Goal: Task Accomplishment & Management: Use online tool/utility

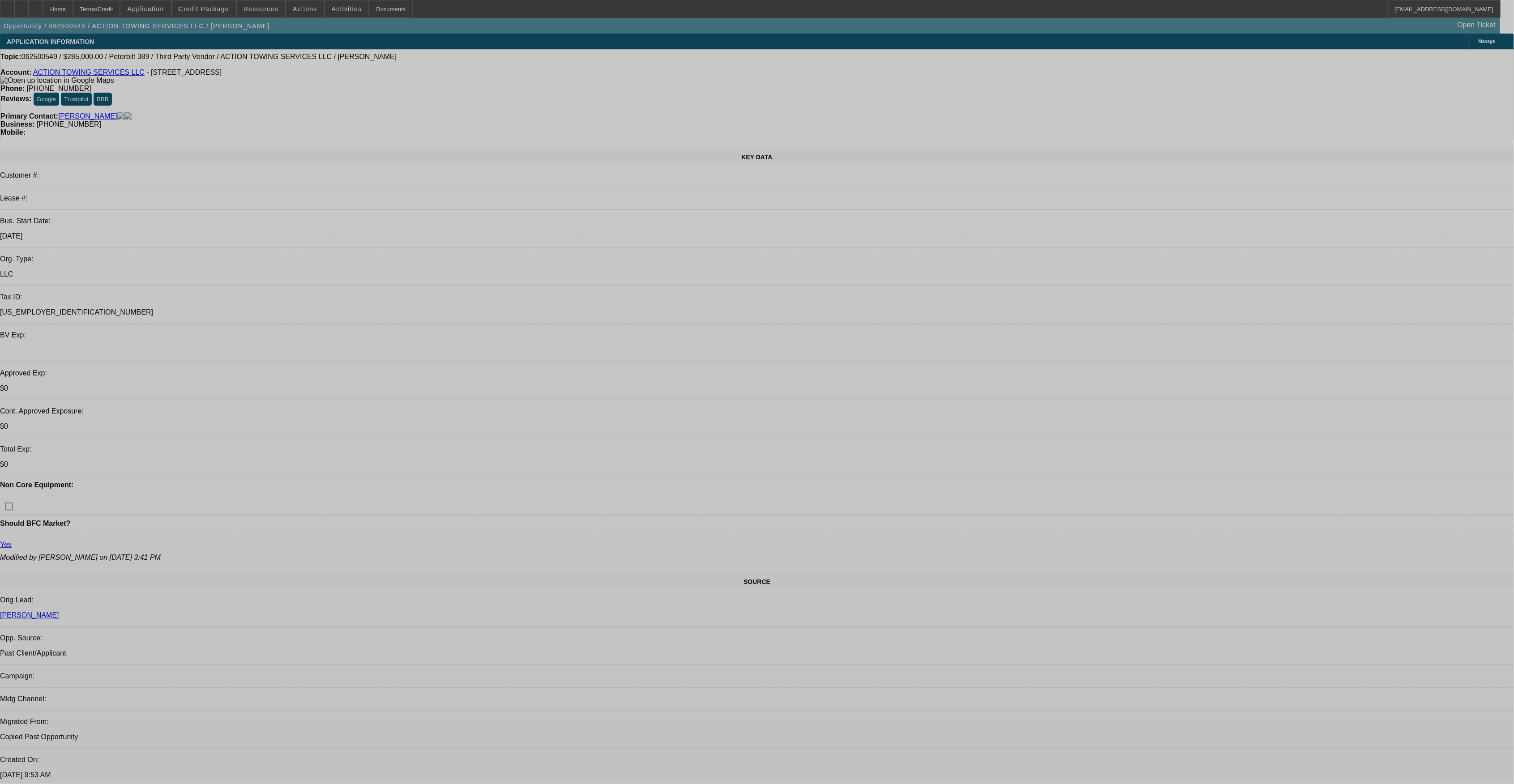
select select "0"
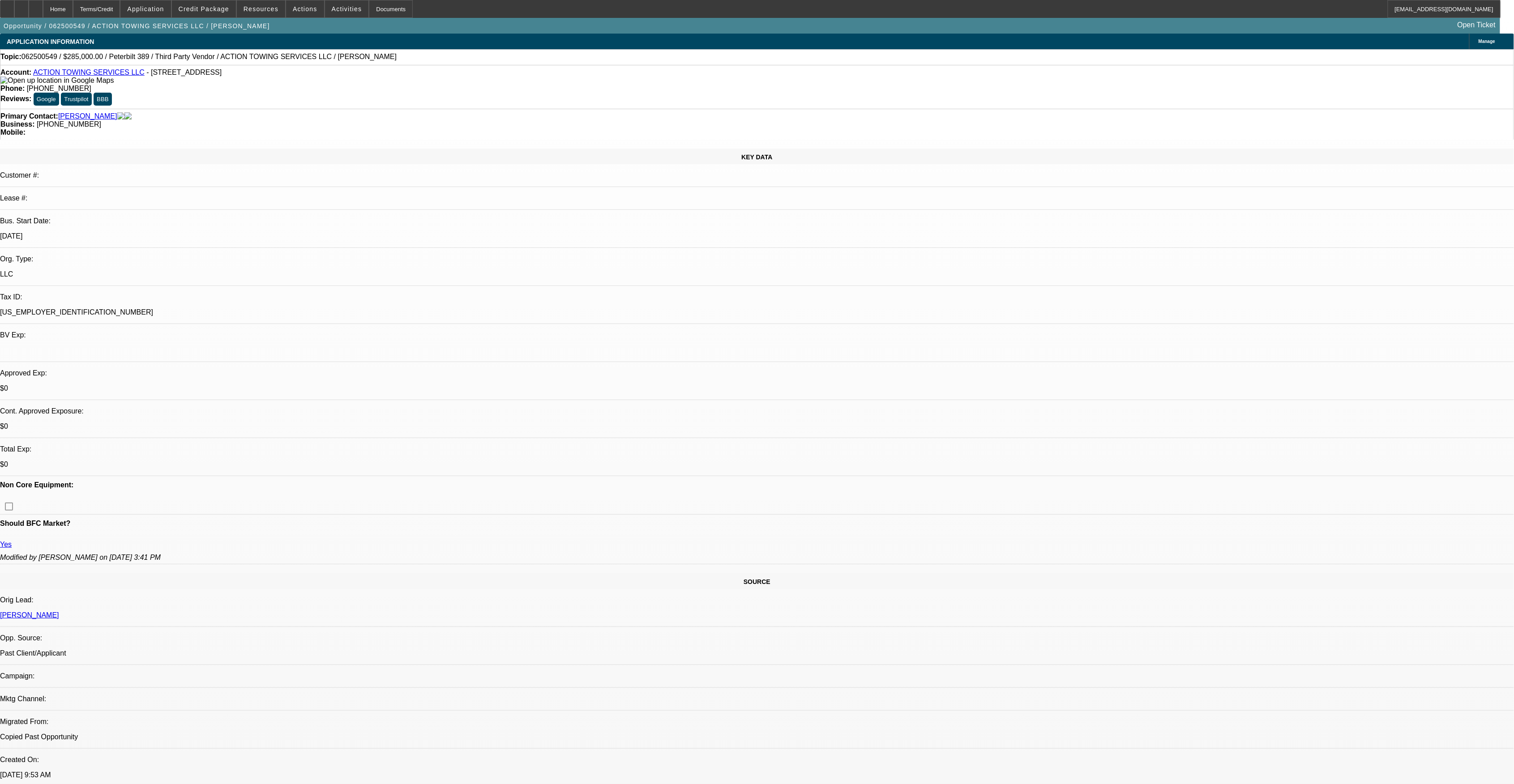
select select "0"
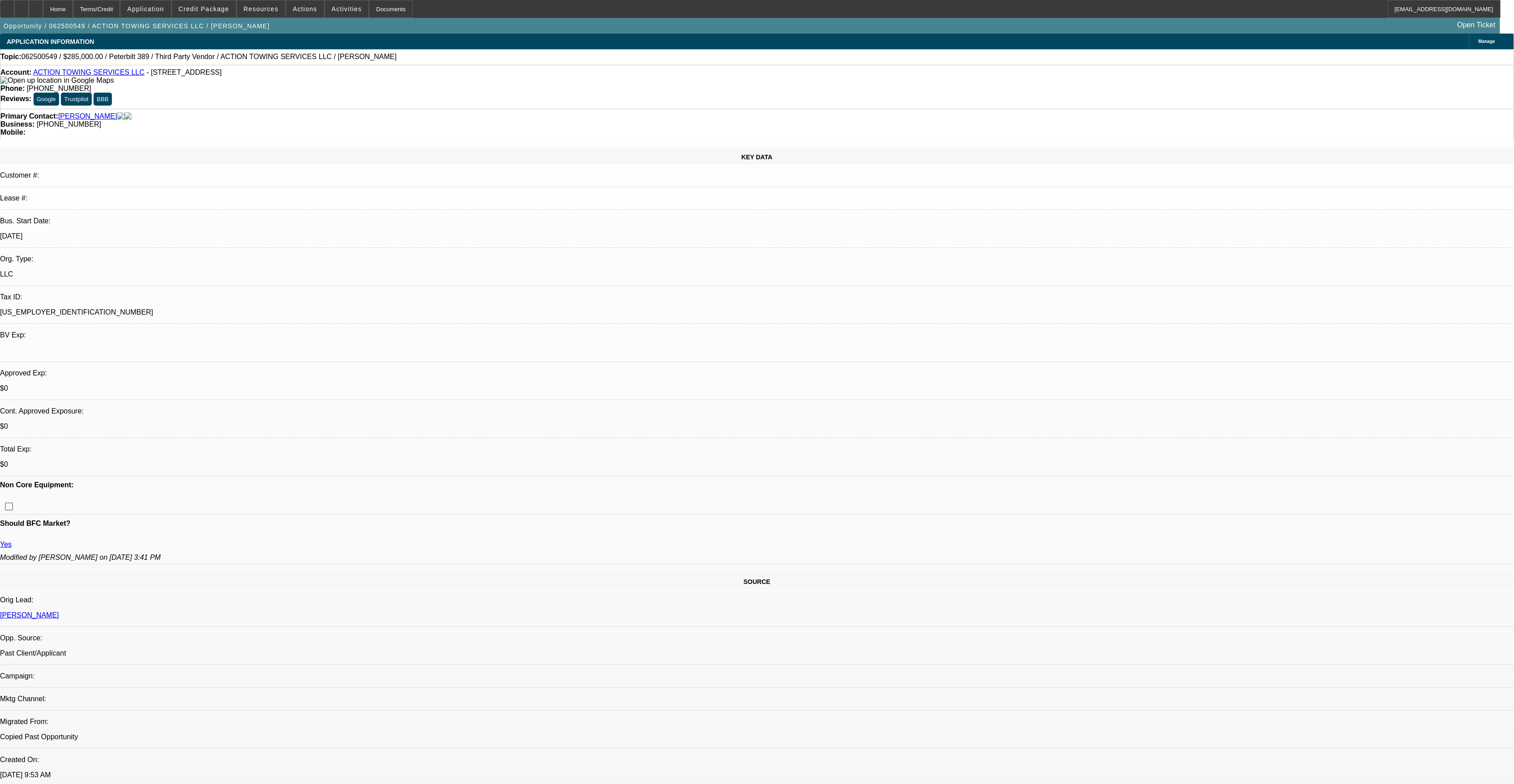
select select "0"
select select "0.15"
select select "0"
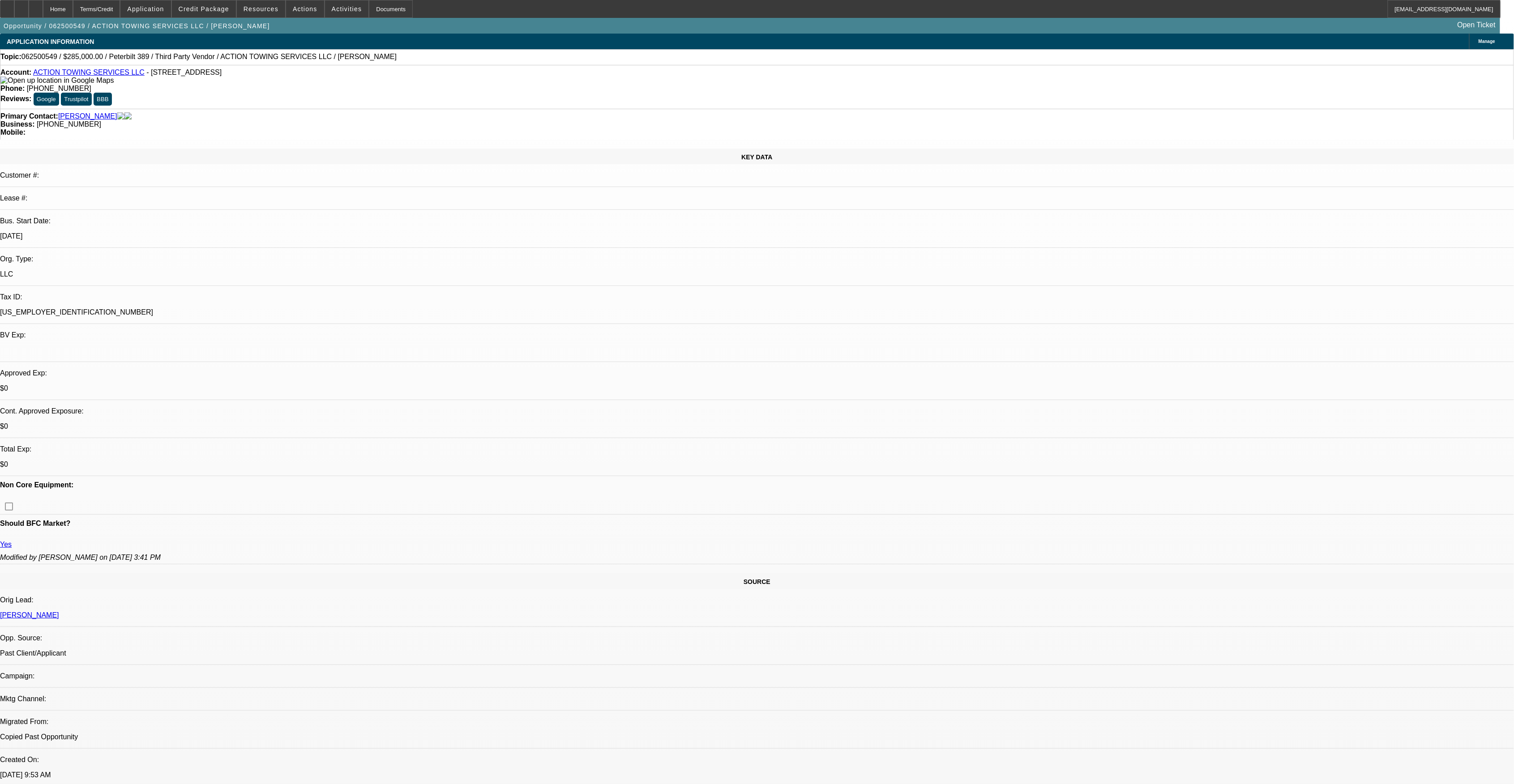
select select "0"
select select "1"
select select "2"
select select "6"
select select "1"
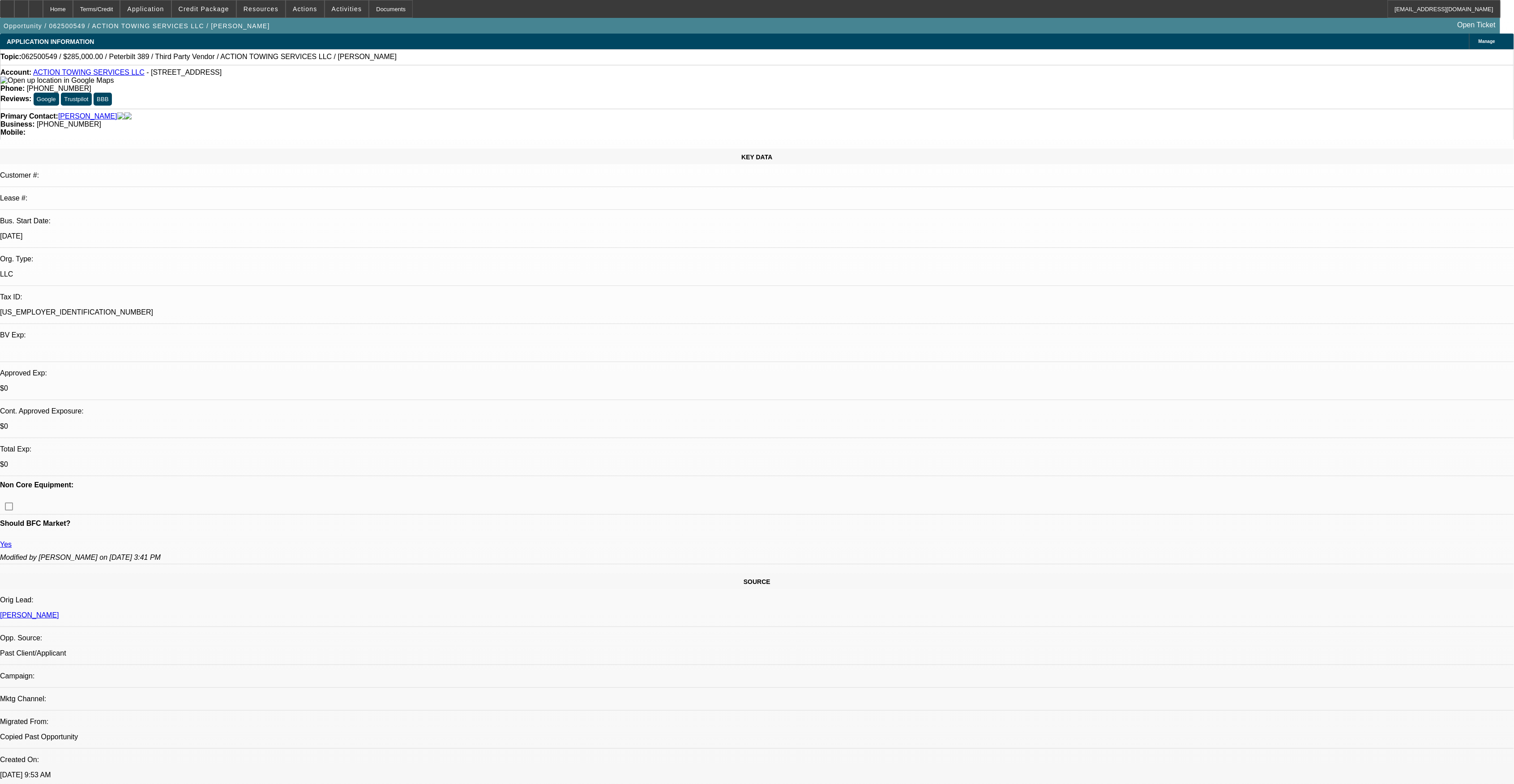
select select "1"
select select "6"
select select "1"
select select "2"
select select "16"
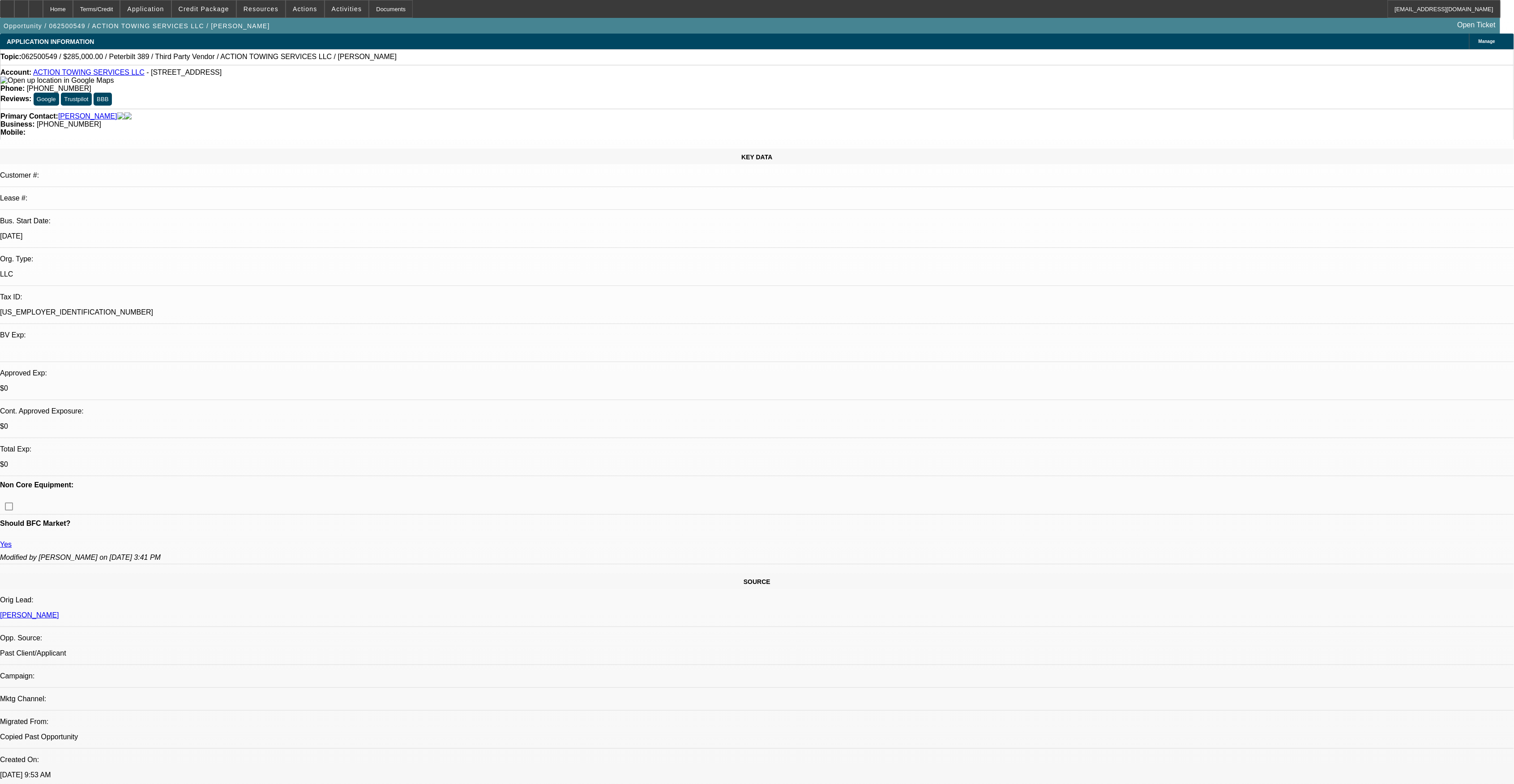
select select "1"
select select "6"
click at [94, 74] on link "ACTION TOWING SERVICES LLC" at bounding box center [89, 72] width 111 height 8
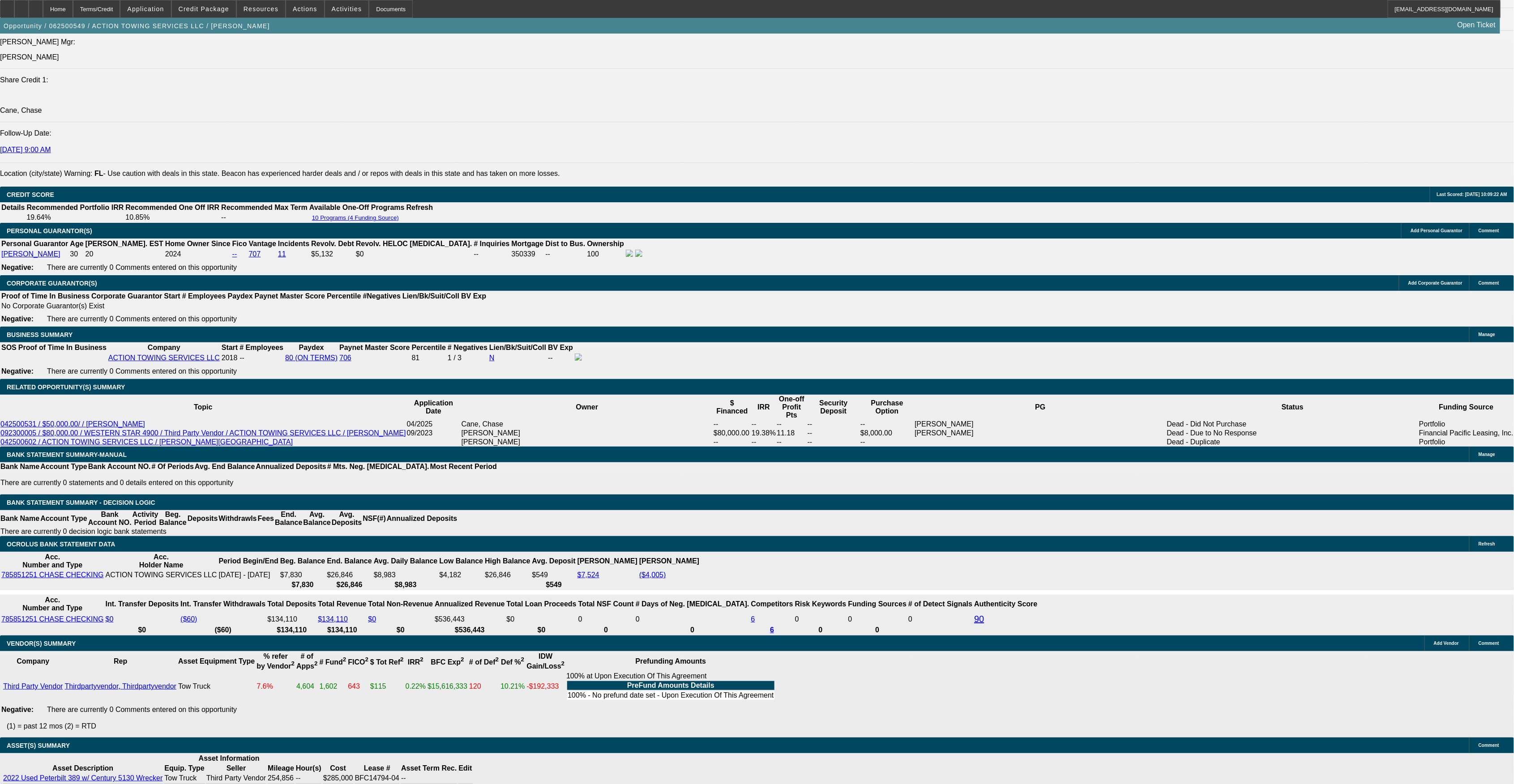
scroll to position [1193, 0]
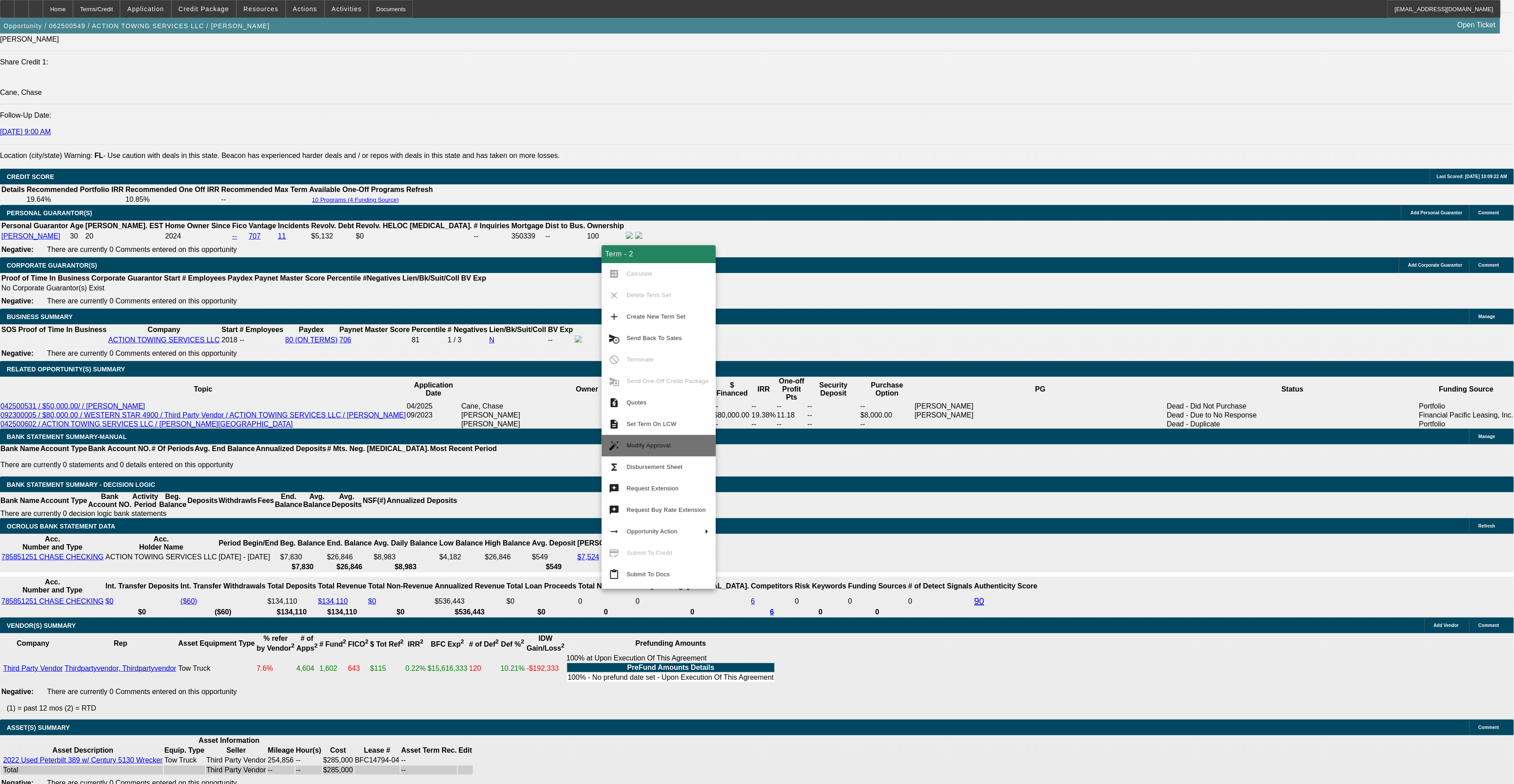
click at [562, 258] on span "Modify Approval" at bounding box center [648, 445] width 44 height 7
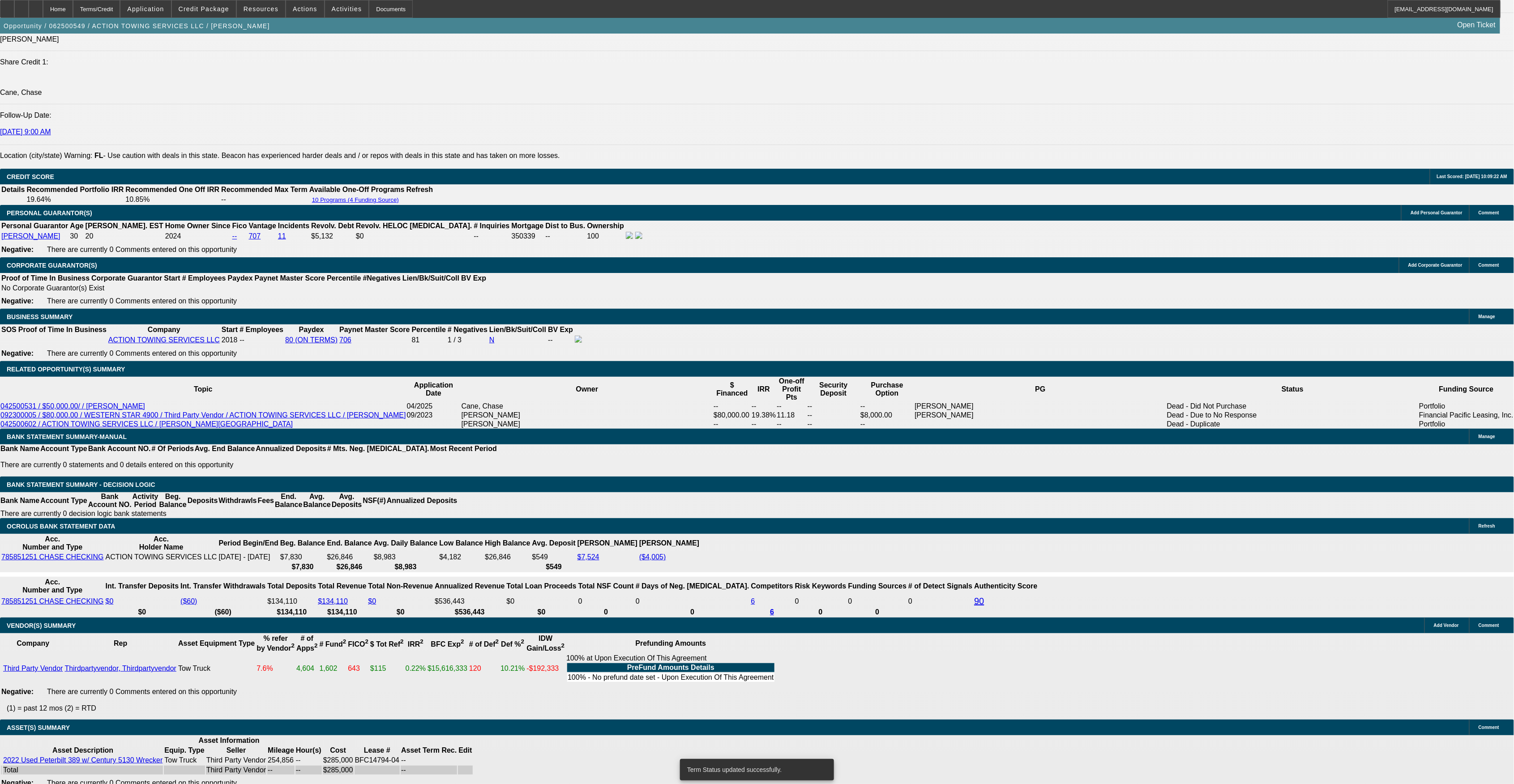
select select "0"
select select "6"
select select "0"
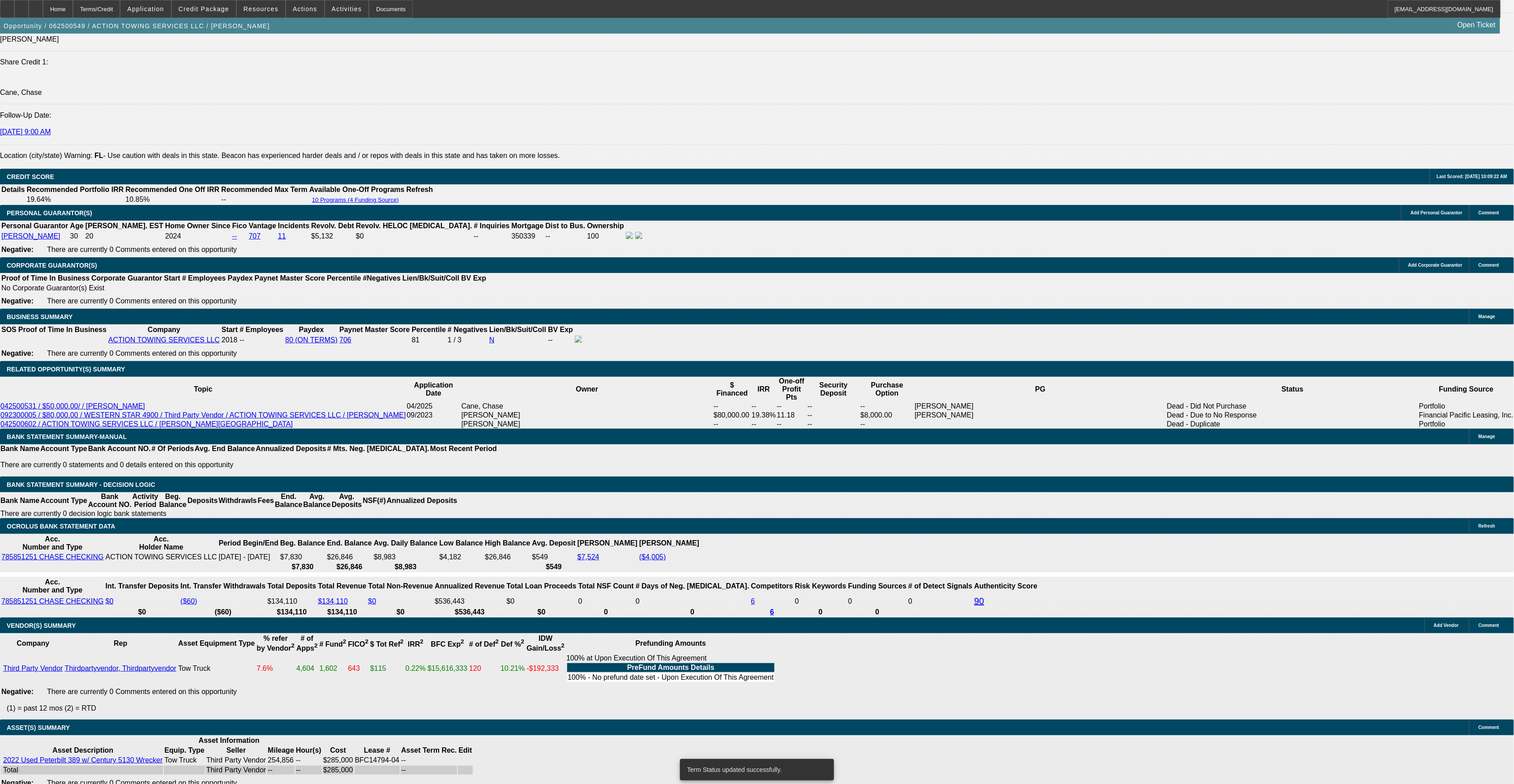
select select "0"
select select "2"
select select "0"
select select "6"
select select "0"
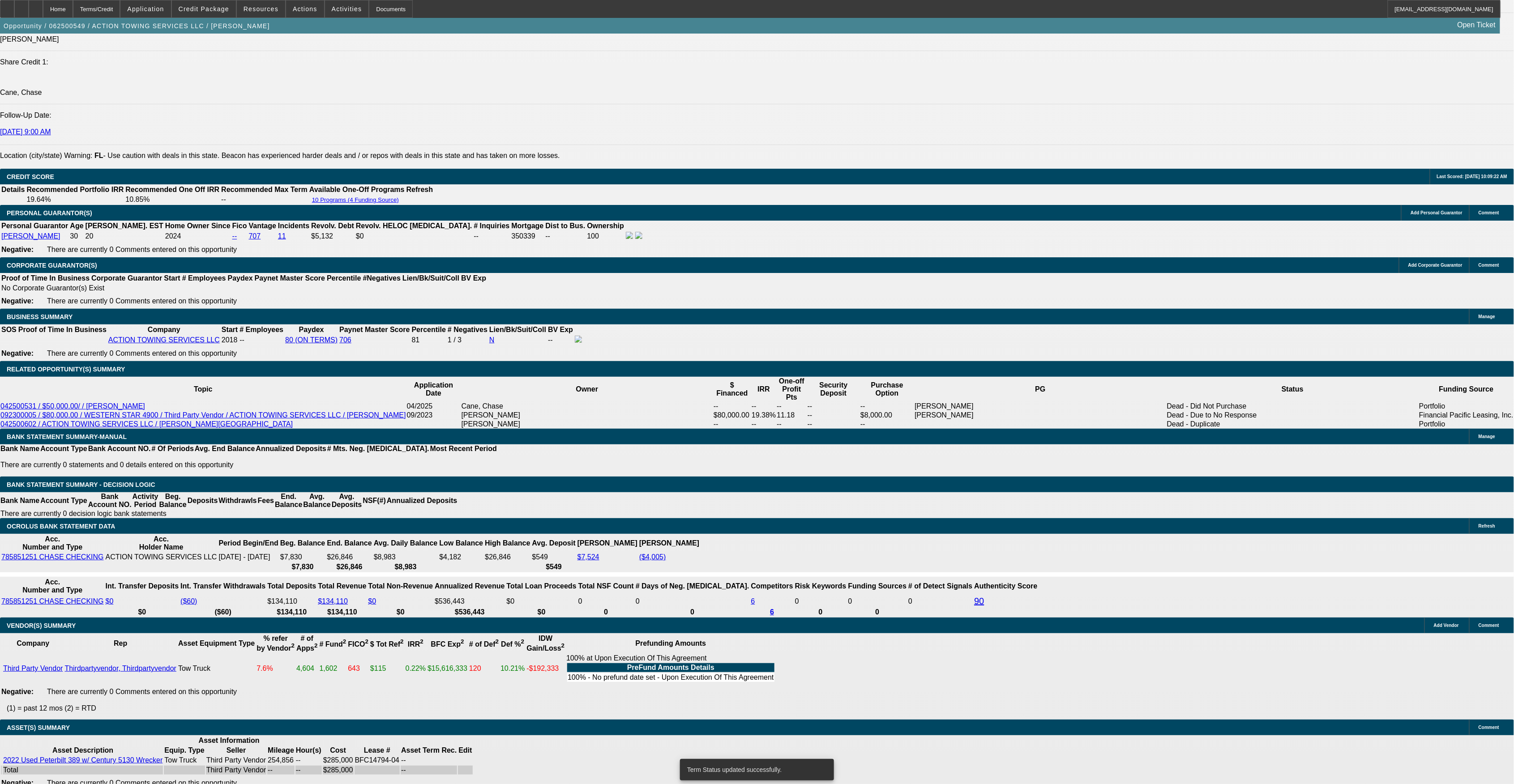
select select "0"
select select "6"
select select "0"
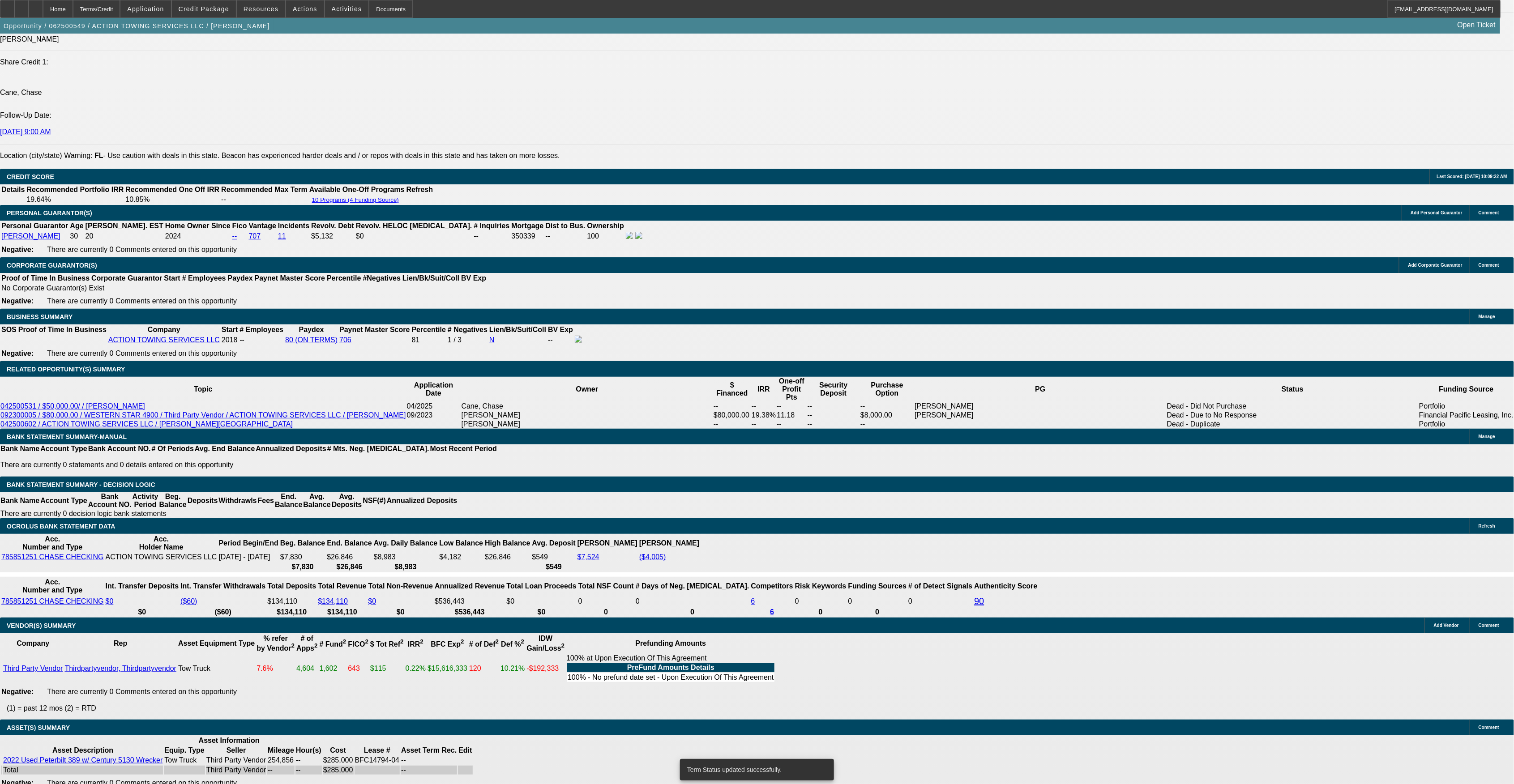
select select "2"
select select "0.15"
select select "16"
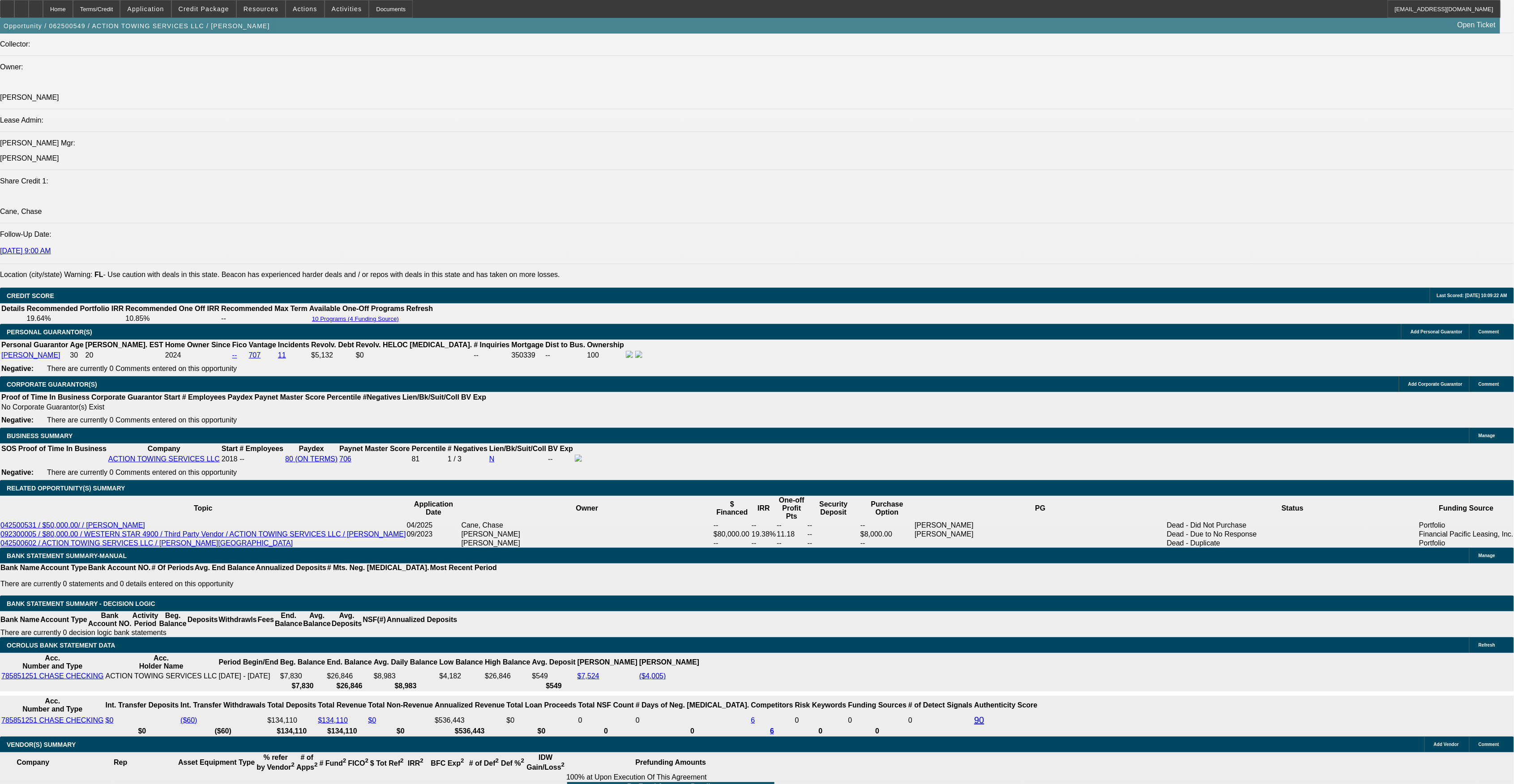
scroll to position [1245, 0]
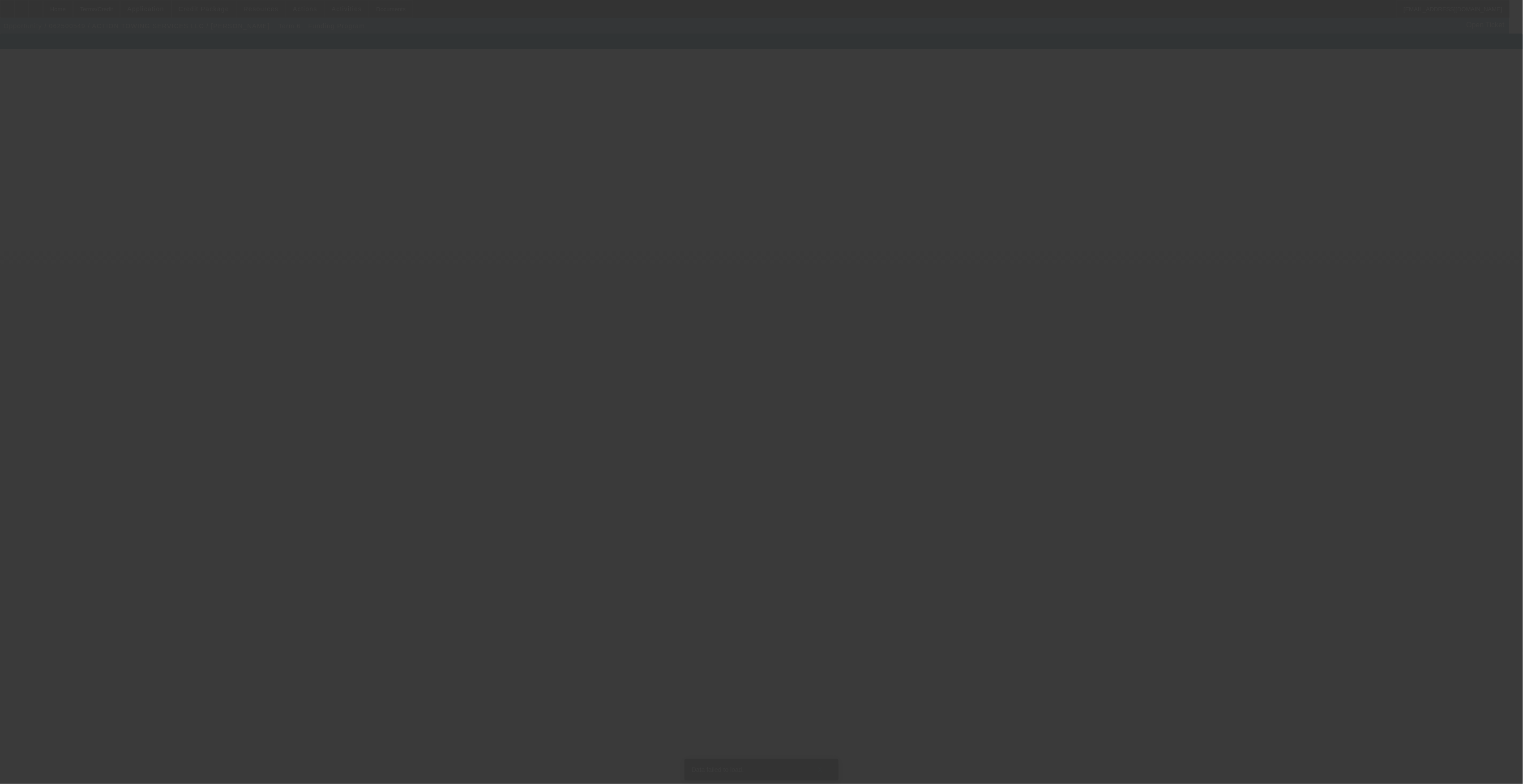
click at [562, 258] on div at bounding box center [762, 392] width 1523 height 784
click at [388, 126] on div at bounding box center [762, 392] width 1523 height 784
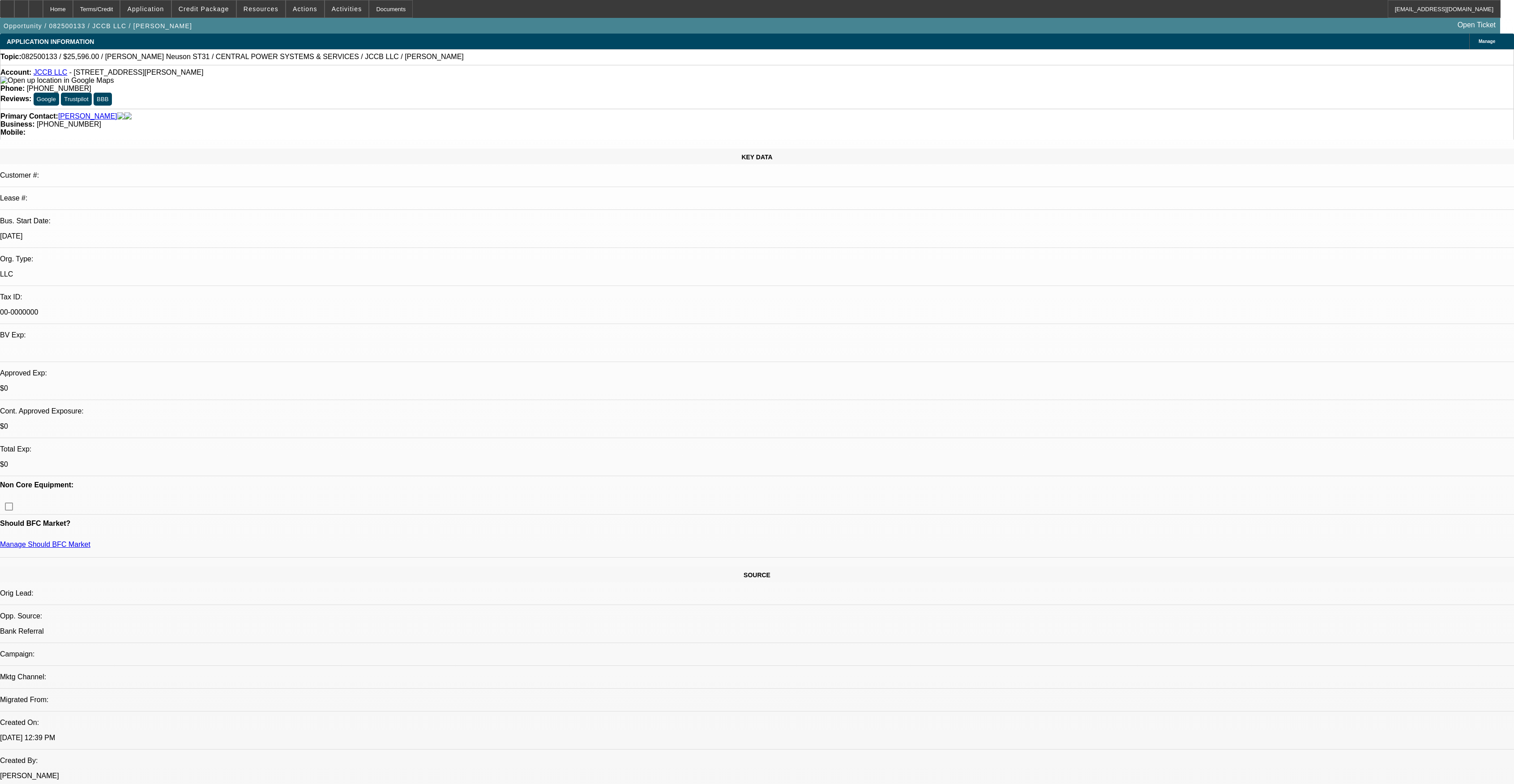
select select "0.1"
select select "2"
select select "0"
select select "6"
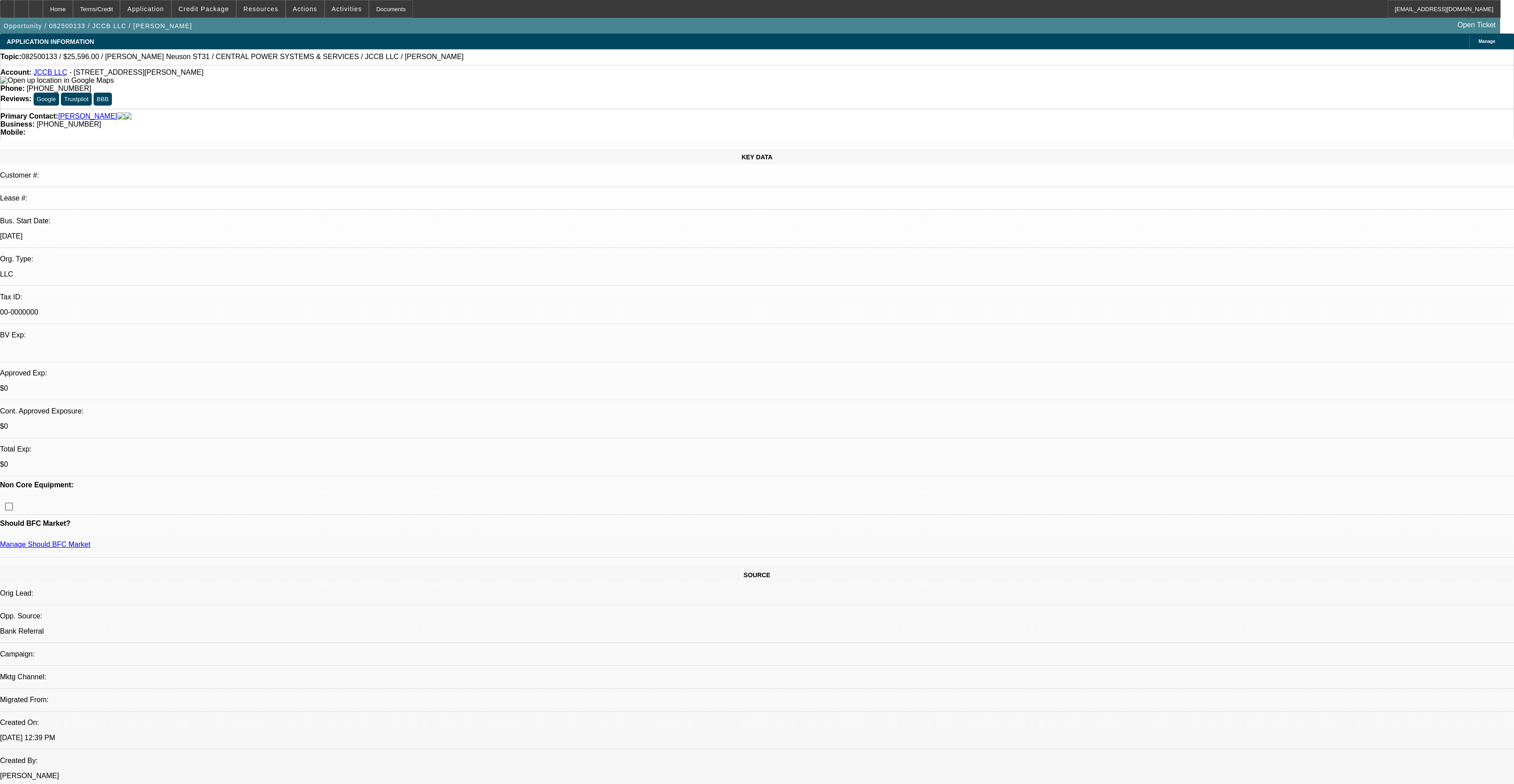
select select "0.1"
select select "2"
select select "0"
select select "6"
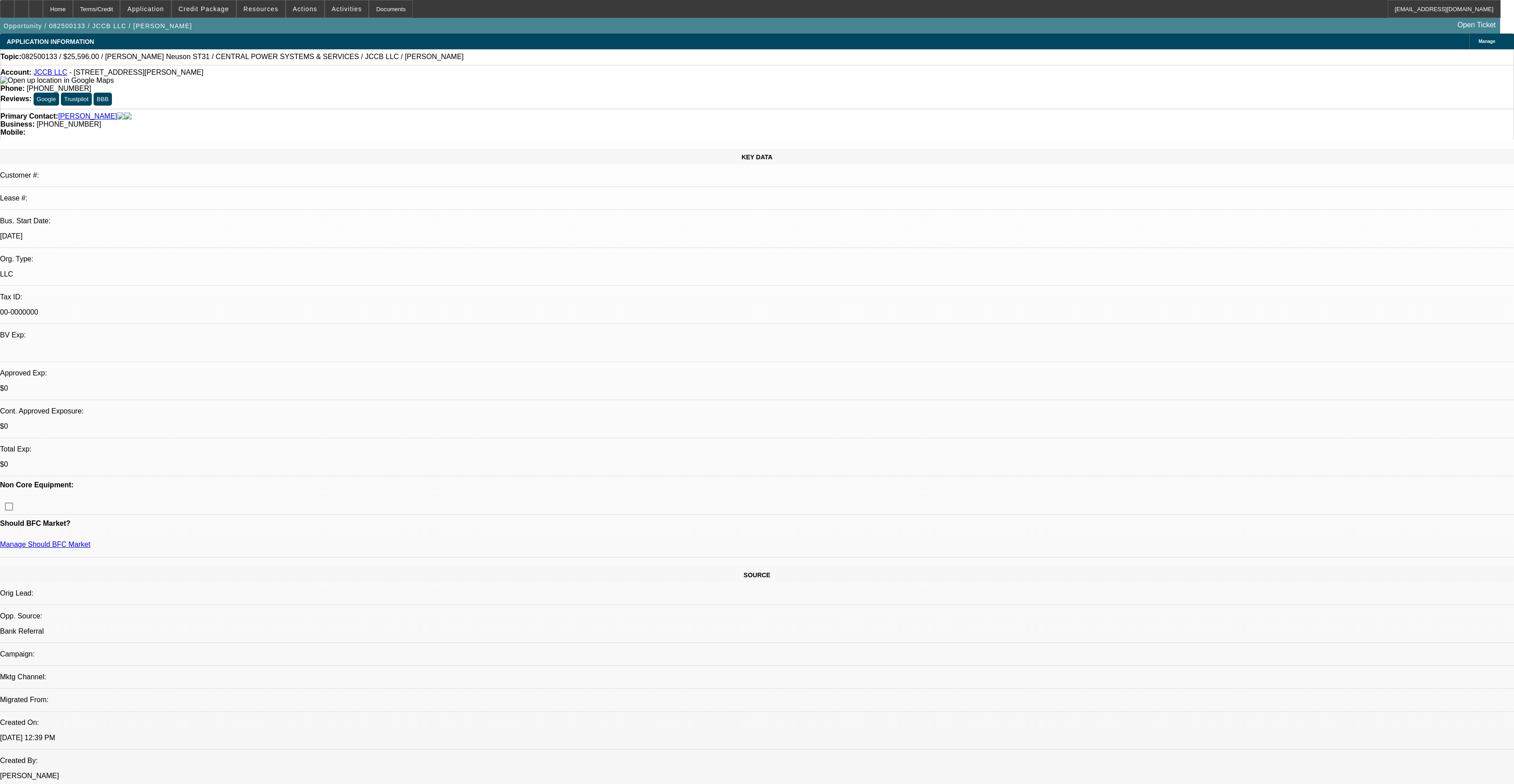
select select "0.1"
select select "2"
select select "0"
select select "6"
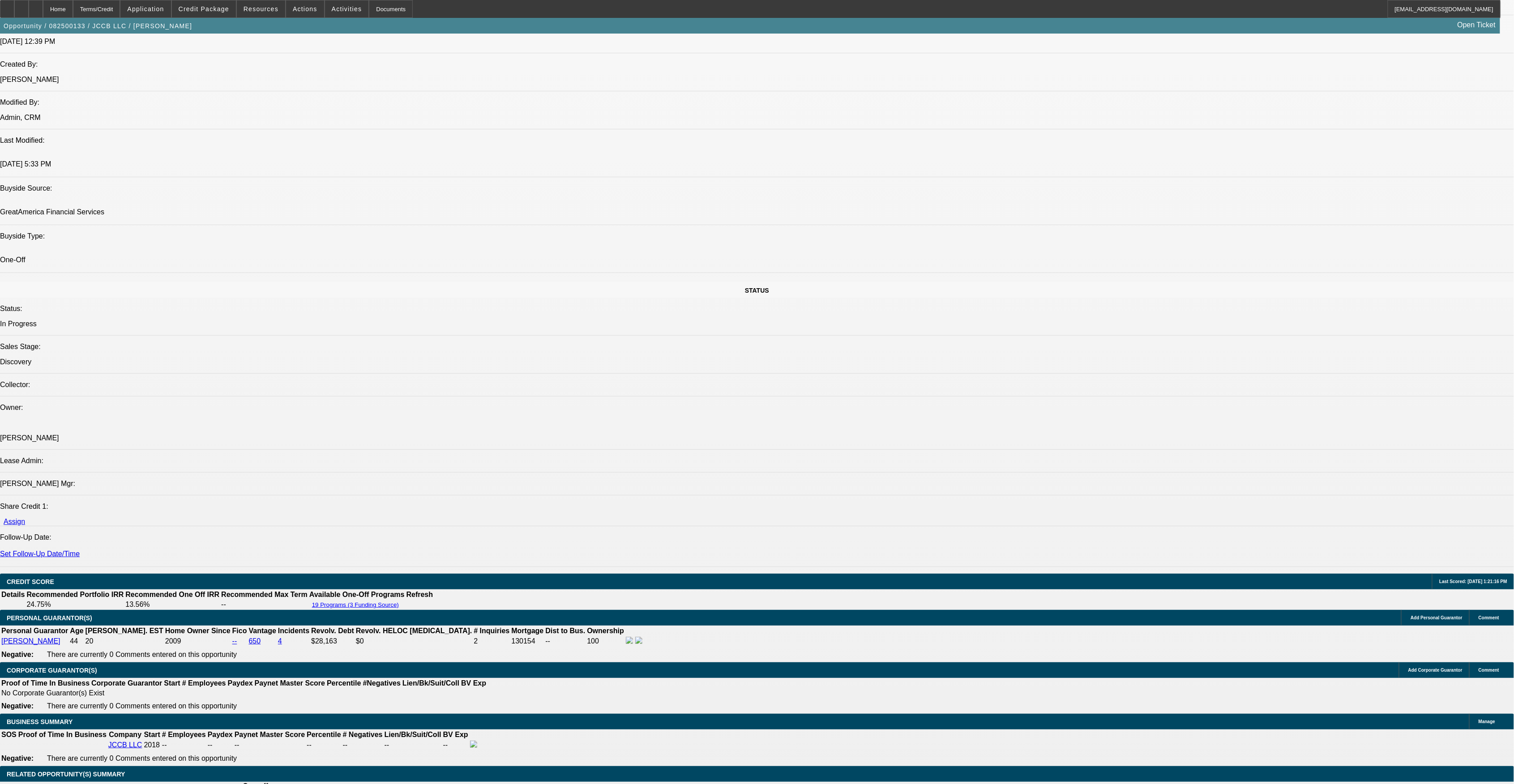
scroll to position [695, 0]
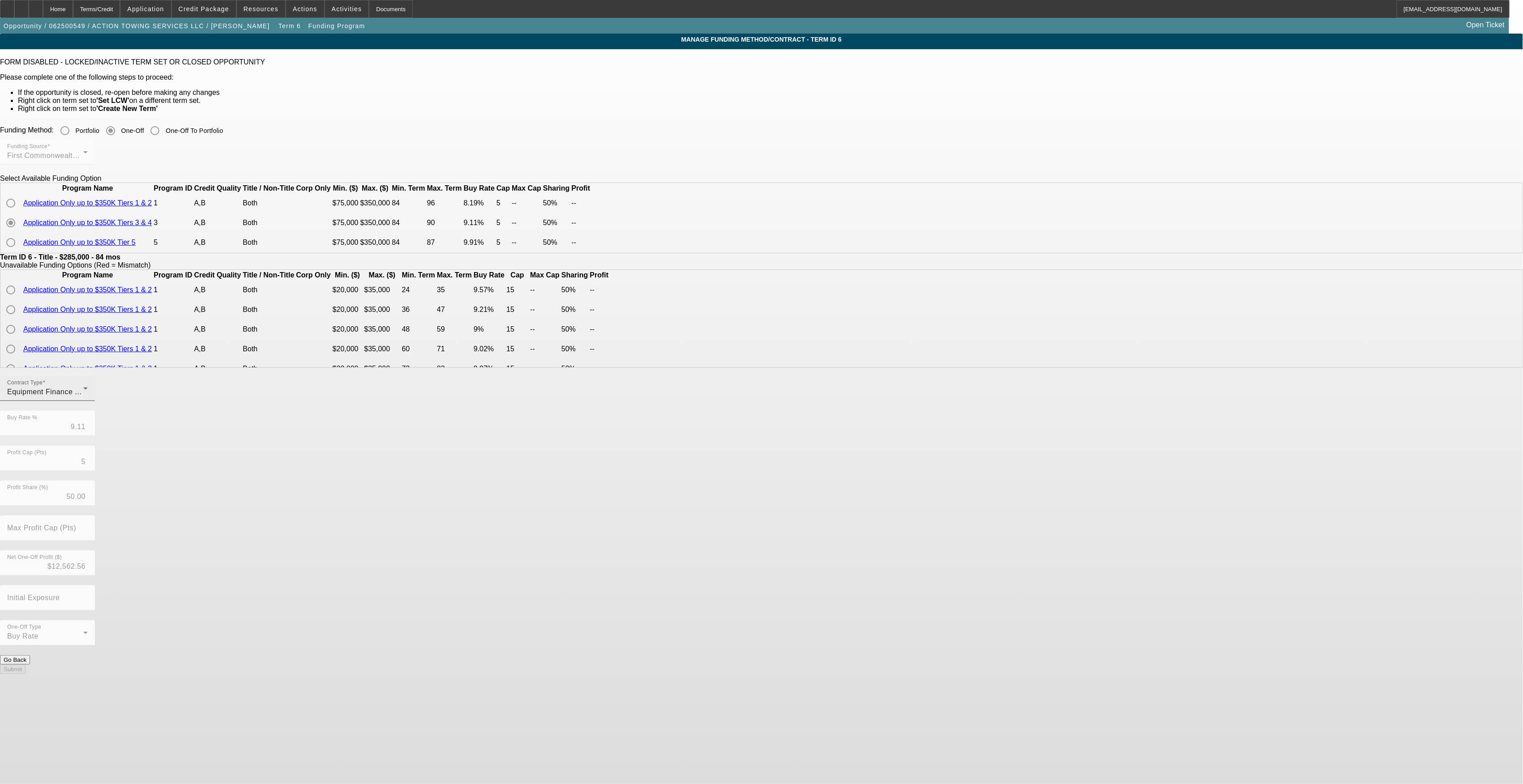
click at [88, 401] on div "Contract Type Equipment Finance Agreement" at bounding box center [47, 388] width 80 height 25
click at [558, 444] on span "Lease Agreement" at bounding box center [544, 445] width 59 height 11
click at [684, 665] on div "Submit" at bounding box center [762, 669] width 1523 height 10
drag, startPoint x: 704, startPoint y: 586, endPoint x: 706, endPoint y: 570, distance: 16.1
click at [705, 577] on div "Contract Type Lease Agreement Buy Rate % 9.11 Profit Cap (Pts) 5 Profit Share (…" at bounding box center [762, 516] width 1523 height 279
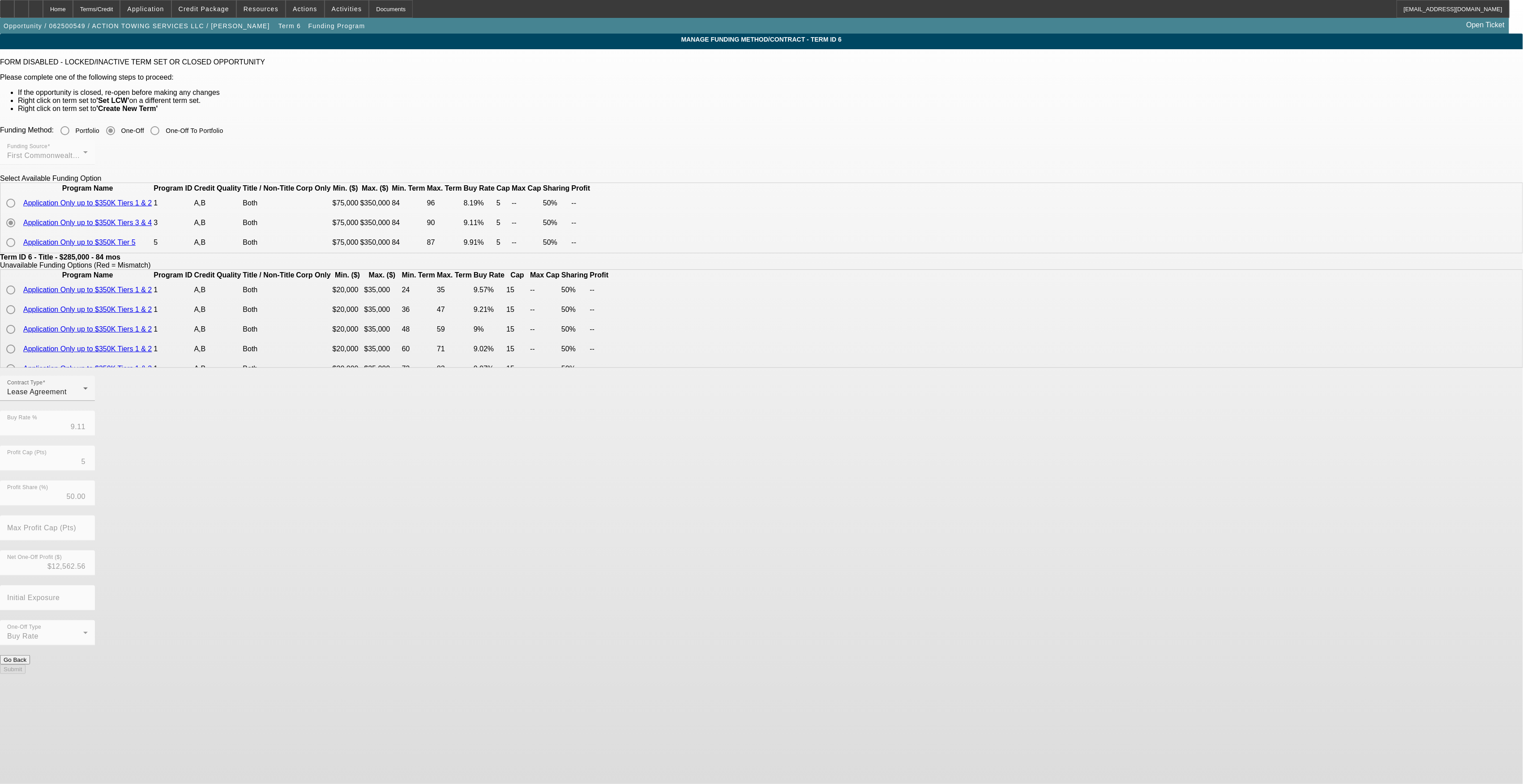
click at [849, 559] on div "Contract Type Lease Agreement Buy Rate % 9.11 Profit Cap (Pts) 5 Profit Share (…" at bounding box center [762, 516] width 1523 height 279
click at [83, 397] on div "Lease Agreement" at bounding box center [45, 392] width 76 height 11
click at [117, 9] on div at bounding box center [762, 392] width 1523 height 784
click at [119, 9] on div "Terms/Credit" at bounding box center [96, 9] width 47 height 18
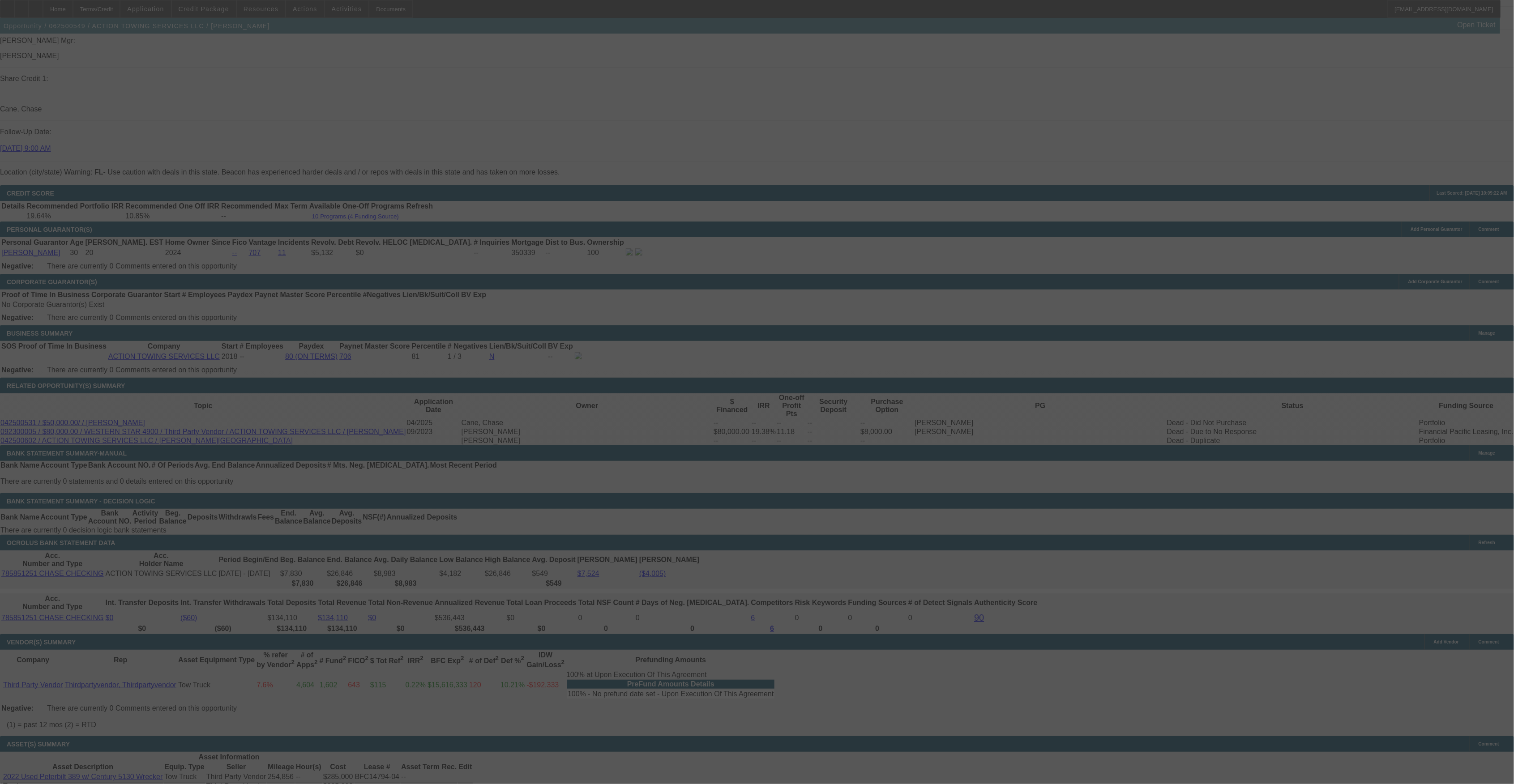
scroll to position [1190, 0]
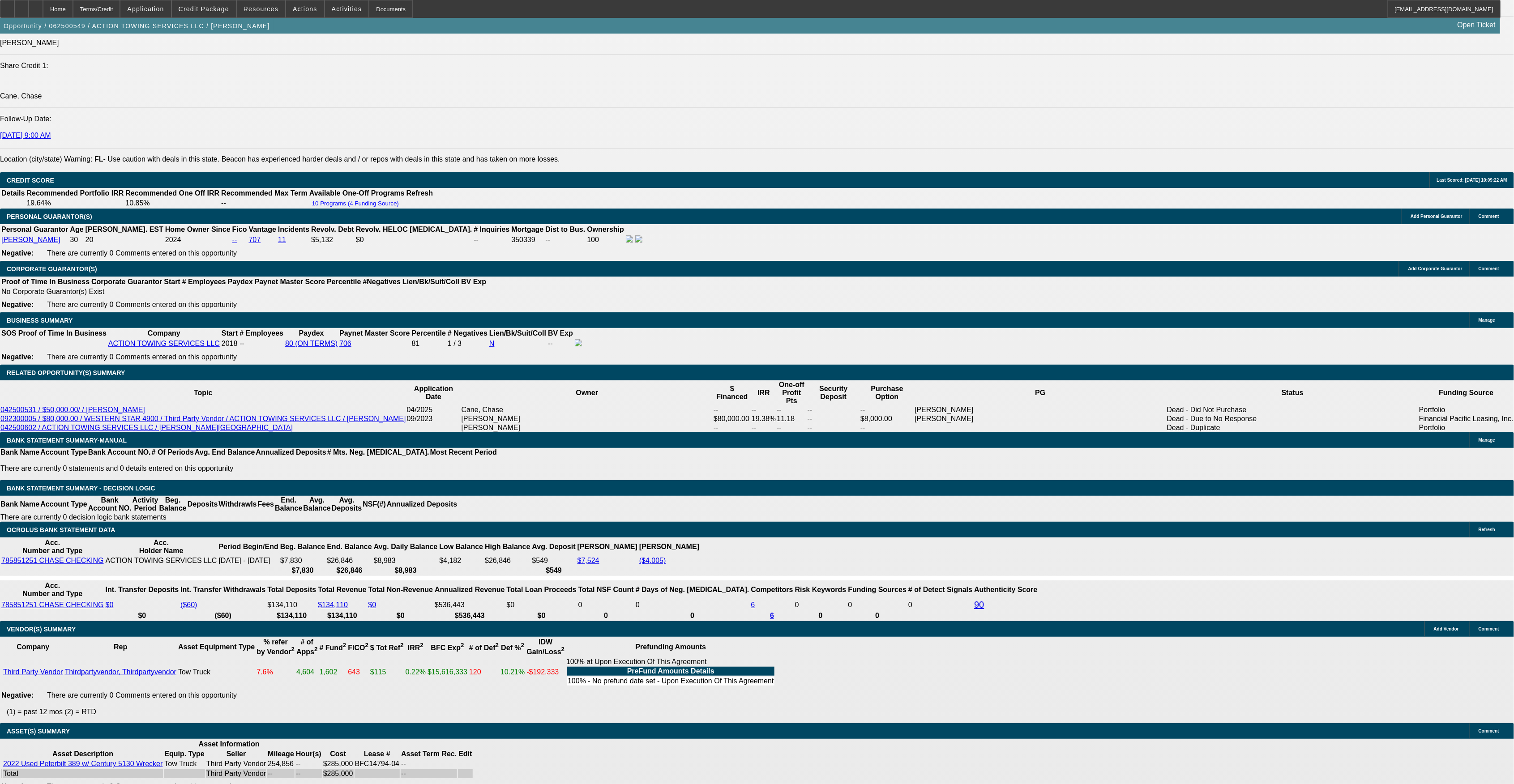
select select "0"
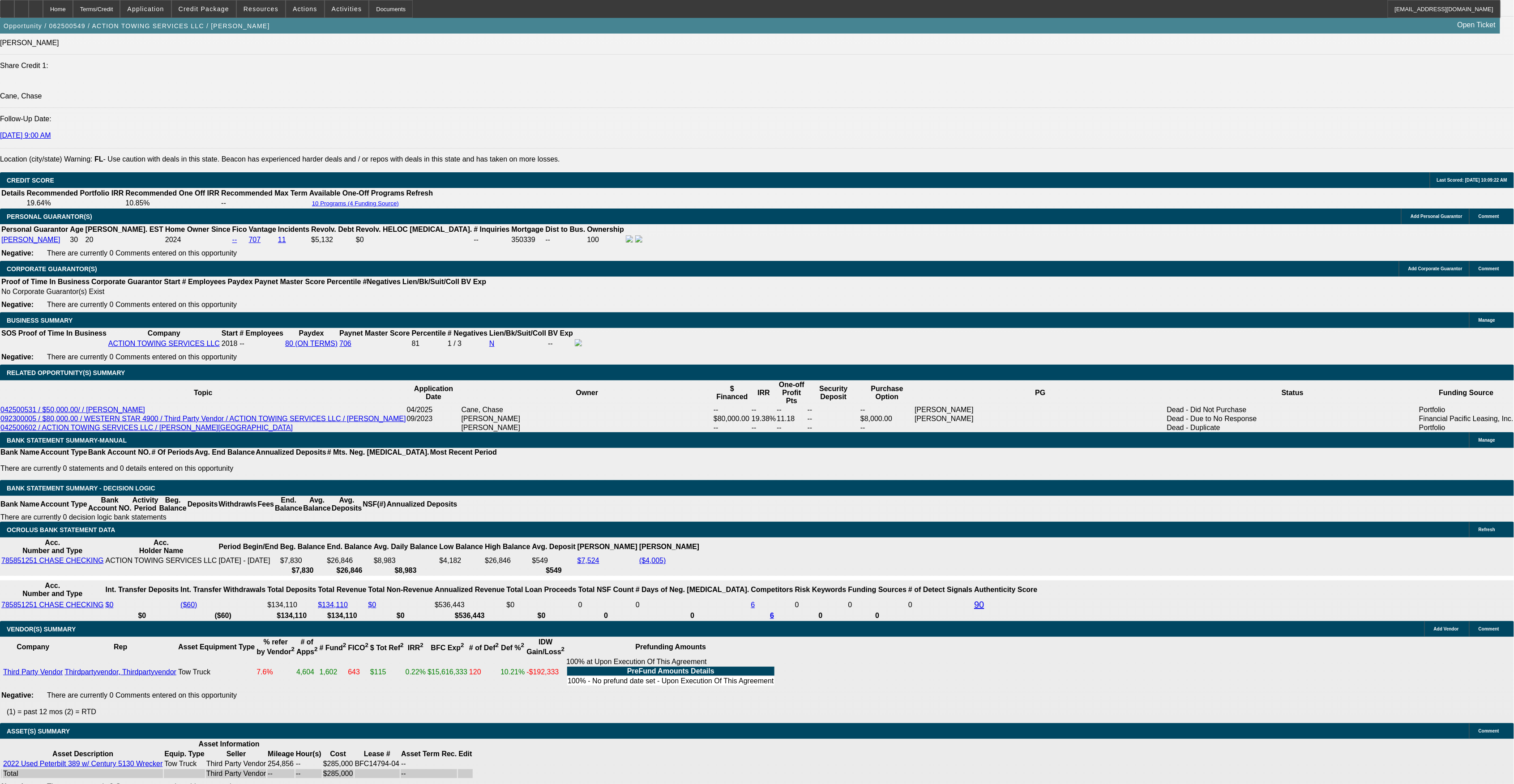
select select "0"
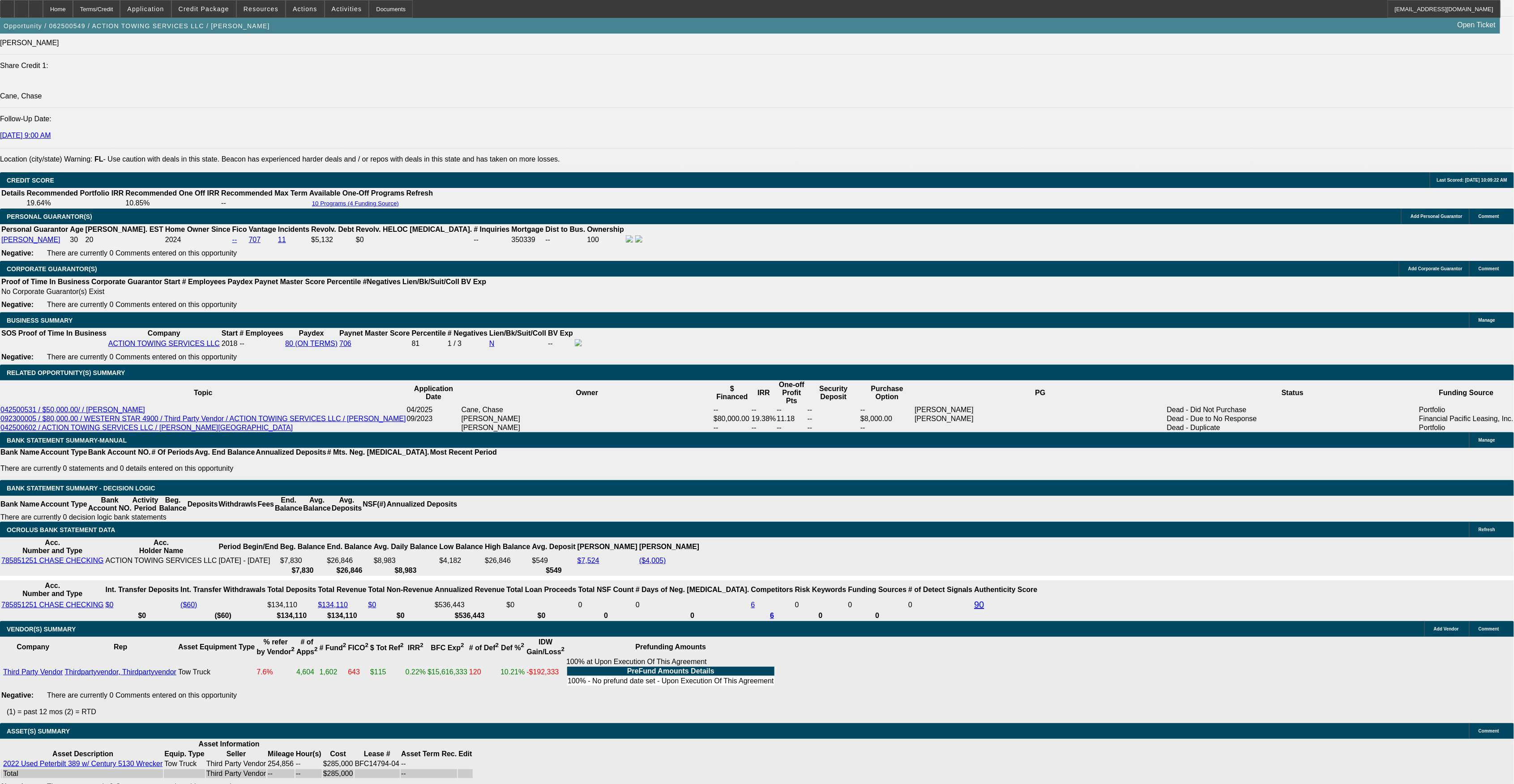
select select "0"
select select "0.15"
select select "1"
select select "6"
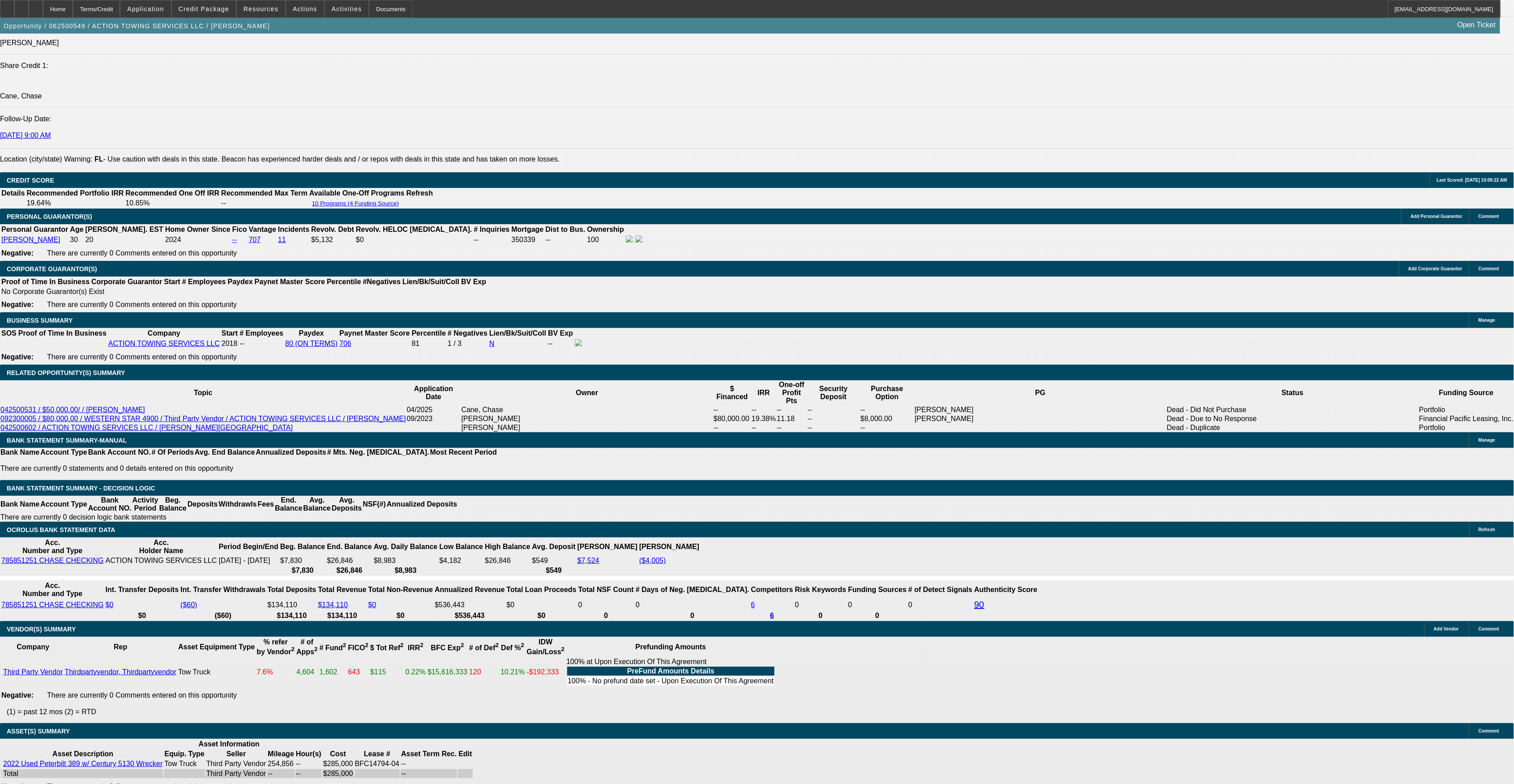
select select "1"
select select "2"
select select "6"
select select "1"
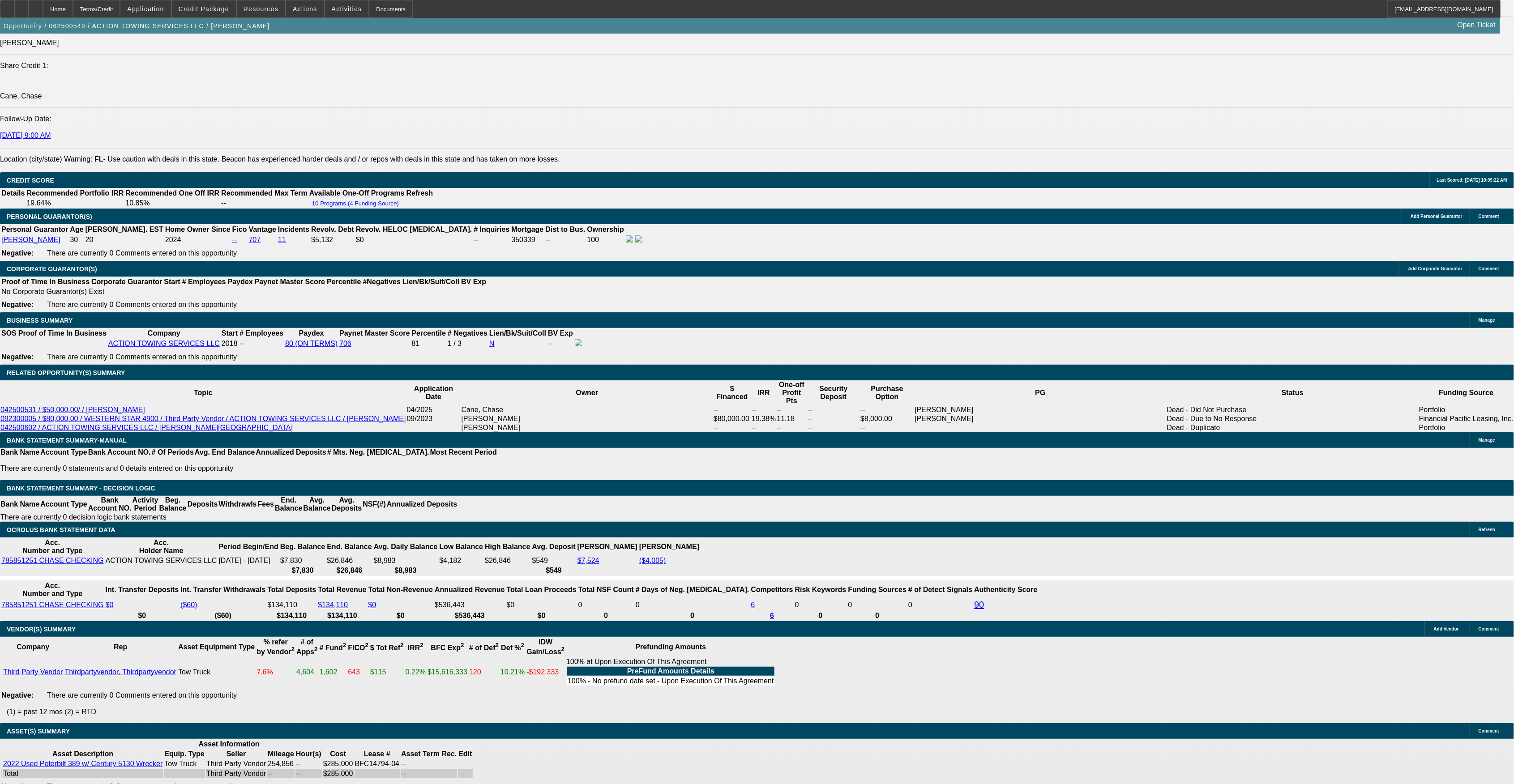
select select "6"
select select "1"
select select "2"
select select "16"
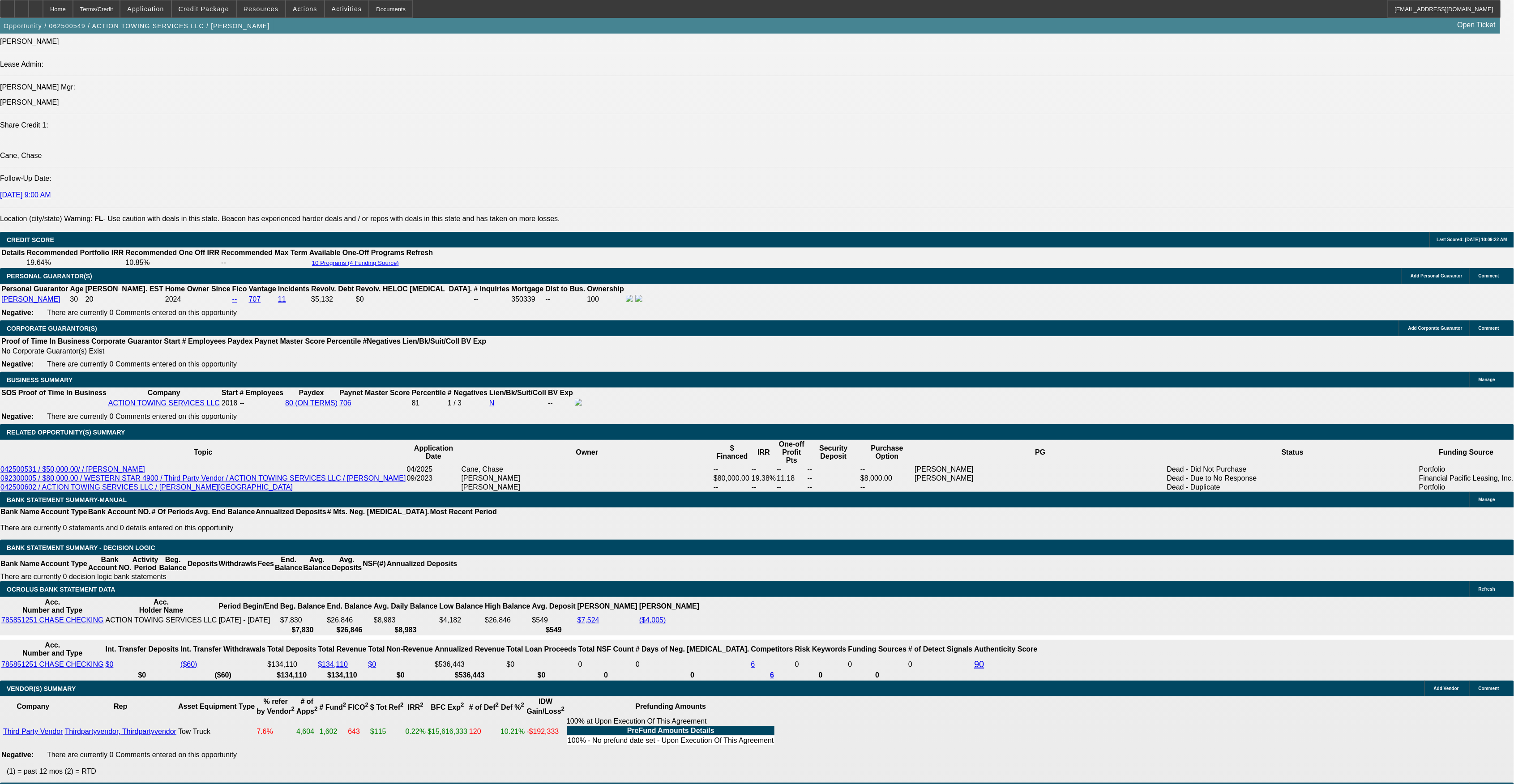
drag, startPoint x: 279, startPoint y: 415, endPoint x: 341, endPoint y: 412, distance: 62.1
type input "3"
type input "UNKNOWN"
type input "3.5"
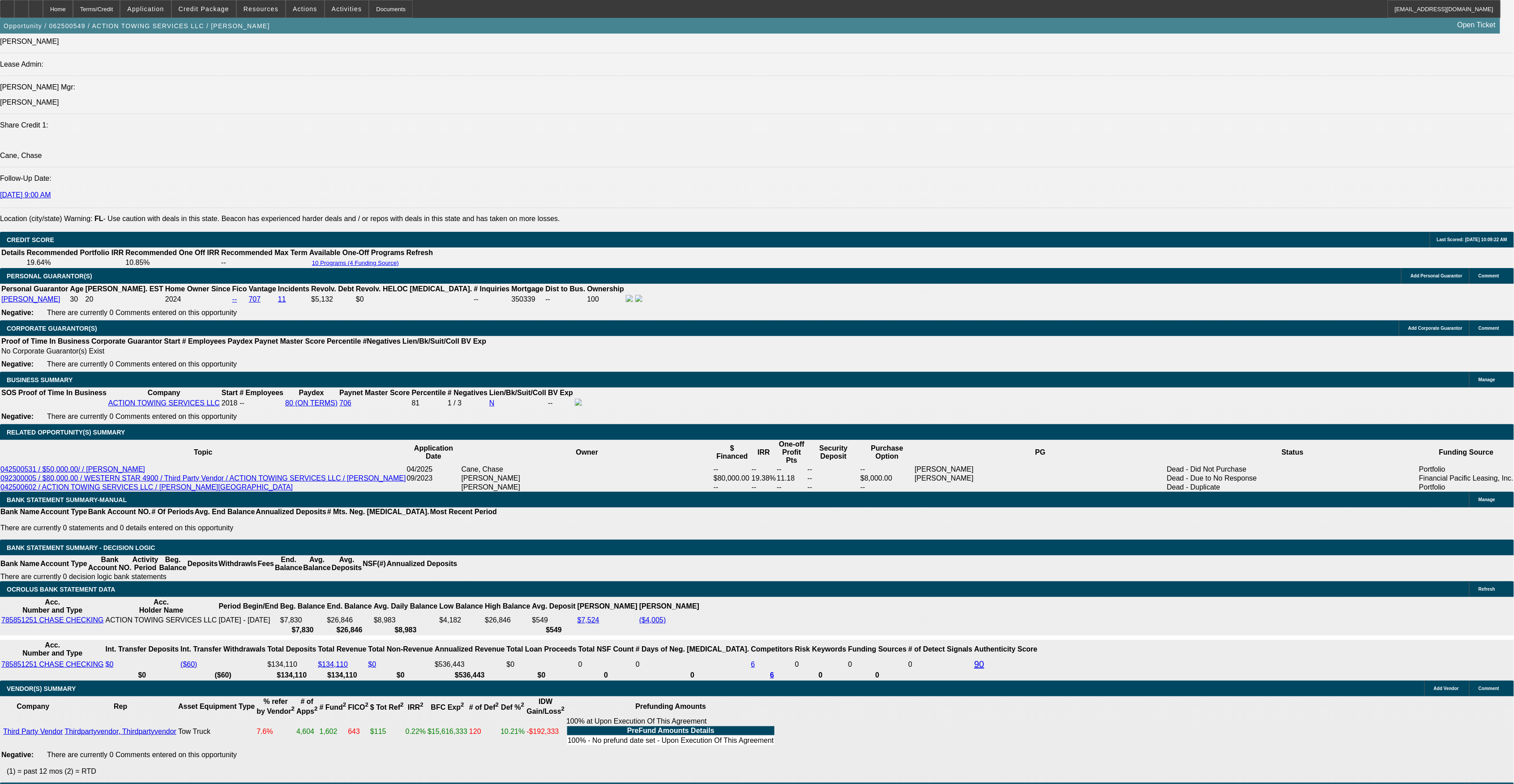
type input "$3,830.36"
drag, startPoint x: 278, startPoint y: 416, endPoint x: 323, endPoint y: 402, distance: 47.1
type input "4."
type input "$3,895.61"
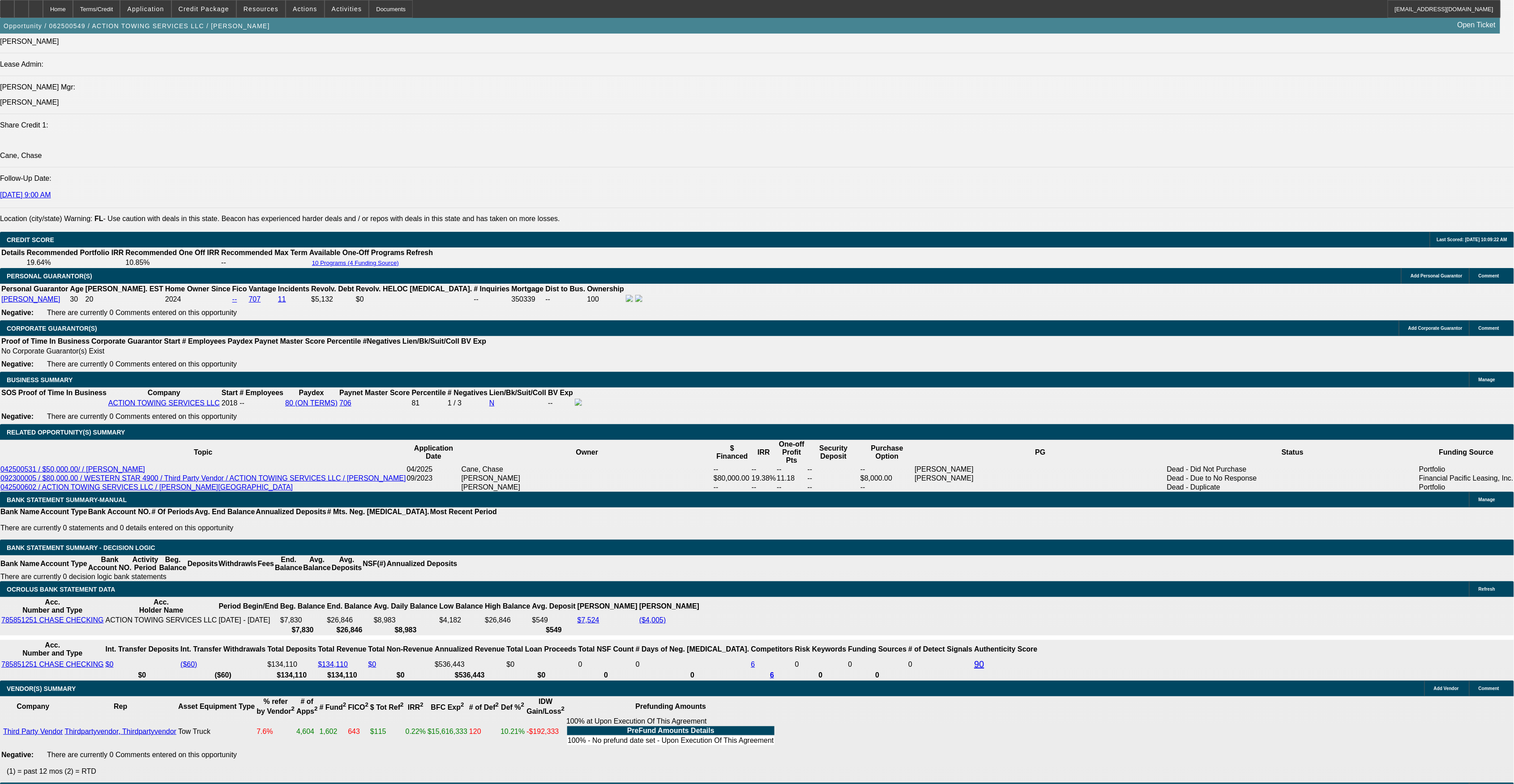
type input "4.5"
type input "$3,961.55"
type input "4.5"
select select "2"
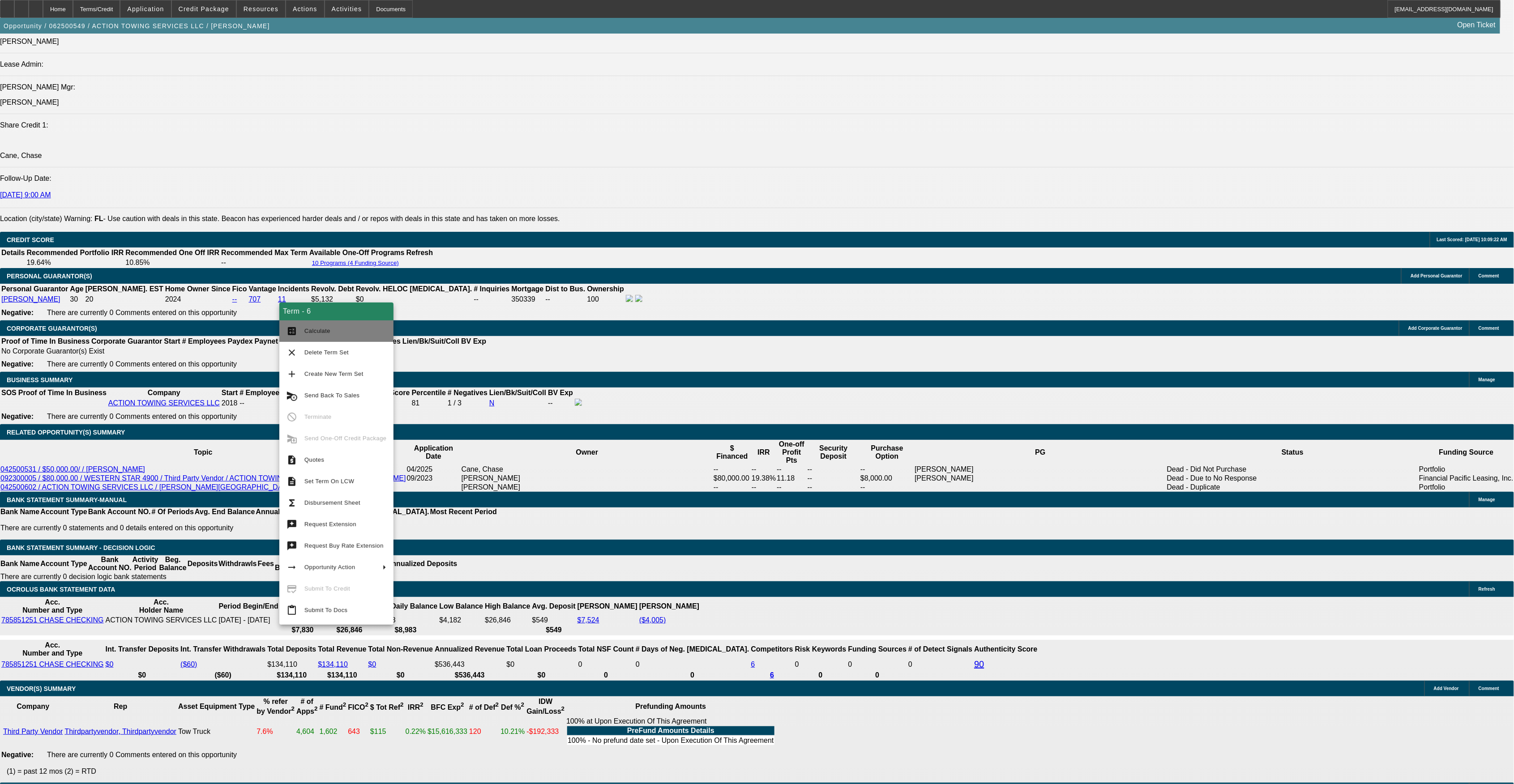
click at [306, 331] on span "Calculate" at bounding box center [317, 330] width 26 height 7
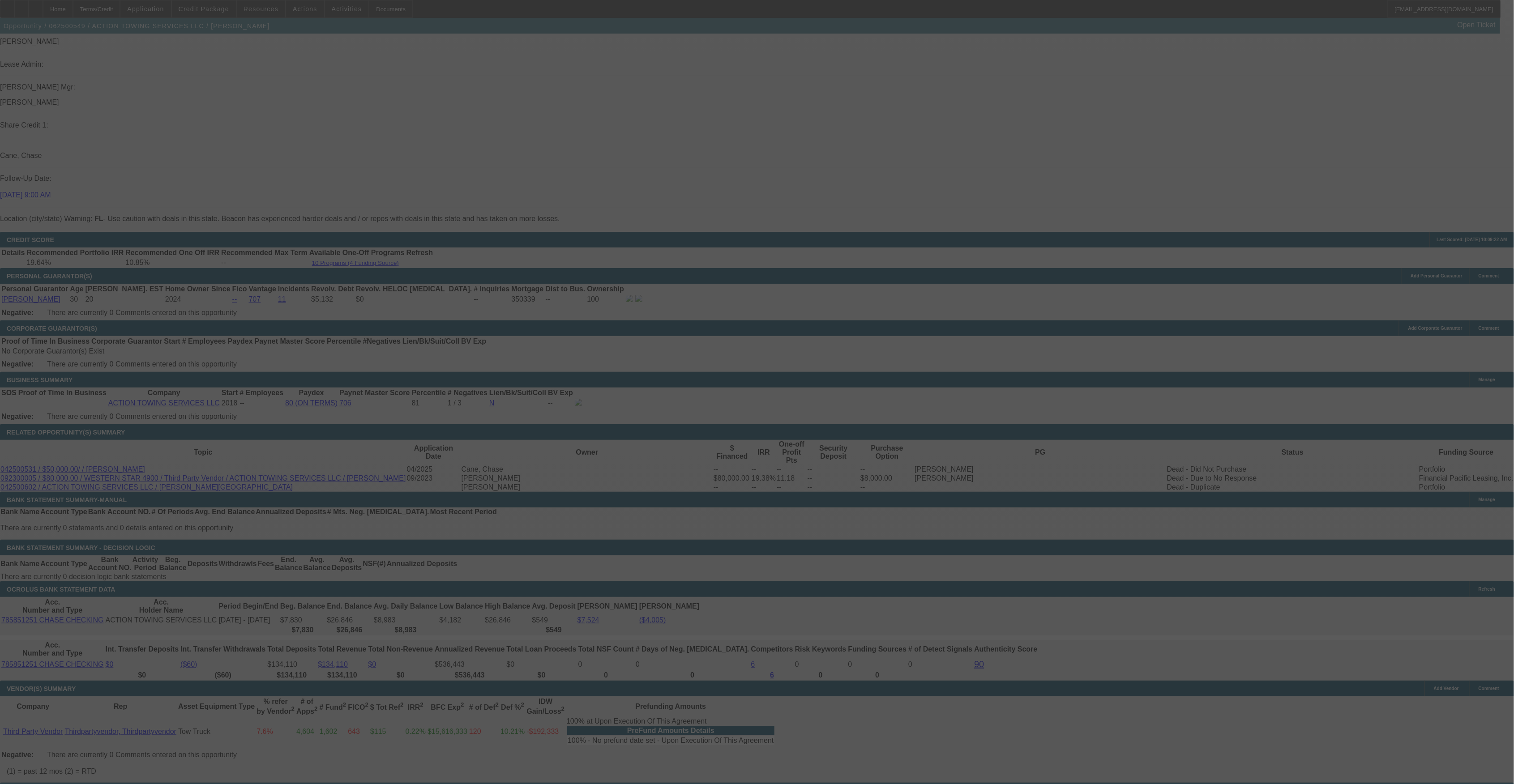
select select "0"
select select "2"
select select "0"
select select "6"
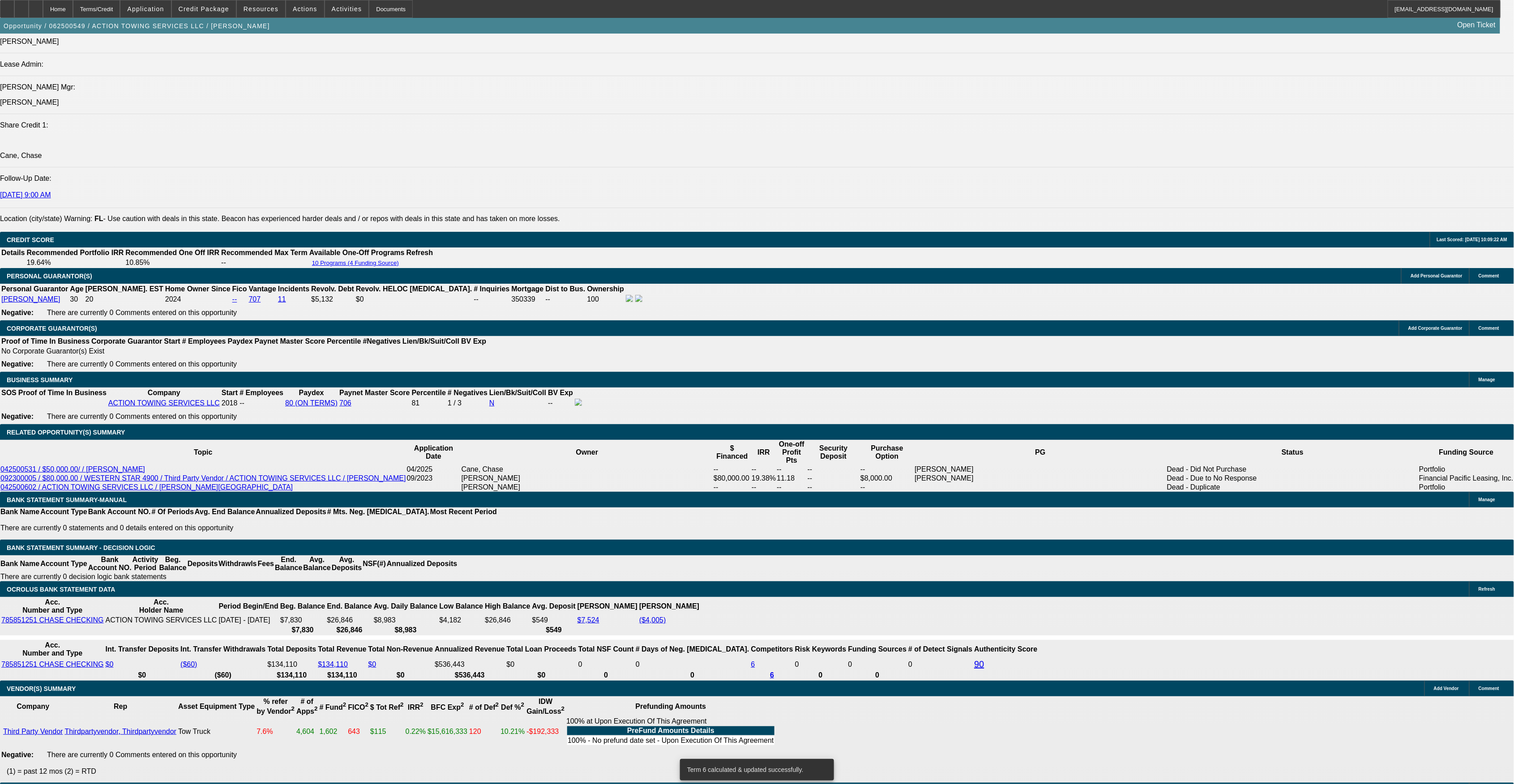
drag, startPoint x: 282, startPoint y: 412, endPoint x: 328, endPoint y: 406, distance: 46.4
type input "UNKNOWN"
type input "6"
type input "$4,163.44"
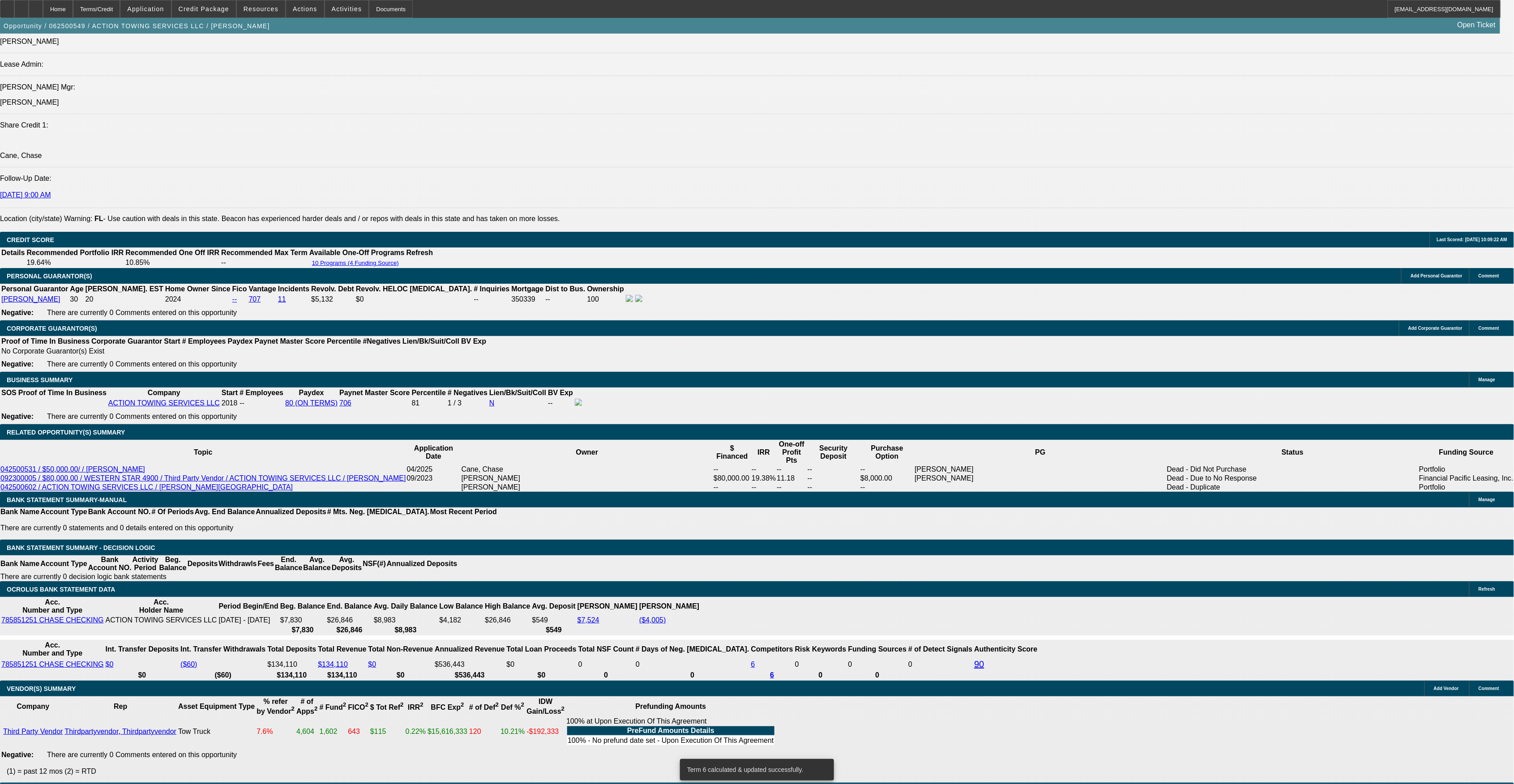
type input "6.5"
type input "$4,232.09"
type input "6.5"
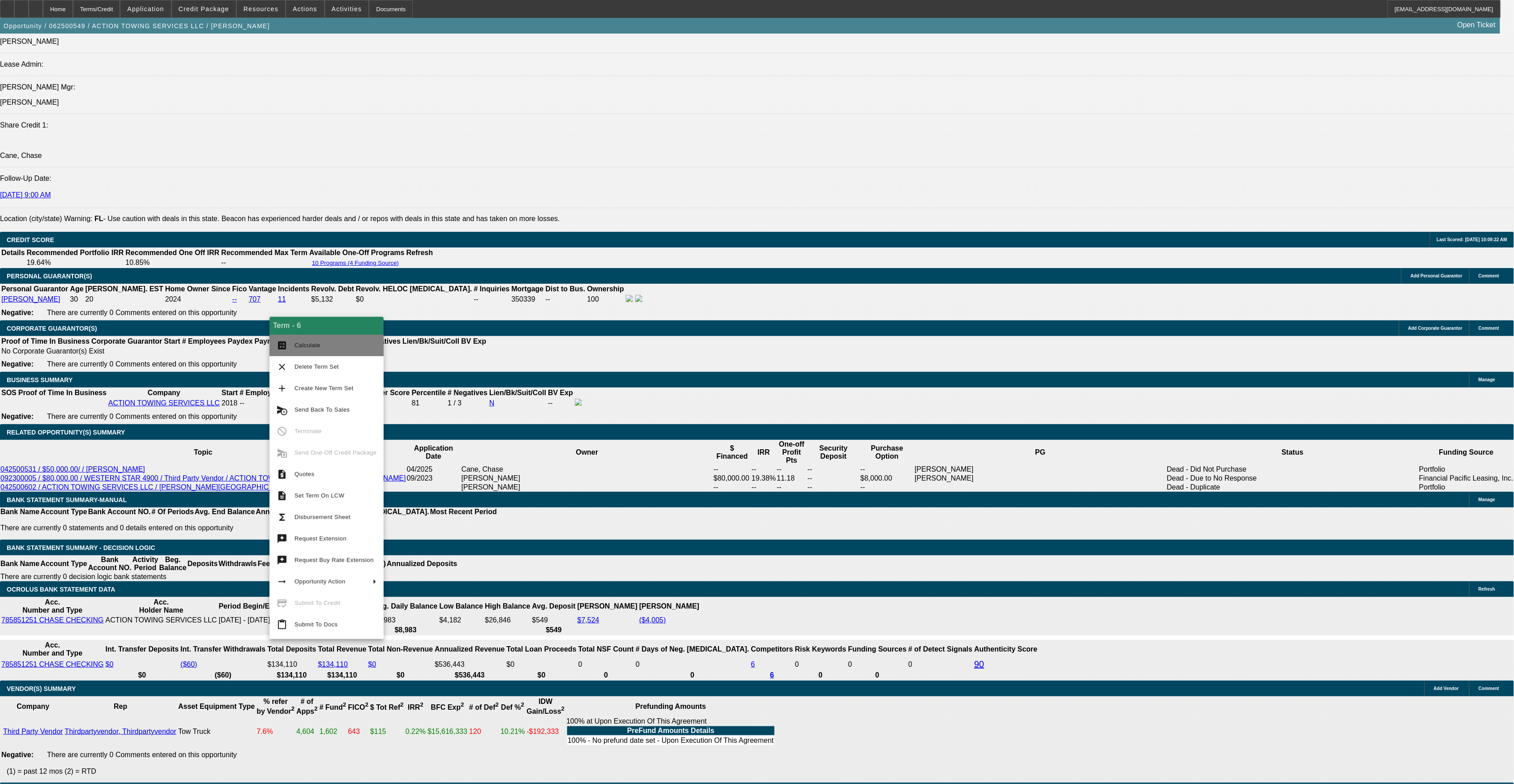
click at [300, 351] on button "calculate Calculate" at bounding box center [327, 345] width 114 height 22
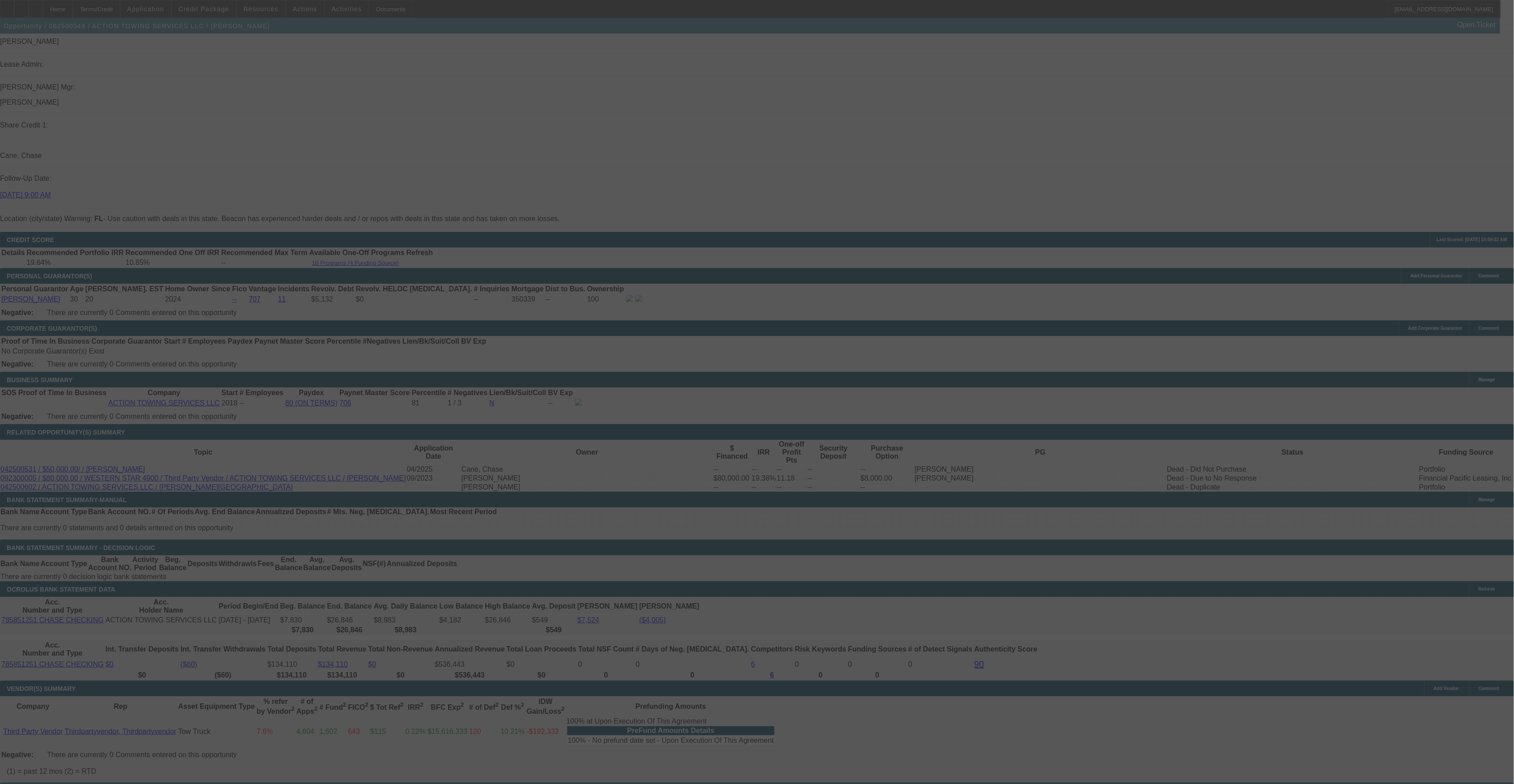
select select "0"
select select "2"
select select "0"
select select "6"
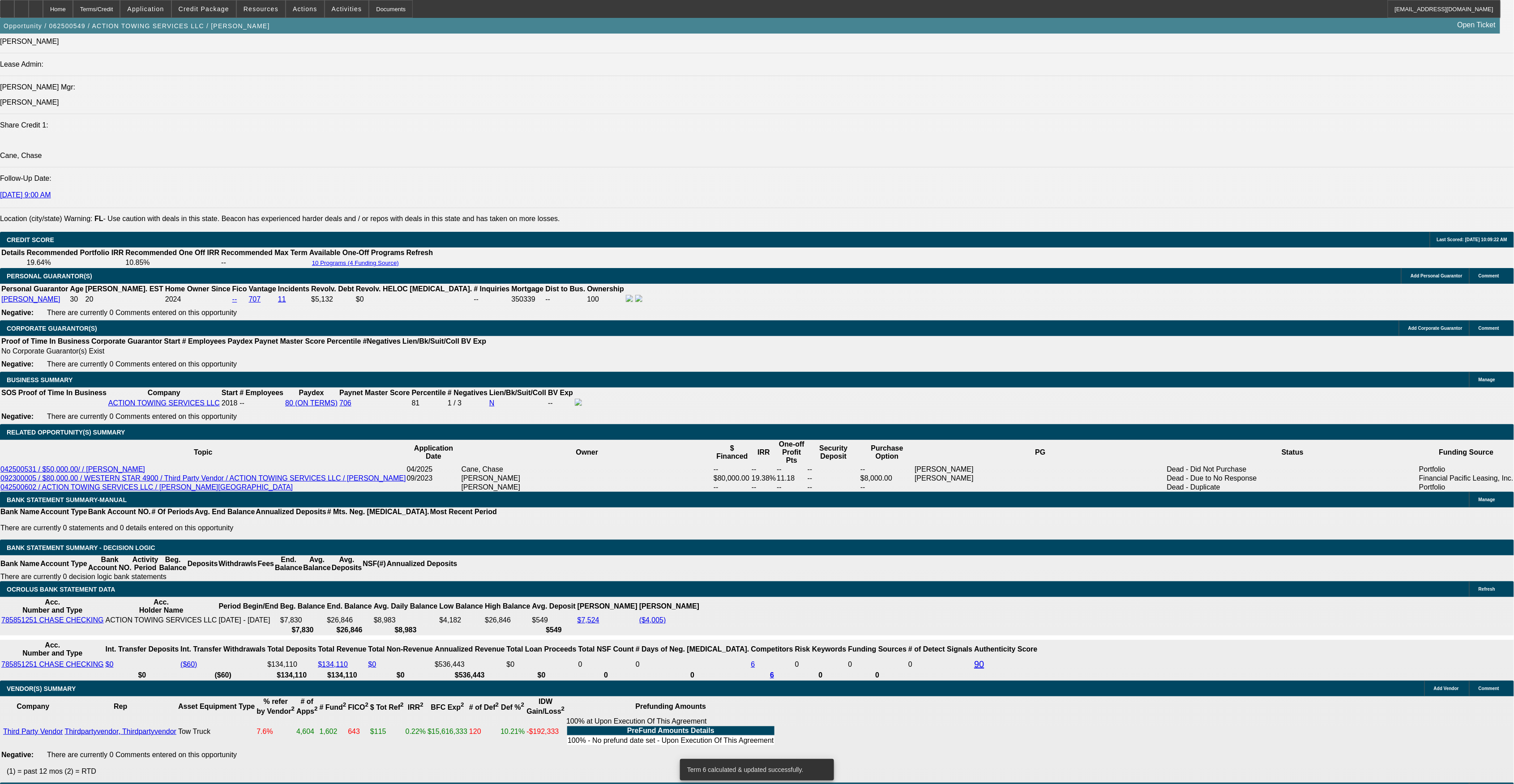
select select "0.15"
type input "$42,750.00"
type input "UNKNOWN"
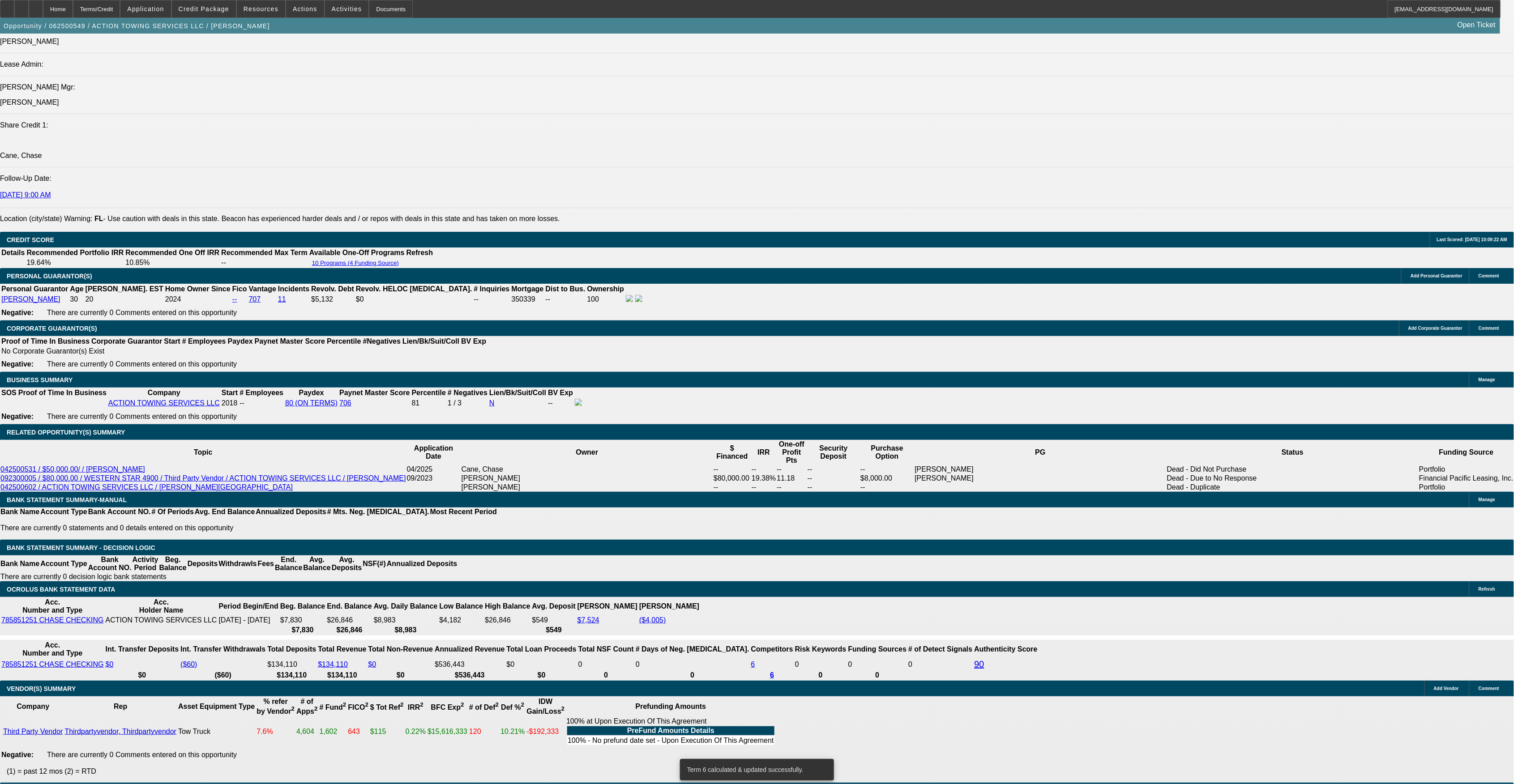
select select "16"
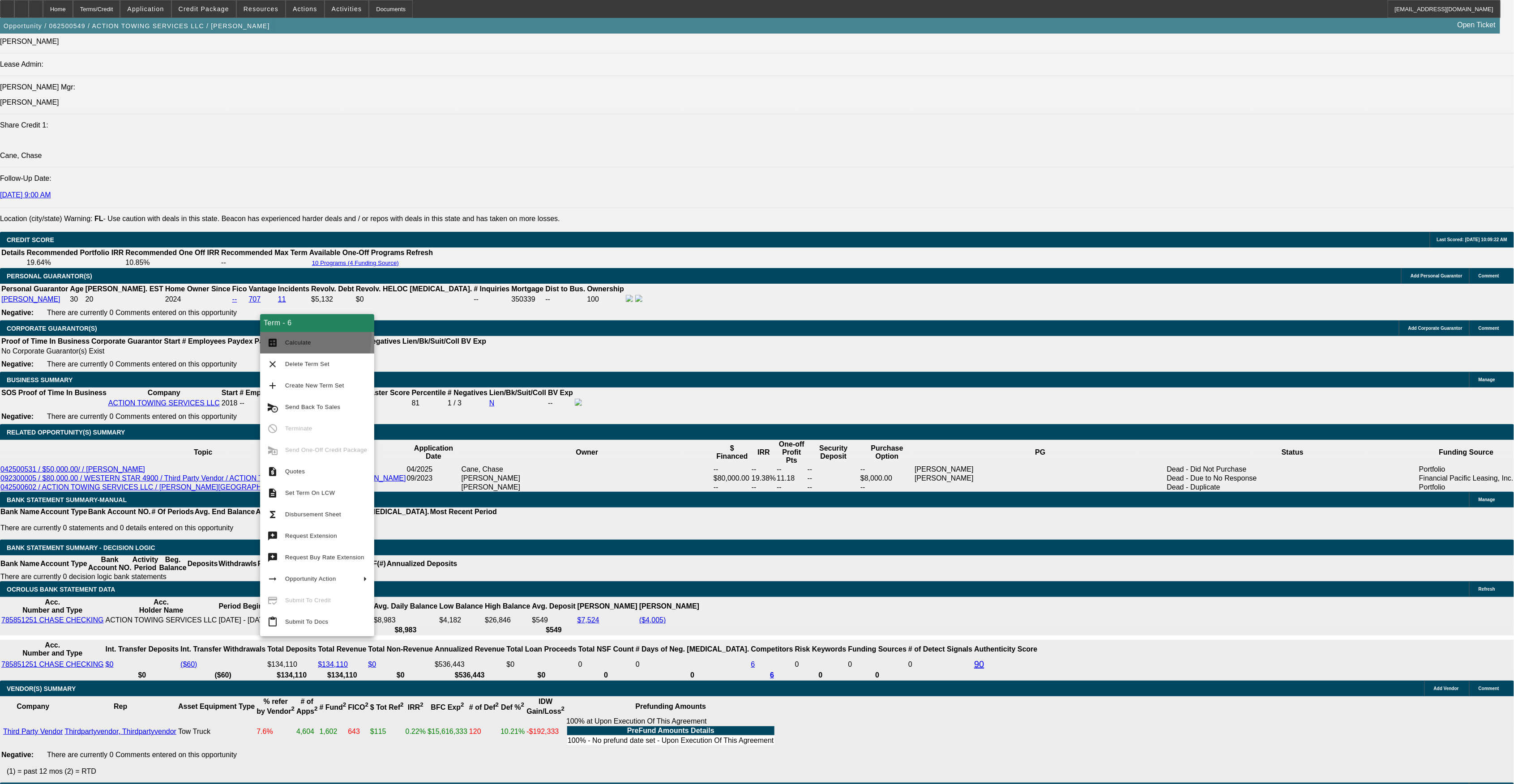
click at [282, 335] on button "calculate Calculate" at bounding box center [317, 342] width 114 height 22
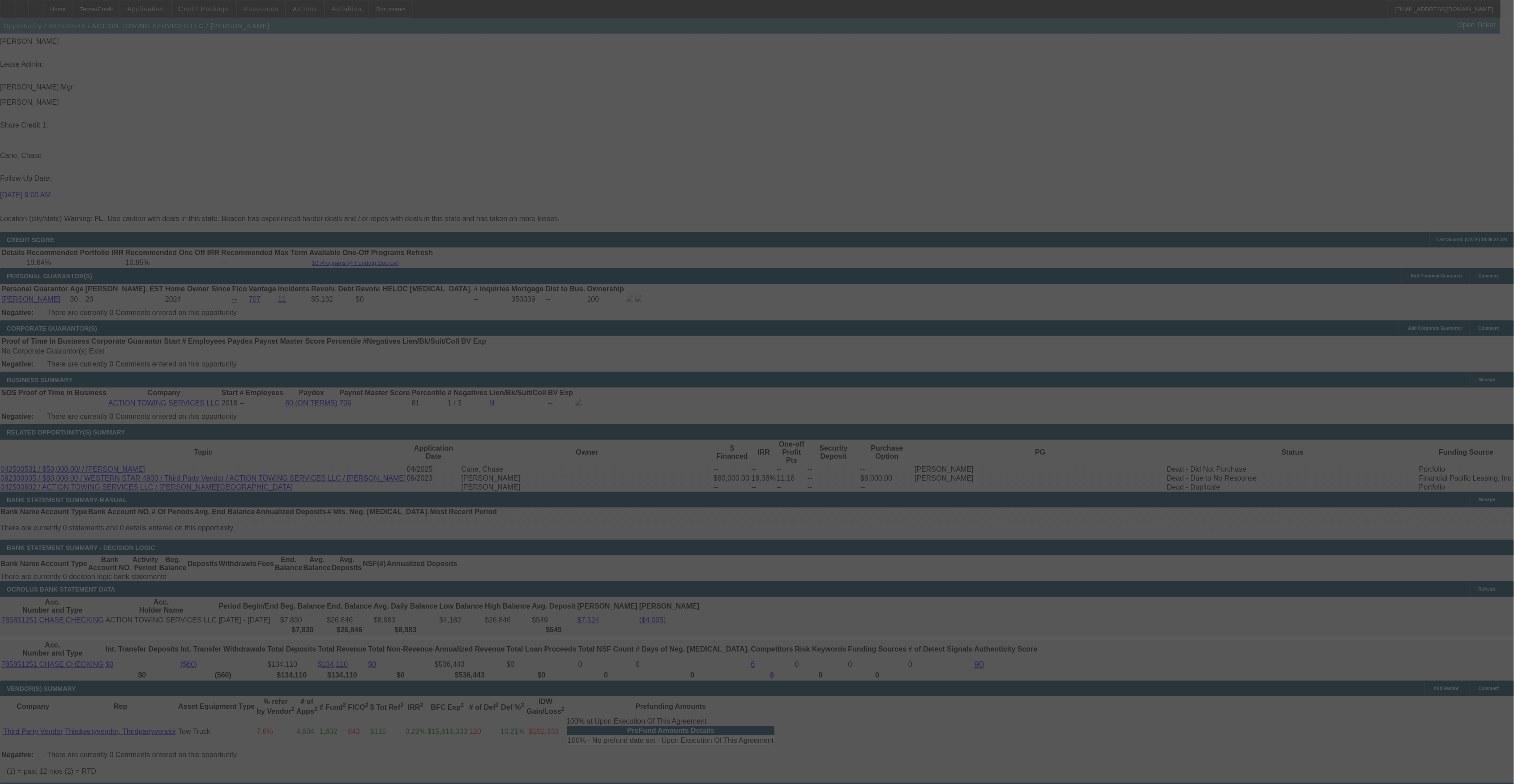
select select "0"
select select "2"
select select "0.15"
select select "16"
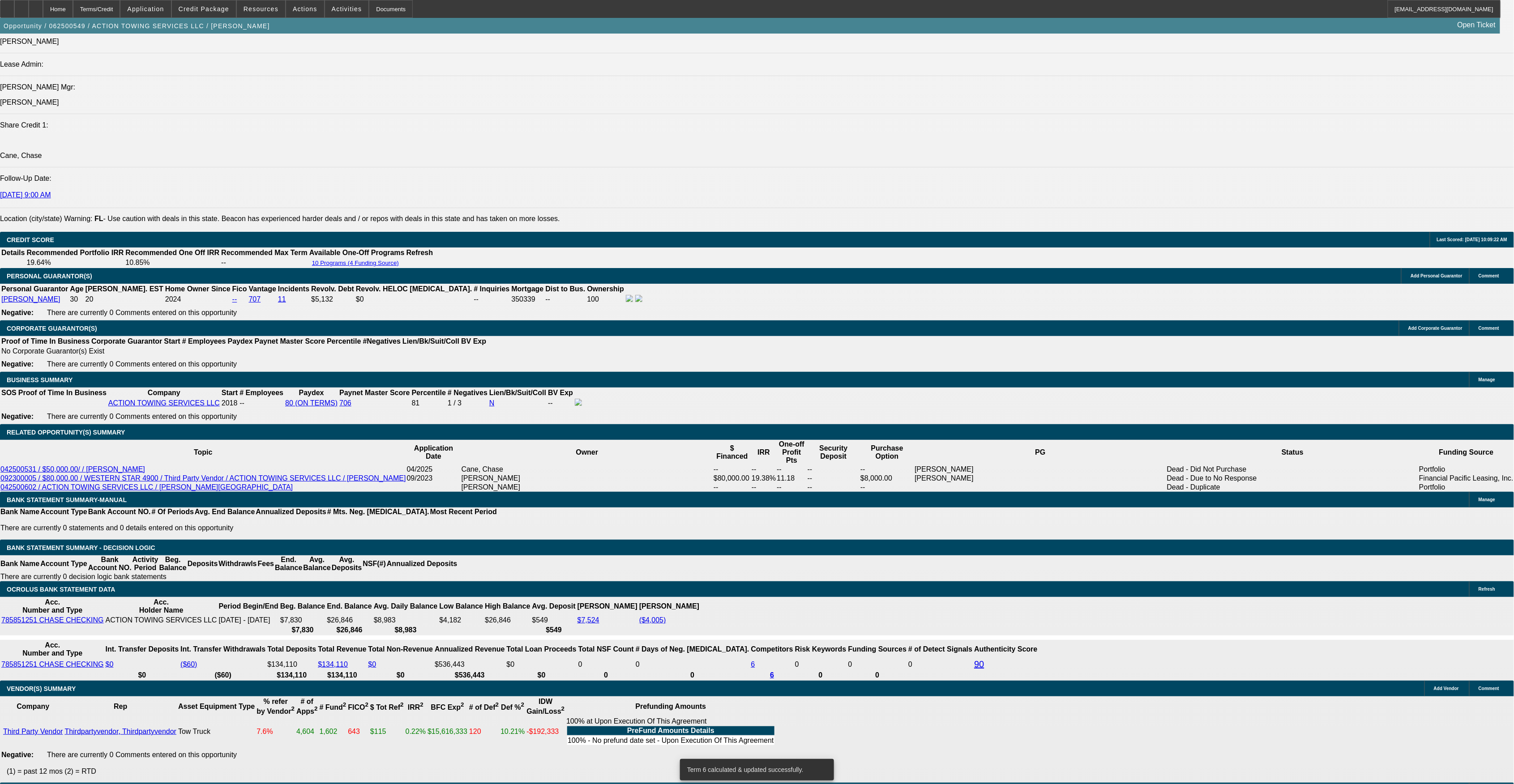
drag, startPoint x: 265, startPoint y: 411, endPoint x: 285, endPoint y: 403, distance: 21.5
type input "UNKNOWN"
type input "4"
type input "$72,217.45"
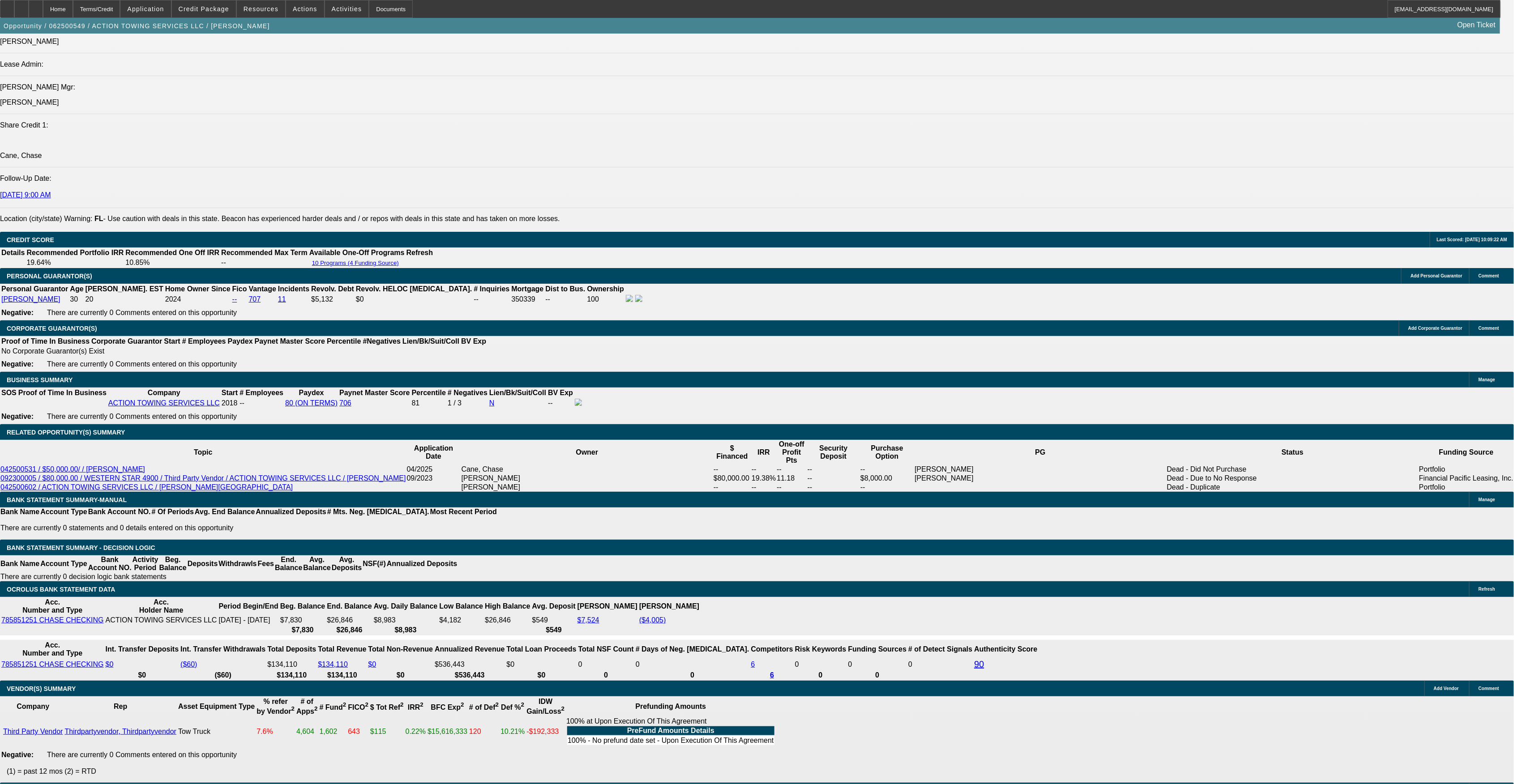
type input "48"
type input "$6,758.76"
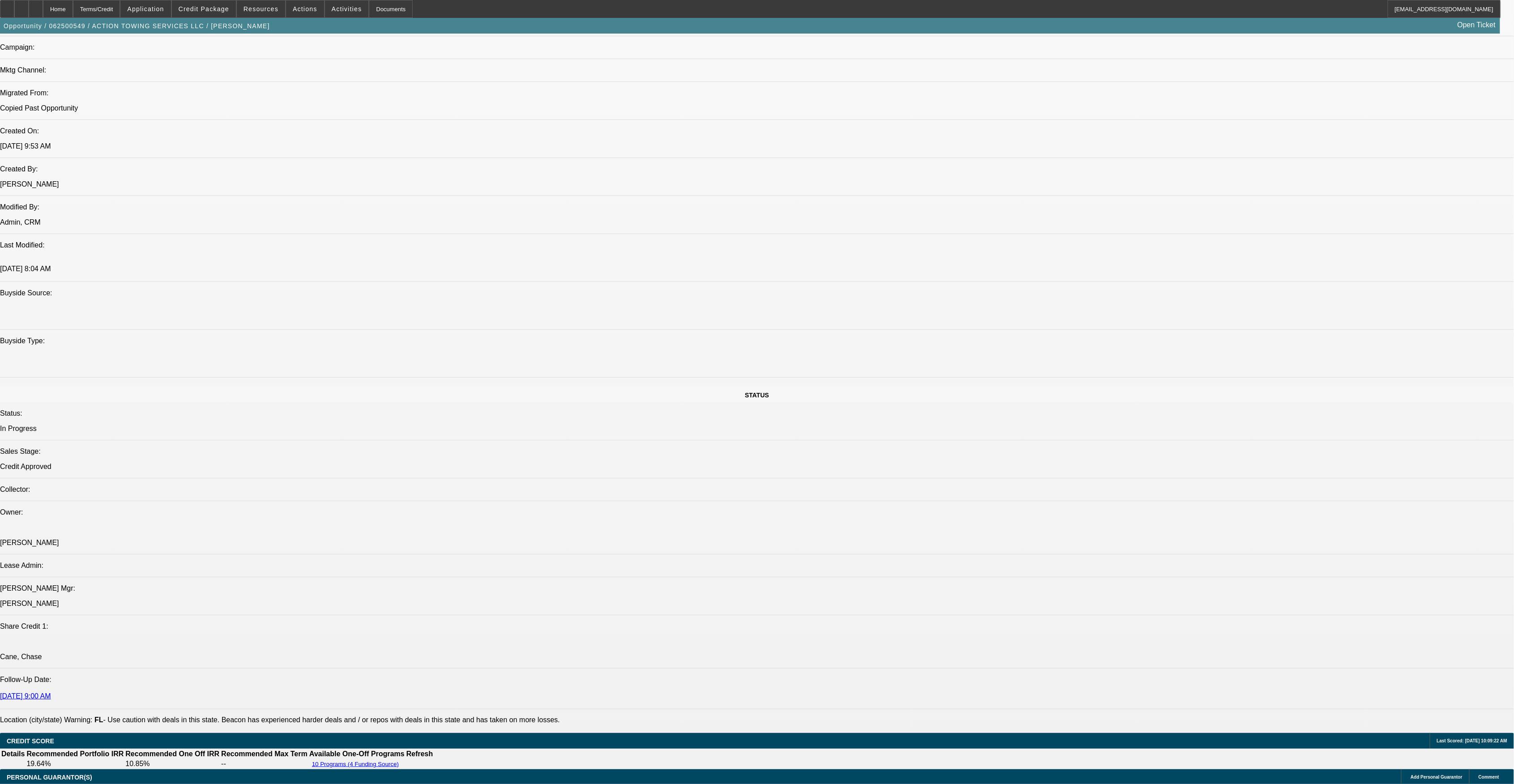
scroll to position [593, 0]
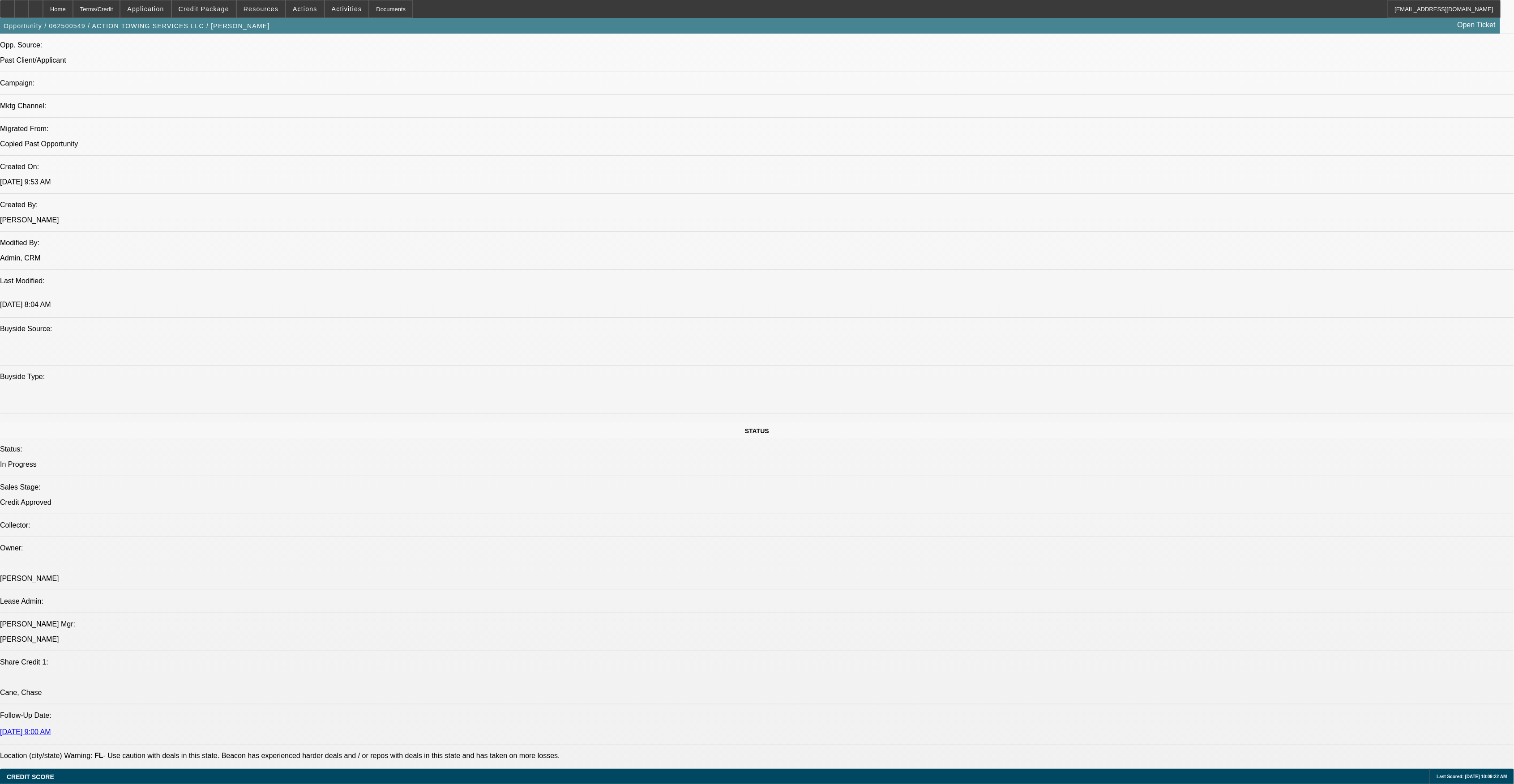
type input "48"
drag, startPoint x: 463, startPoint y: 307, endPoint x: 504, endPoint y: 309, distance: 41.0
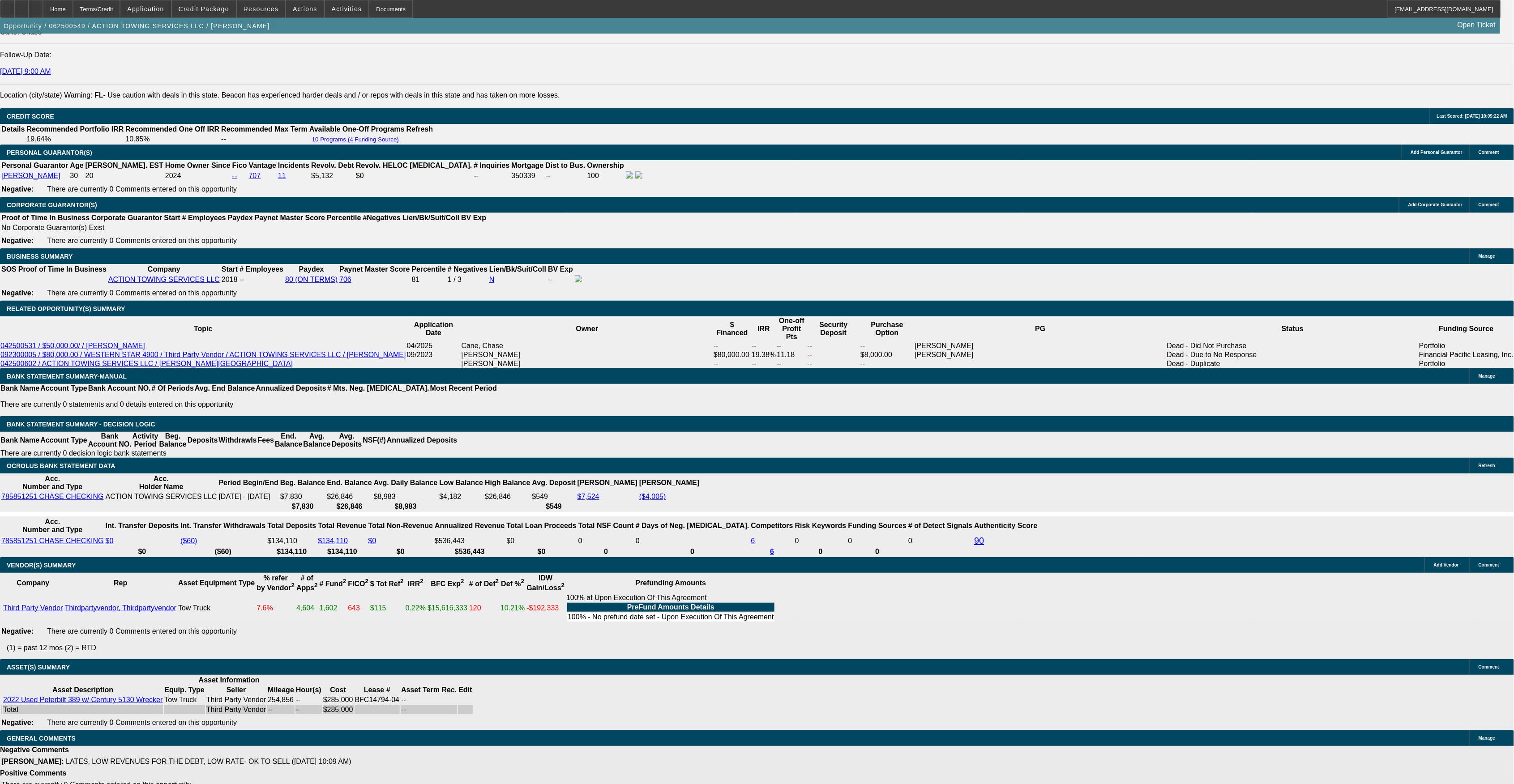
scroll to position [1134, 0]
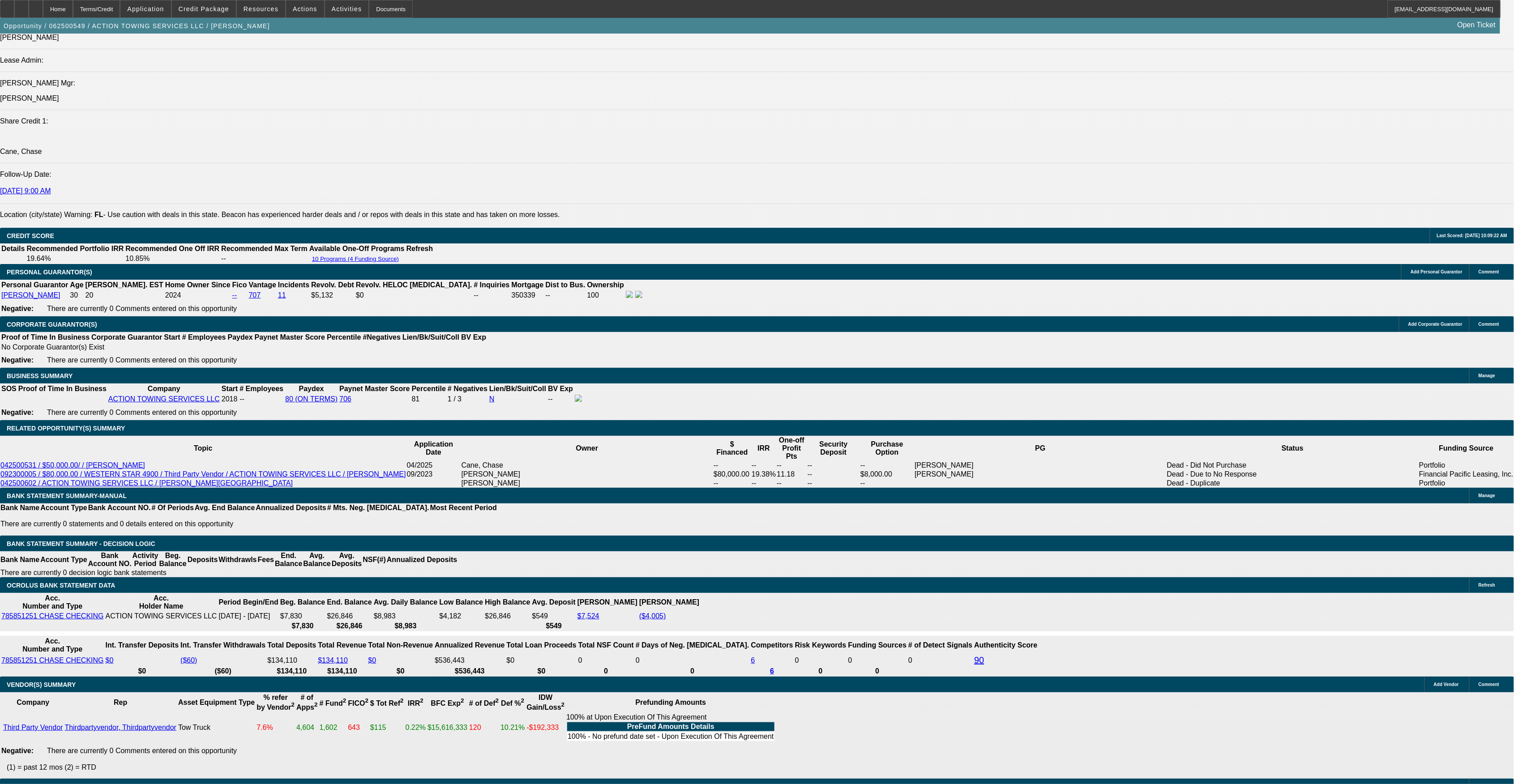
drag, startPoint x: 284, startPoint y: 409, endPoint x: 328, endPoint y: 398, distance: 45.4
drag, startPoint x: 617, startPoint y: 407, endPoint x: 650, endPoint y: 405, distance: 33.1
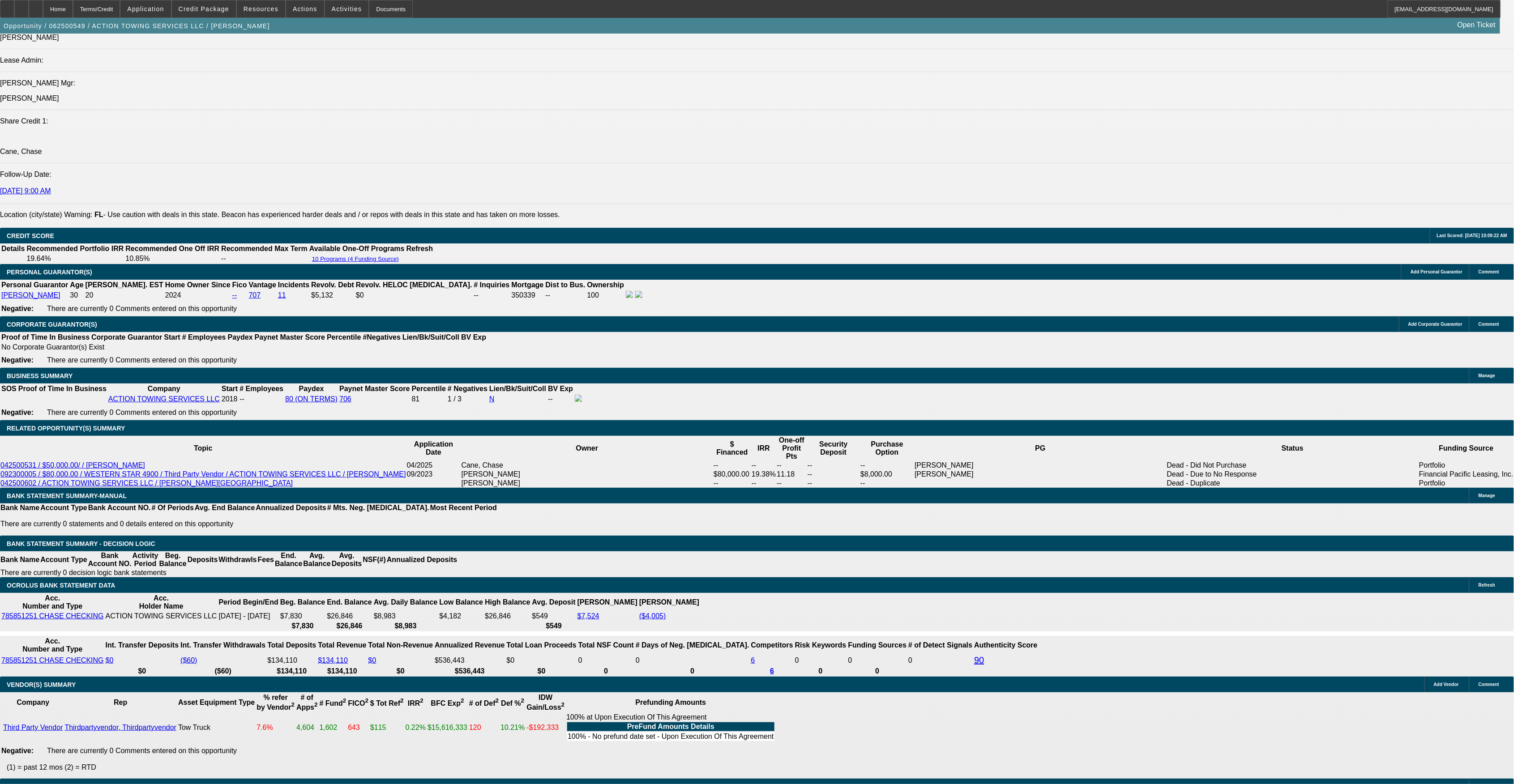
type input "UNKNOWN"
type input "8"
type input "$4,442.07"
type input "8.5"
type input "$4,513.40"
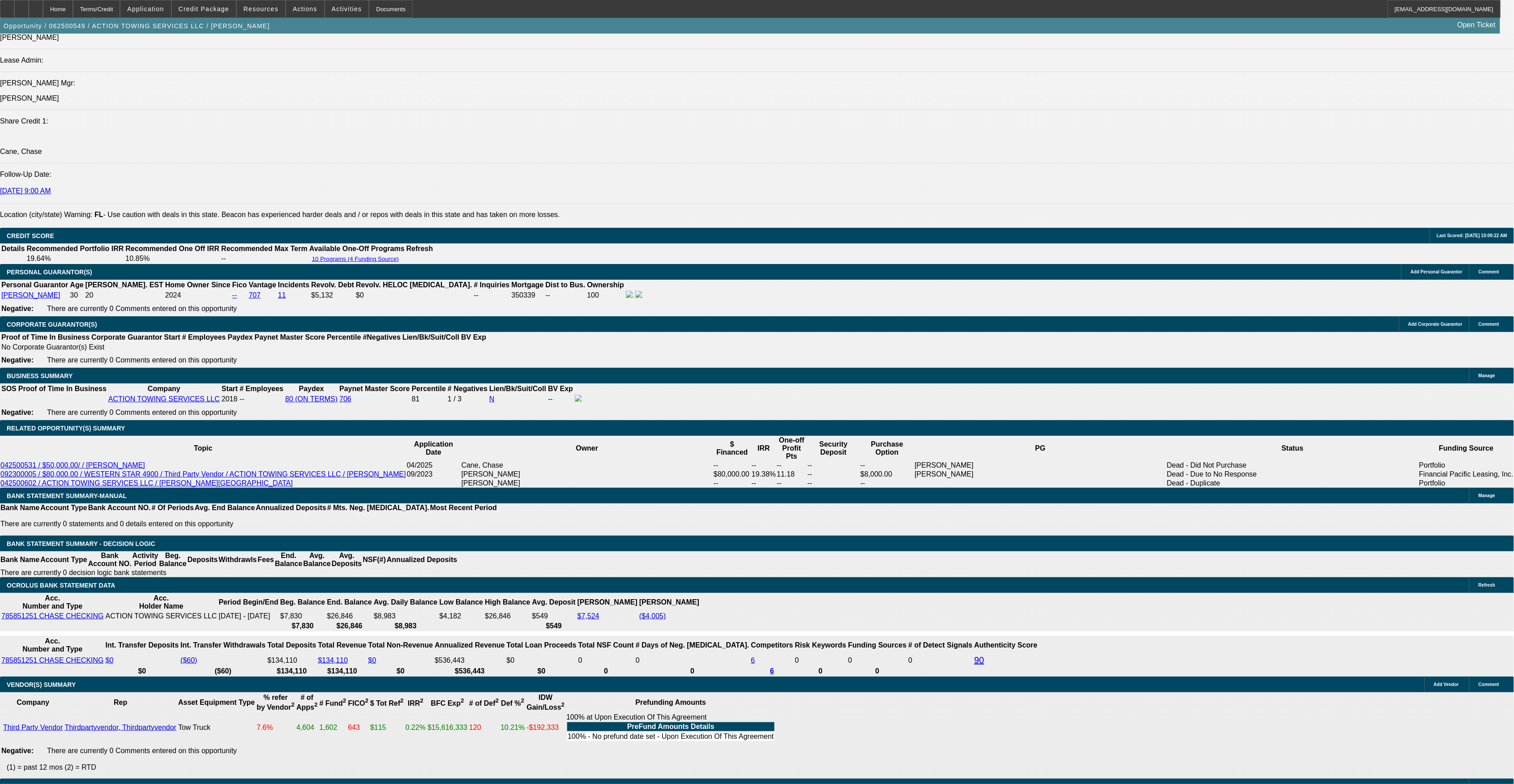
drag, startPoint x: 609, startPoint y: 406, endPoint x: 661, endPoint y: 411, distance: 52.2
type input "9"
type input "$4,585.39"
type input "9.3"
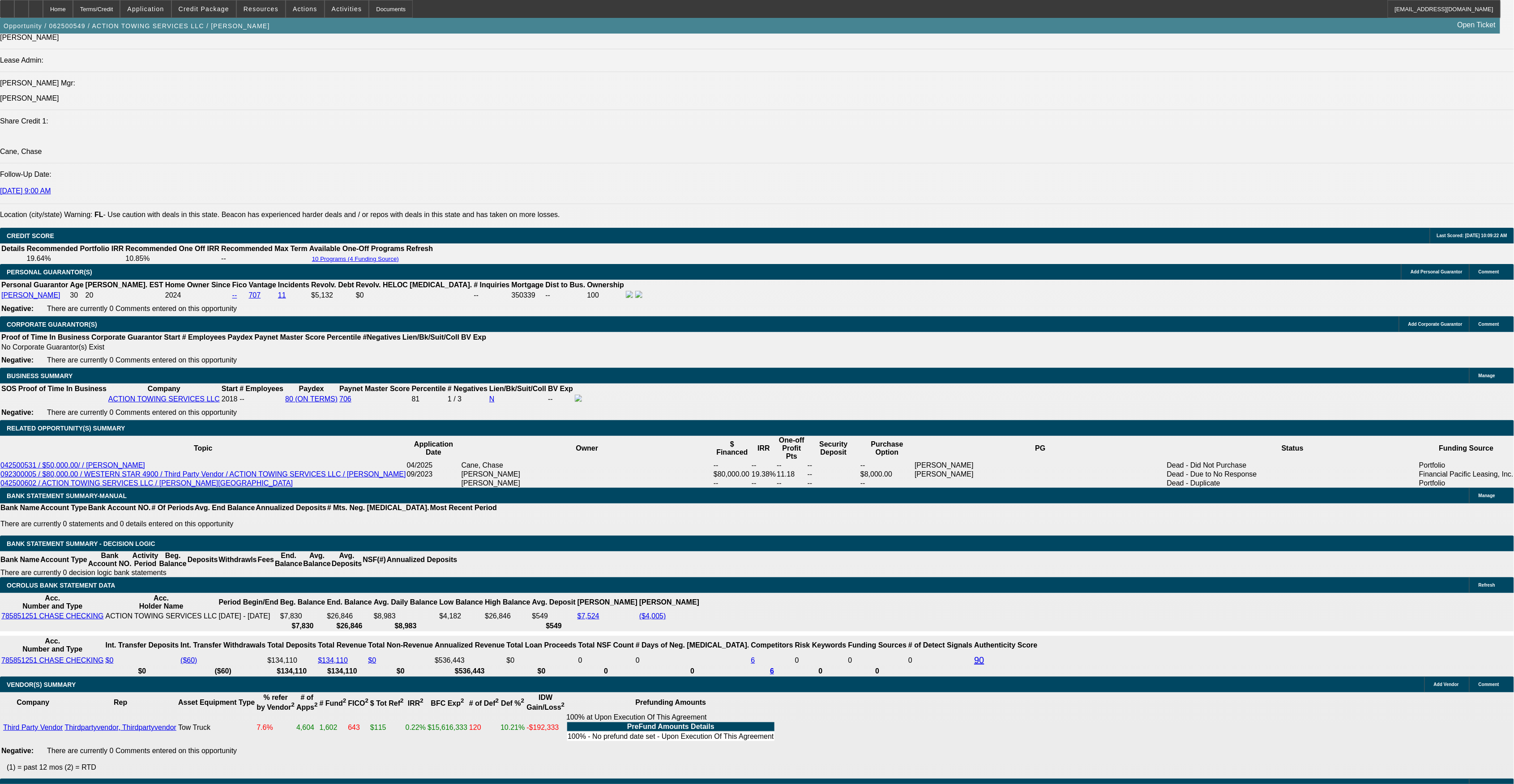
type input "$4,628.90"
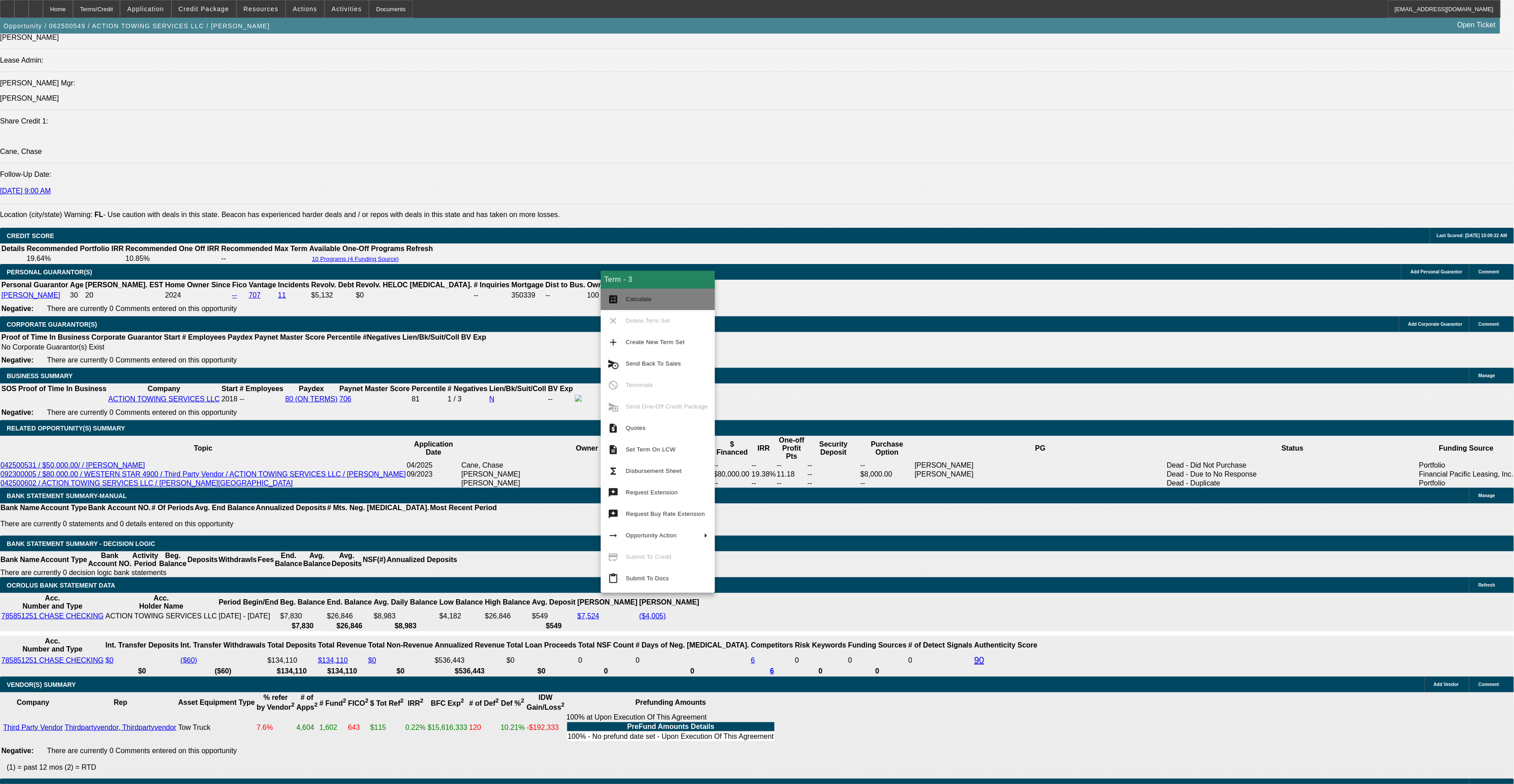
click at [620, 294] on button "calculate Calculate" at bounding box center [658, 299] width 114 height 22
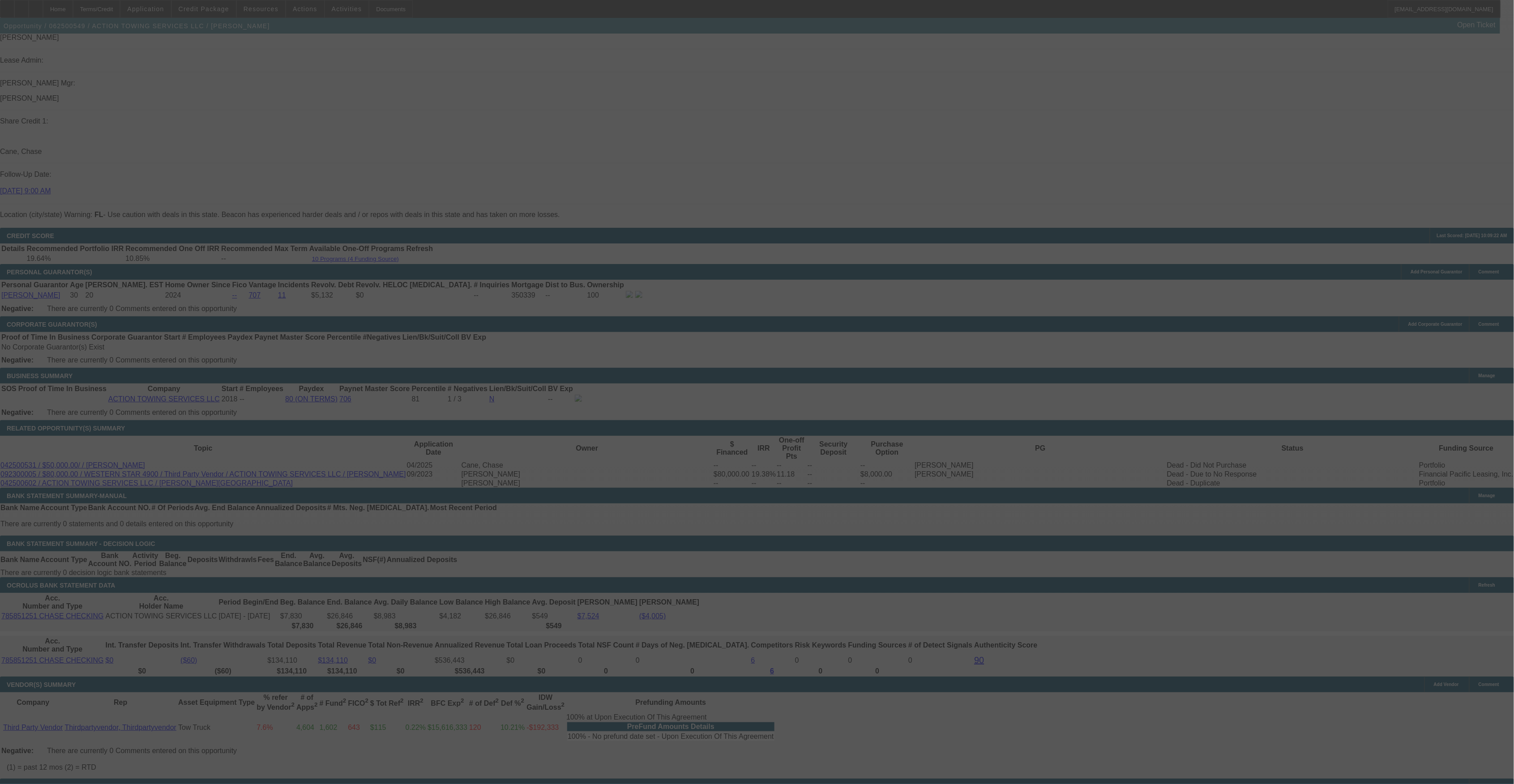
drag, startPoint x: 520, startPoint y: 774, endPoint x: 452, endPoint y: 749, distance: 72.4
click at [382, 740] on div at bounding box center [757, 392] width 1514 height 784
select select "0"
select select "2"
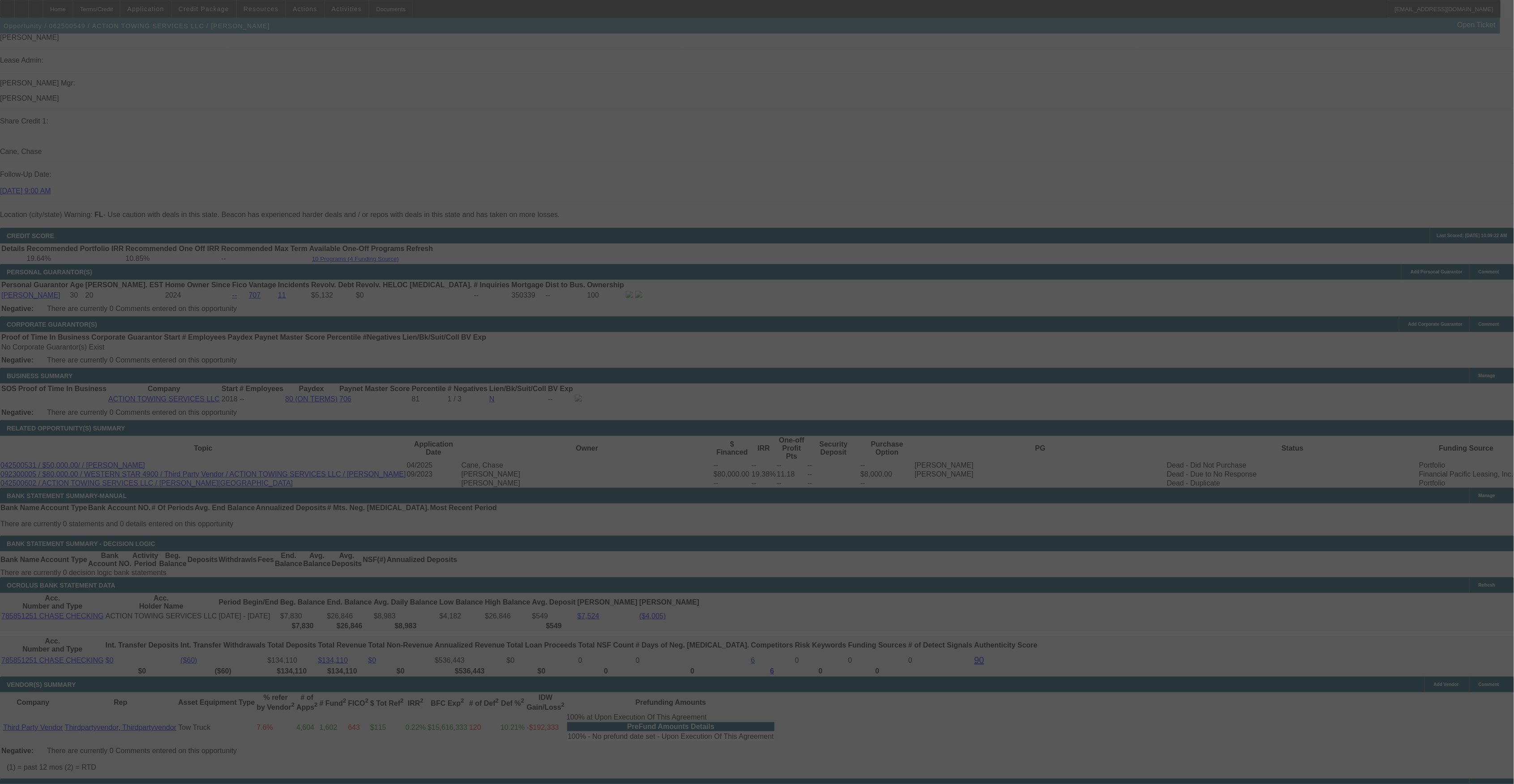
select select "0.15"
select select "16"
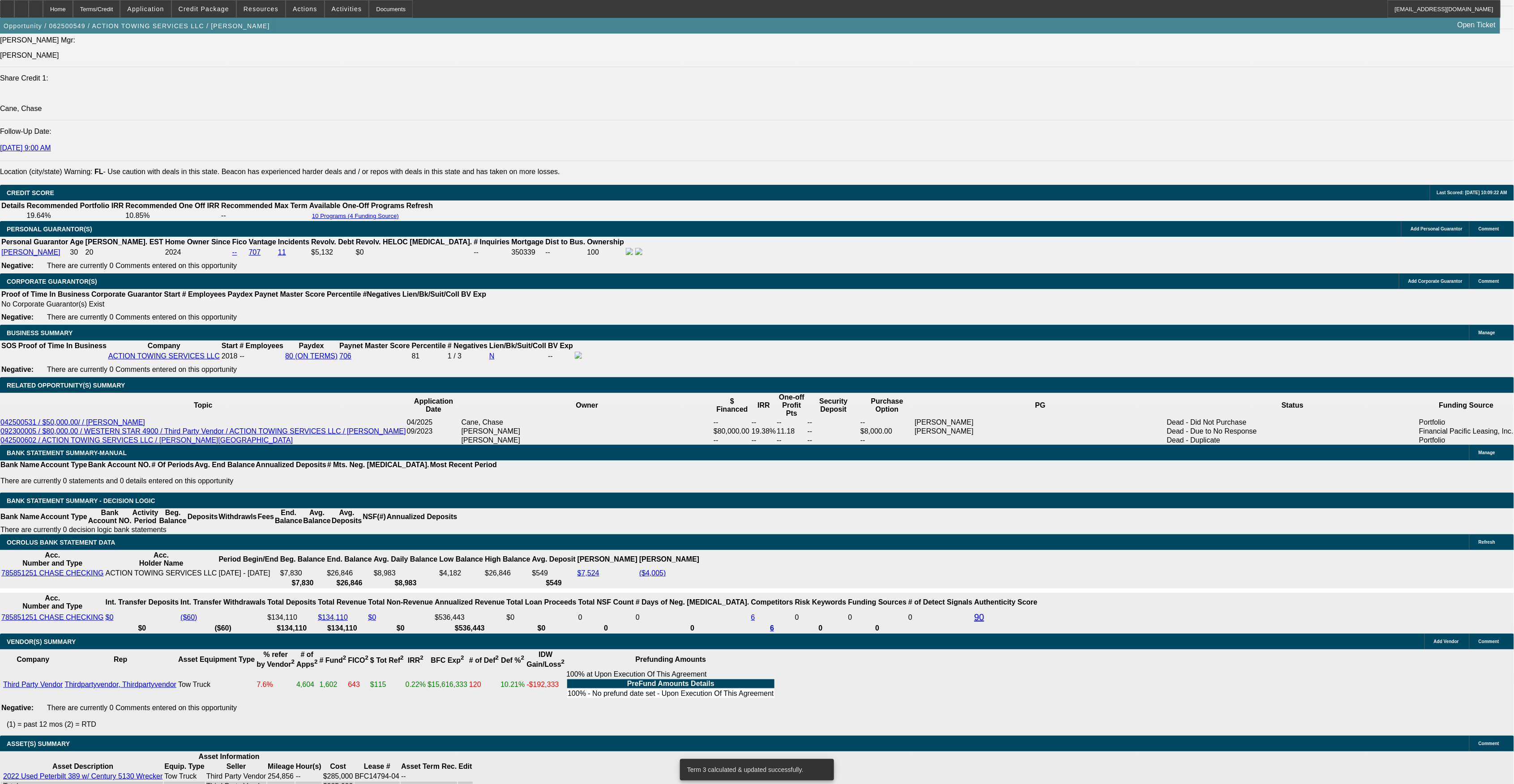
scroll to position [1134, 0]
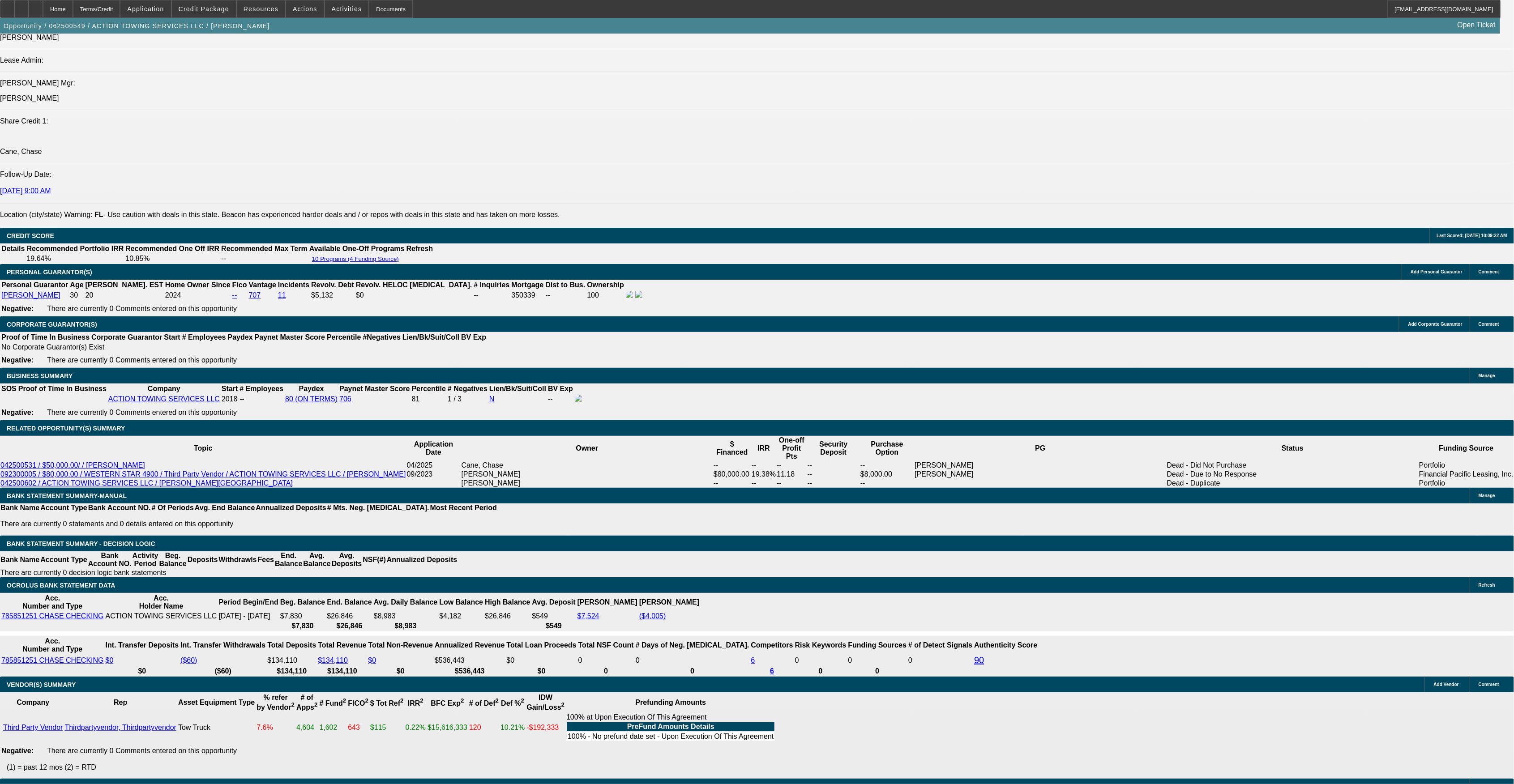
drag, startPoint x: 275, startPoint y: 409, endPoint x: 337, endPoint y: 404, distance: 62.2
type input "7"
type input "$6,824.68"
type input "7"
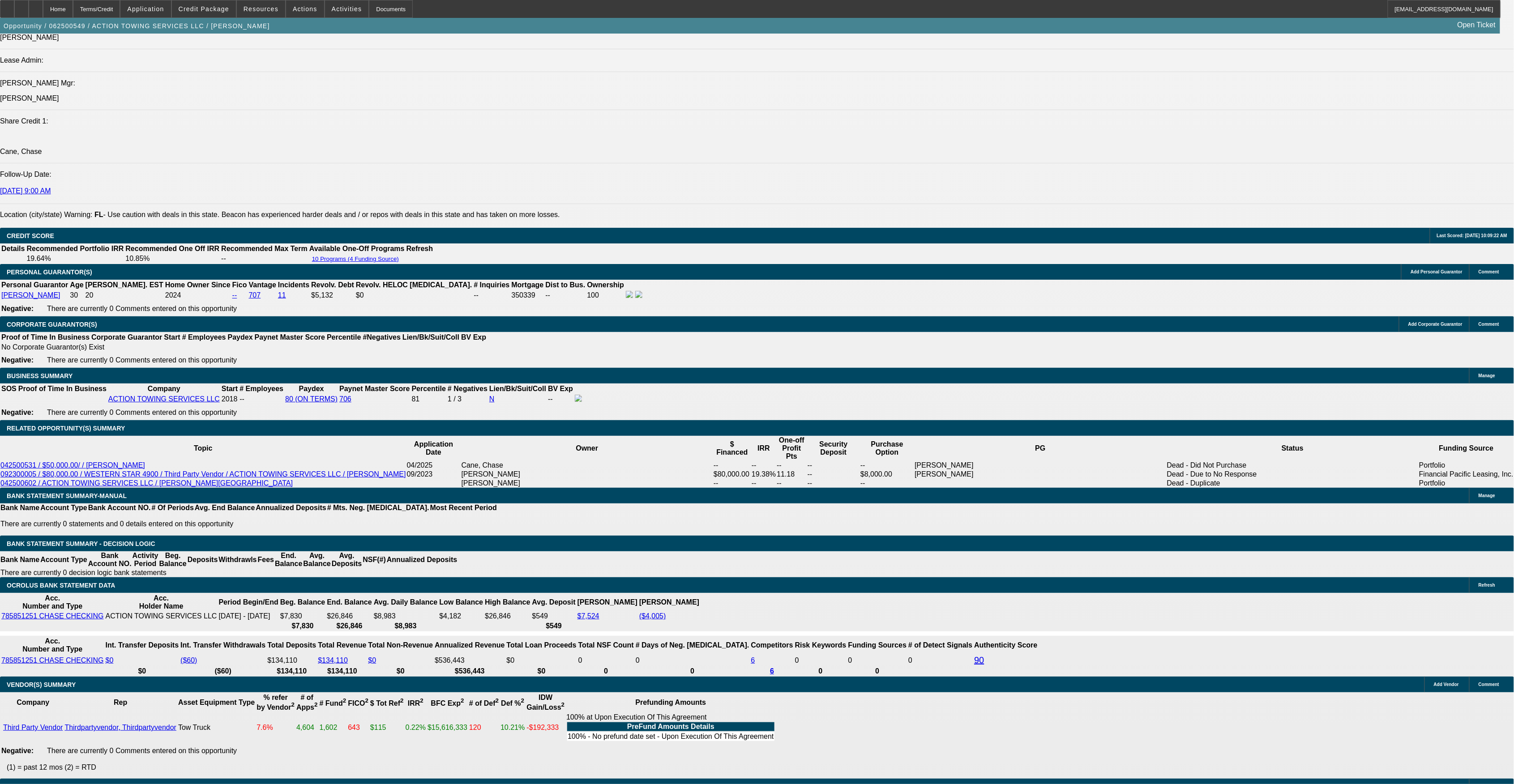
type input "78"
type input "$19,472.64"
type input "783.5"
type input "$186,081.25"
type input "83.5"
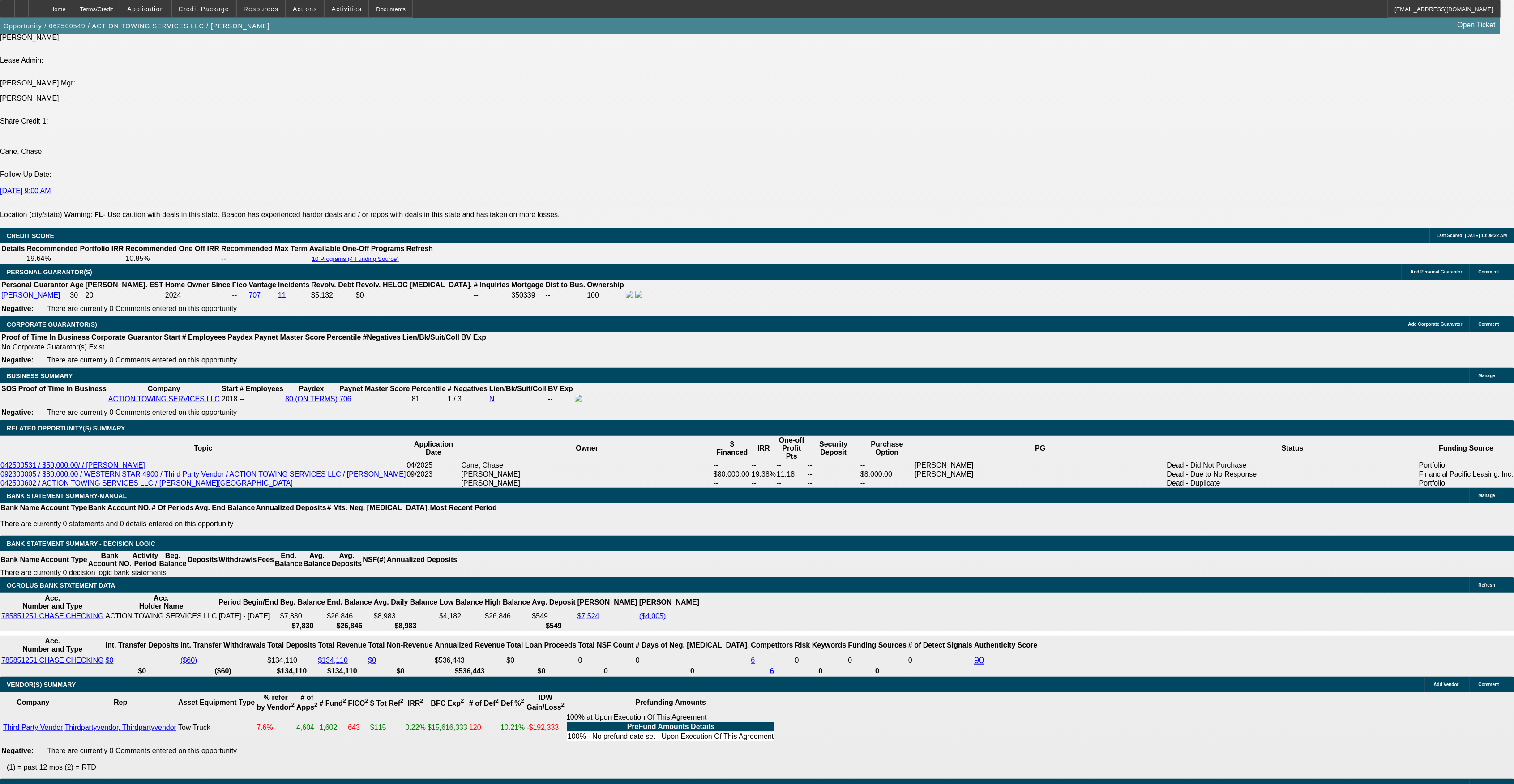
type input "$20,648.95"
type input "8.5"
type input "$7,024.77"
type input "8.5"
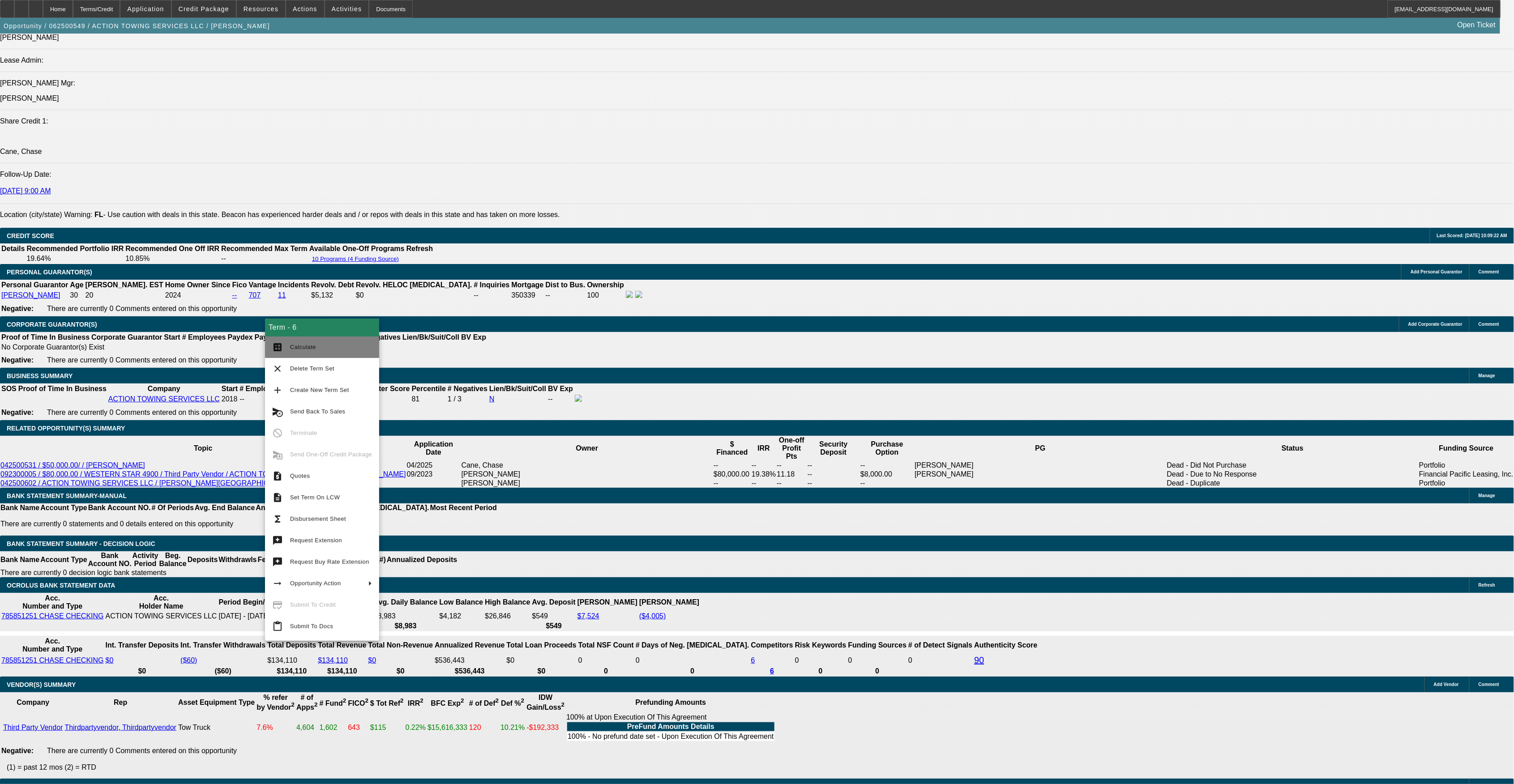
drag, startPoint x: 289, startPoint y: 342, endPoint x: 312, endPoint y: 346, distance: 23.3
click at [290, 343] on button "calculate Calculate" at bounding box center [322, 347] width 114 height 22
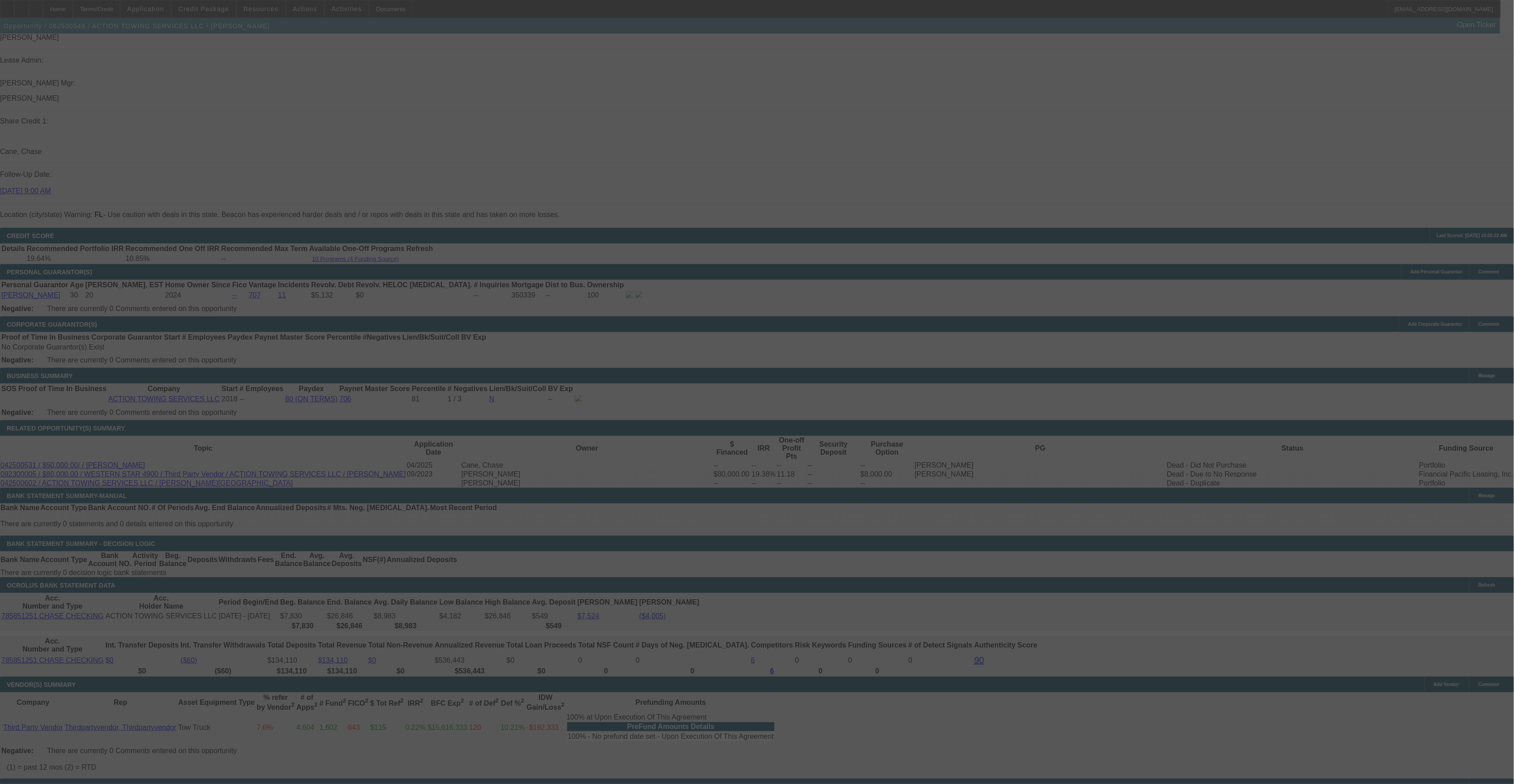
select select "0"
select select "2"
select select "0.15"
select select "16"
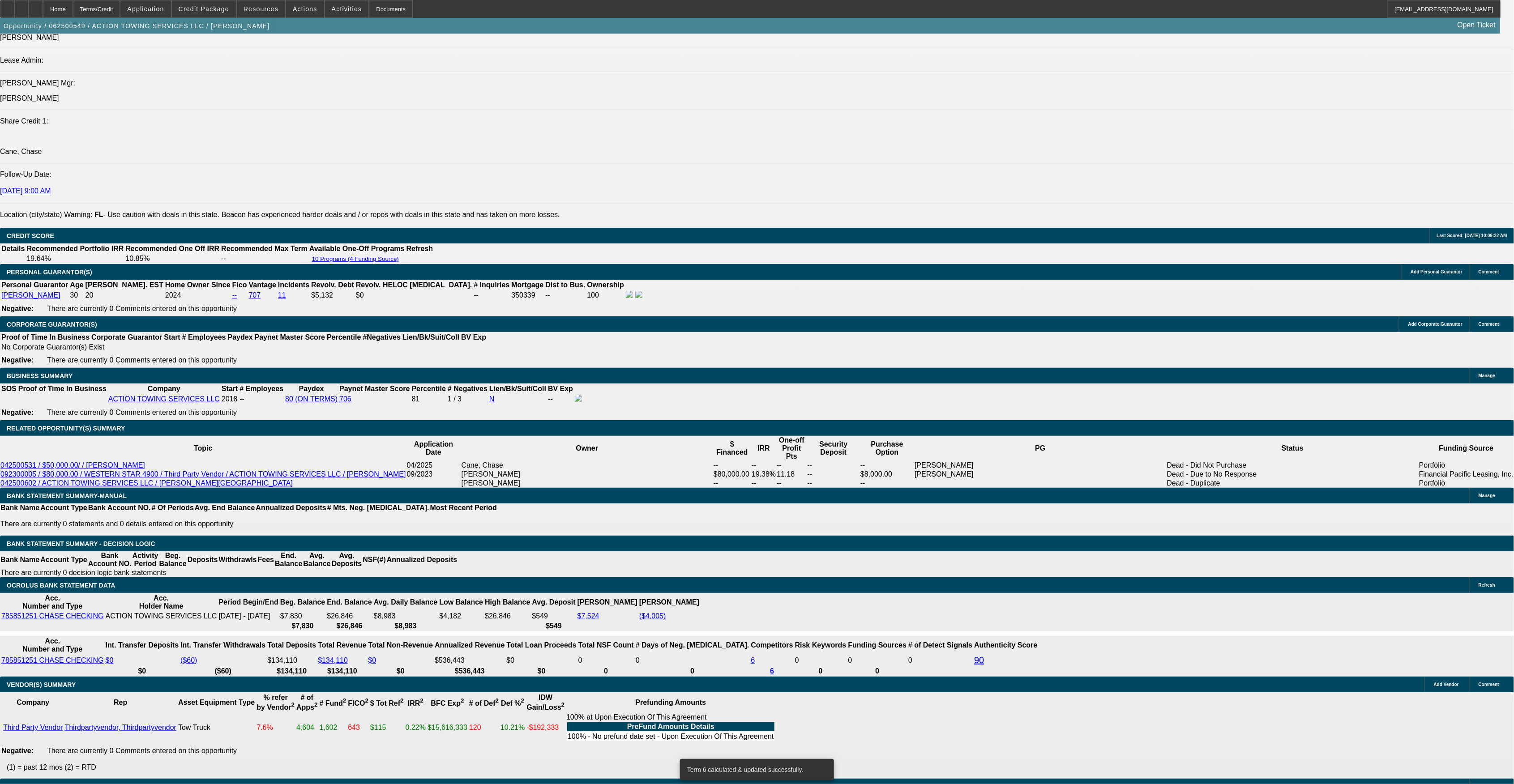
drag, startPoint x: 265, startPoint y: 411, endPoint x: 305, endPoint y: 411, distance: 40.0
type input "UNKNOWN"
type input "84"
type input "$4,513.40"
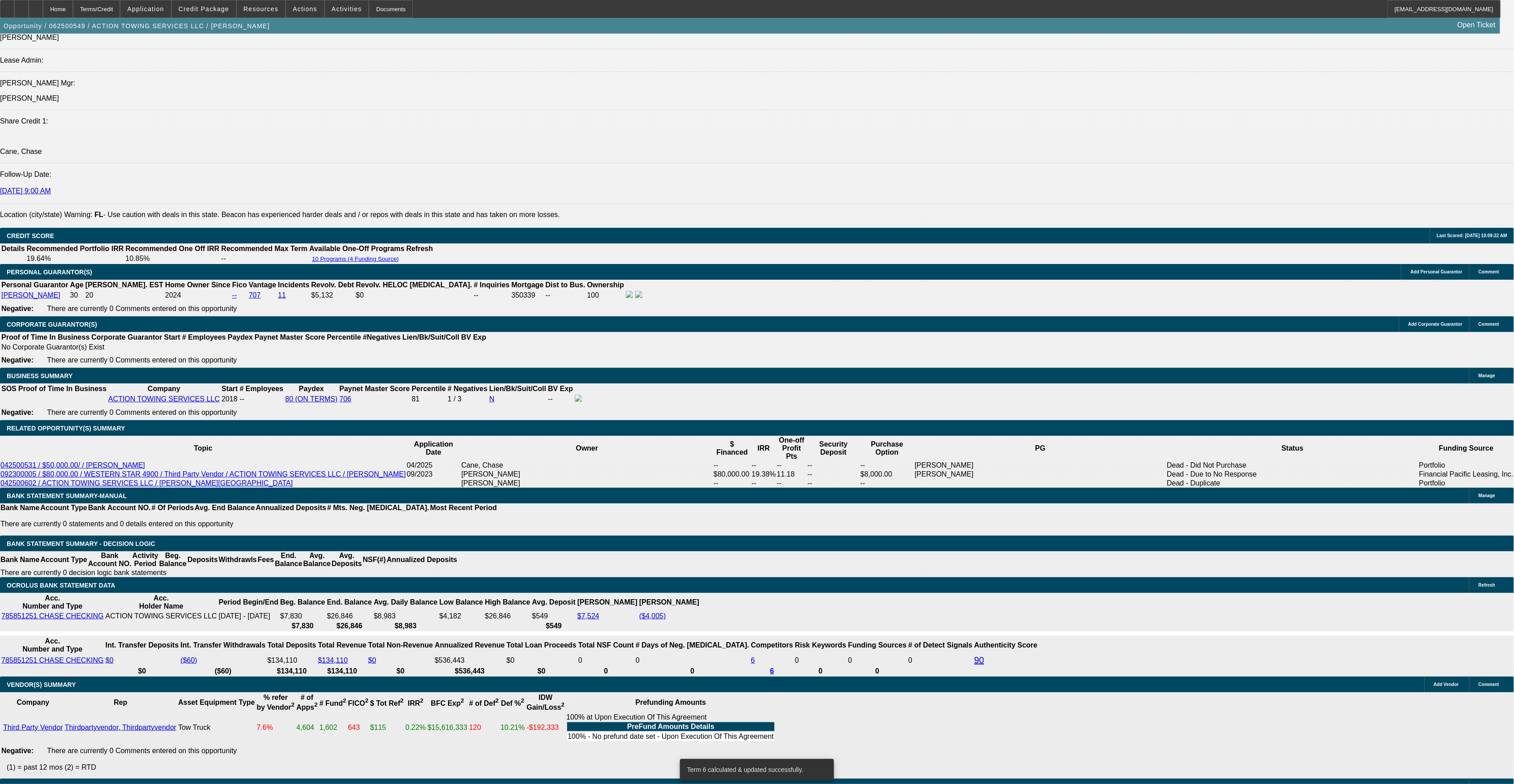
type input "84"
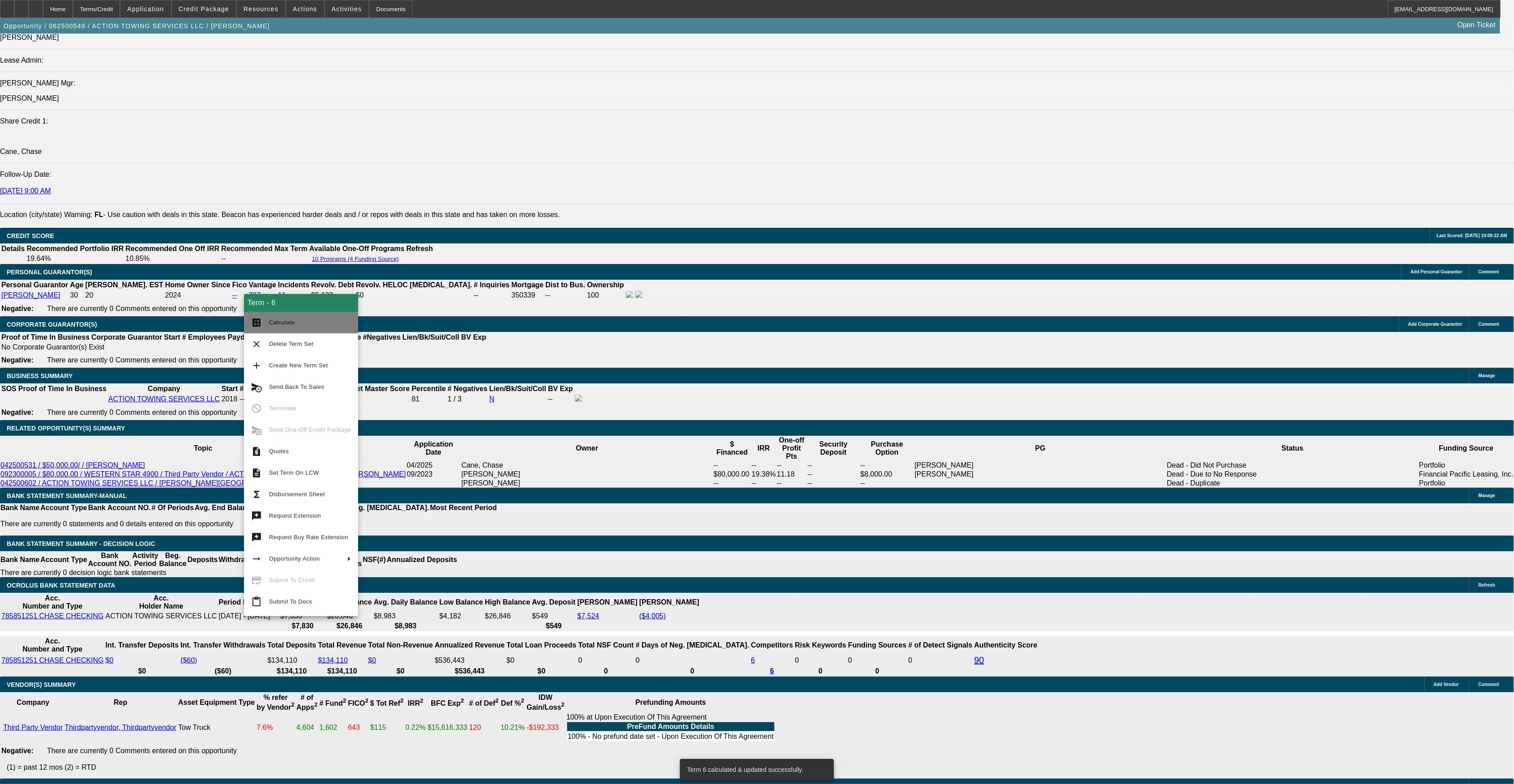
click at [276, 321] on span "Calculate" at bounding box center [282, 322] width 26 height 7
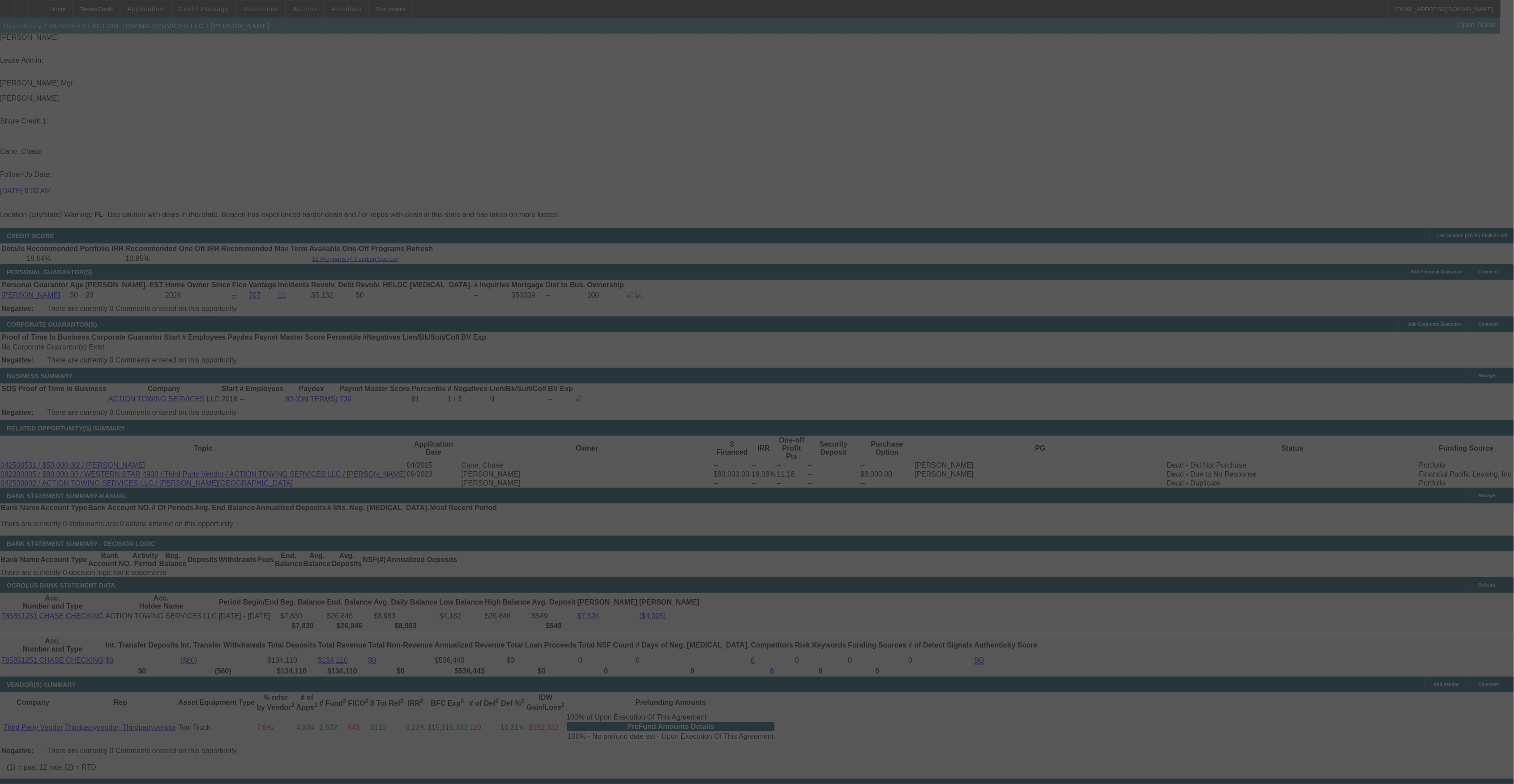
select select "0"
select select "2"
select select "0.15"
select select "16"
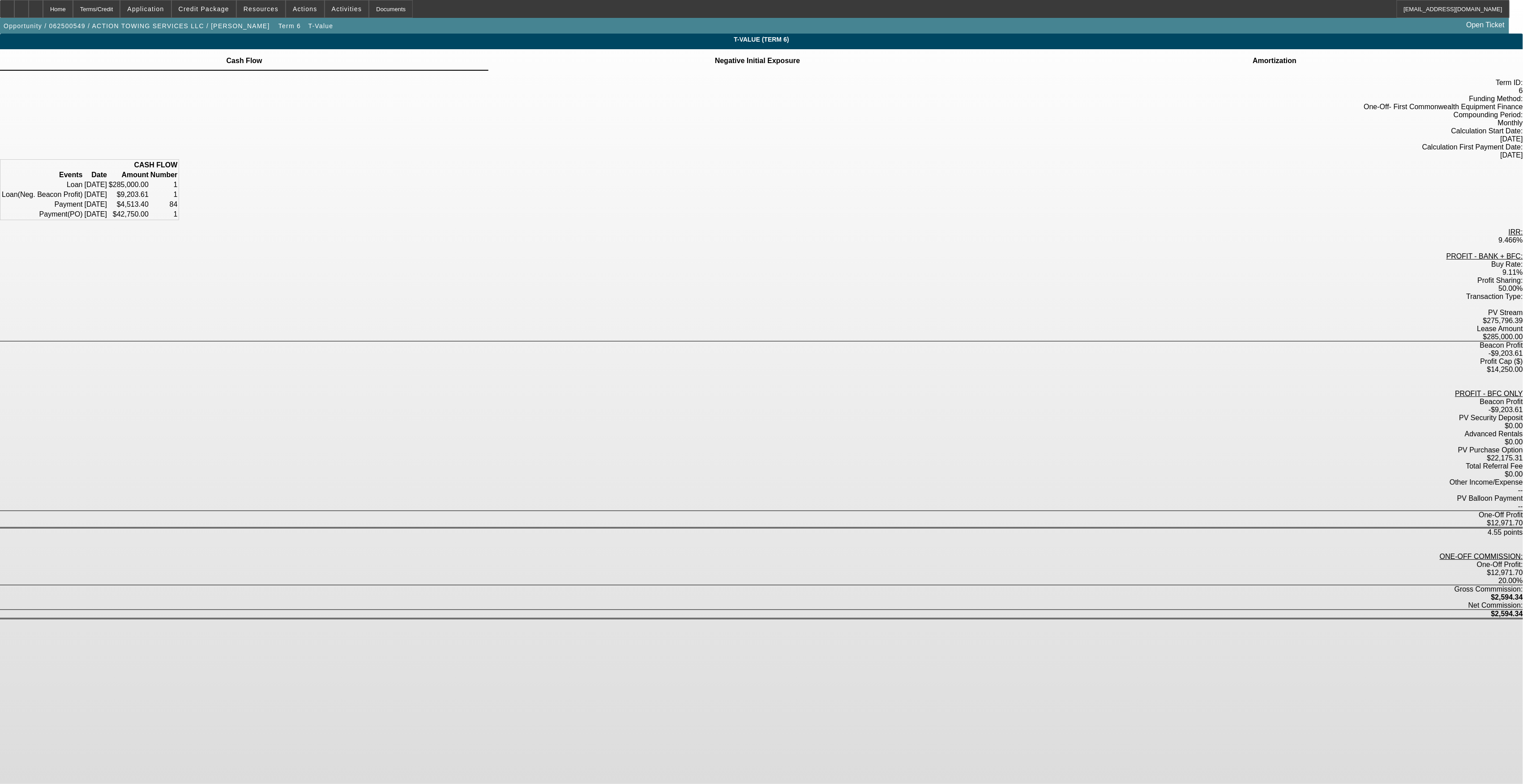
click at [763, 56] on td at bounding box center [757, 55] width 86 height 1
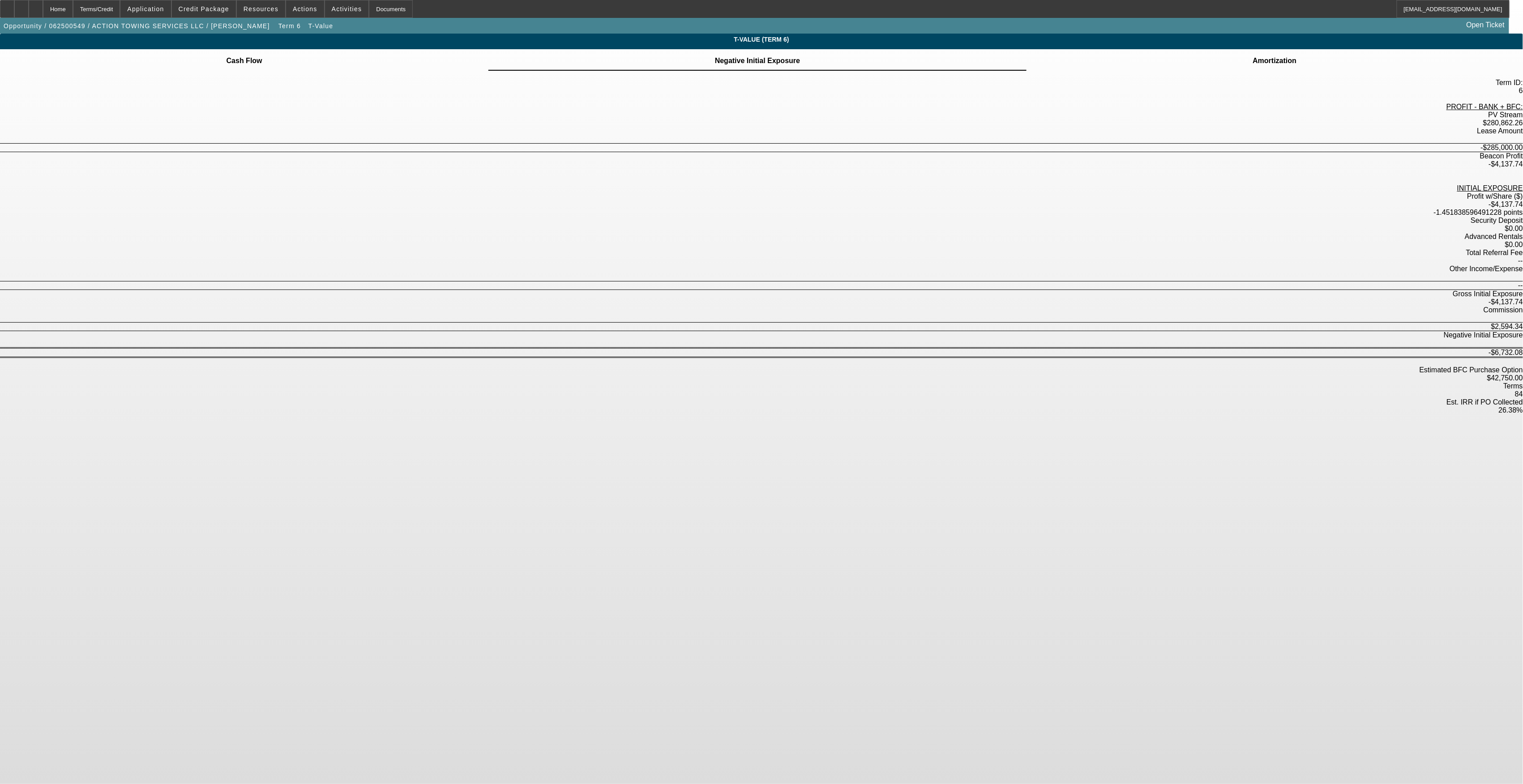
click at [276, 27] on span "Term 6" at bounding box center [291, 26] width 31 height 8
click at [276, 26] on span "button" at bounding box center [290, 26] width 29 height 22
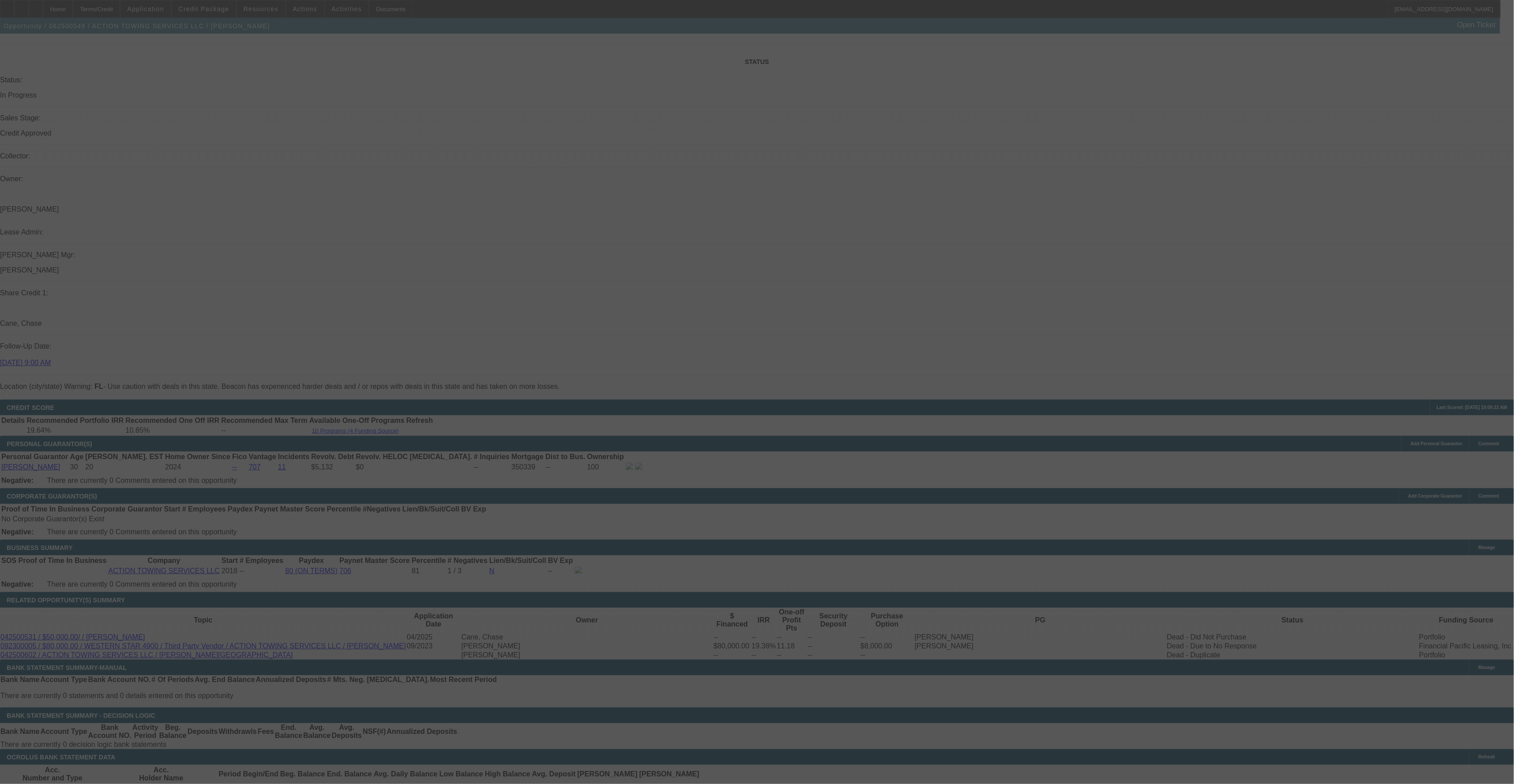
scroll to position [991, 0]
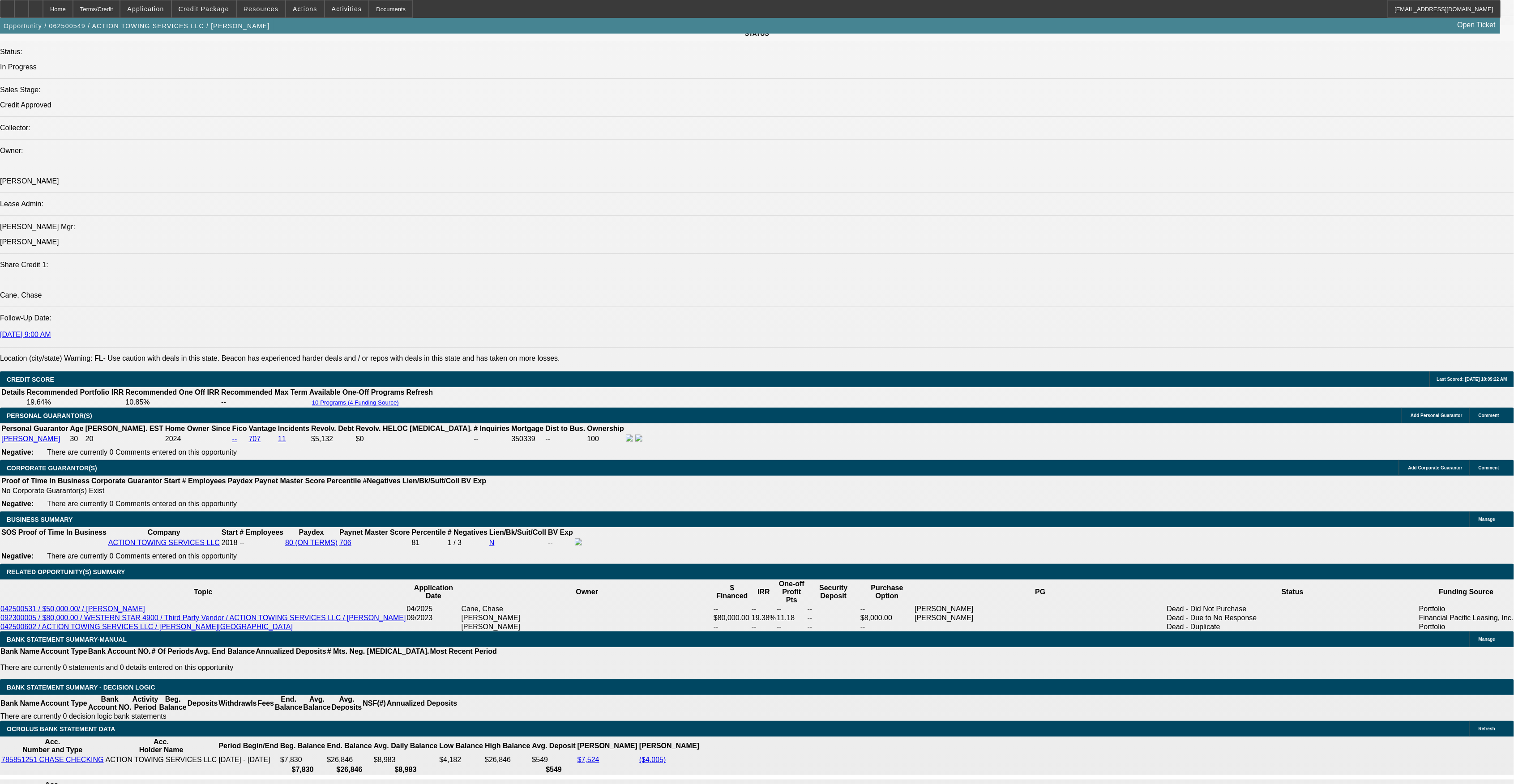
select select "0"
select select "2"
select select "0.15"
select select "16"
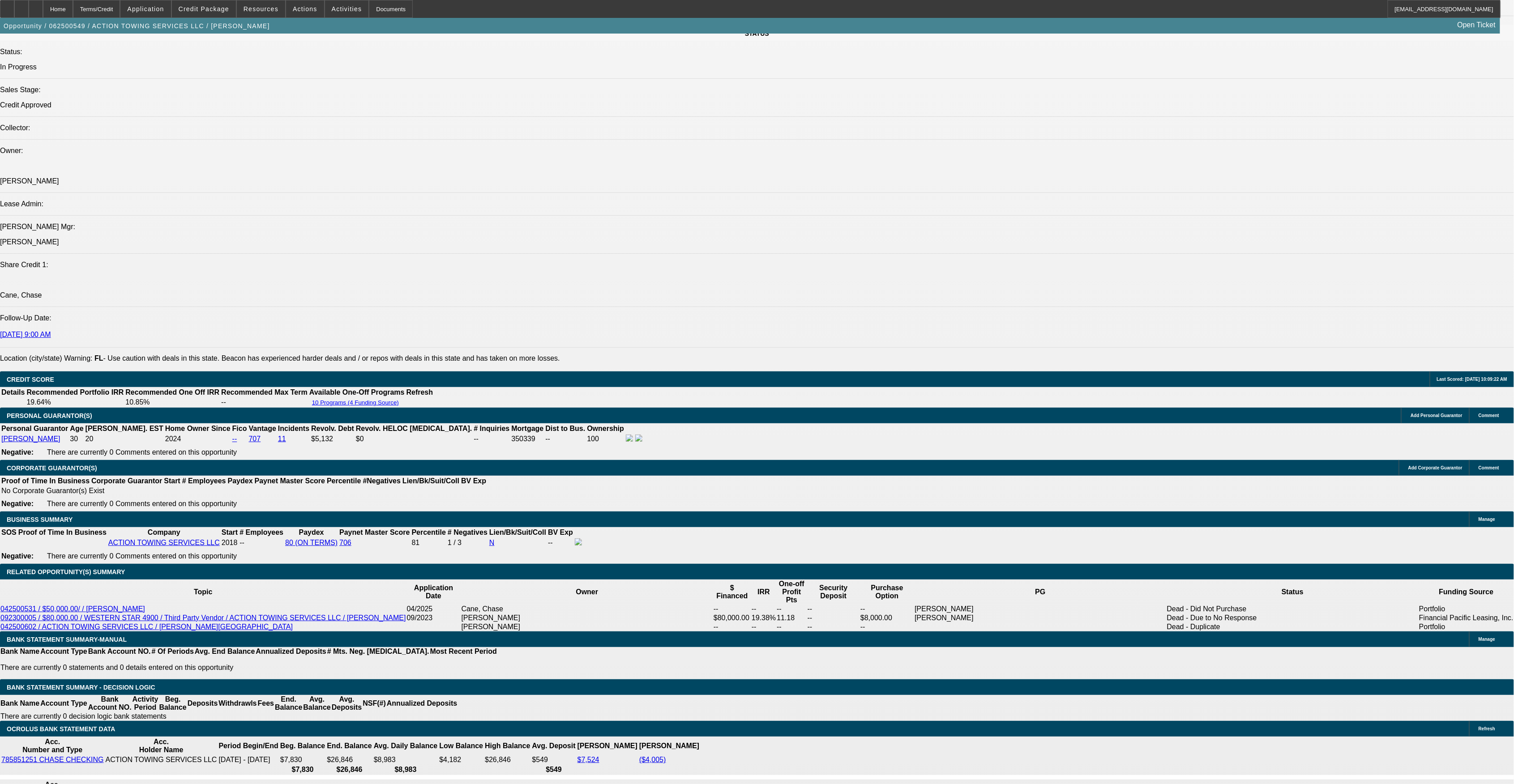
select select "0"
select select "2"
select select "0"
select select "6"
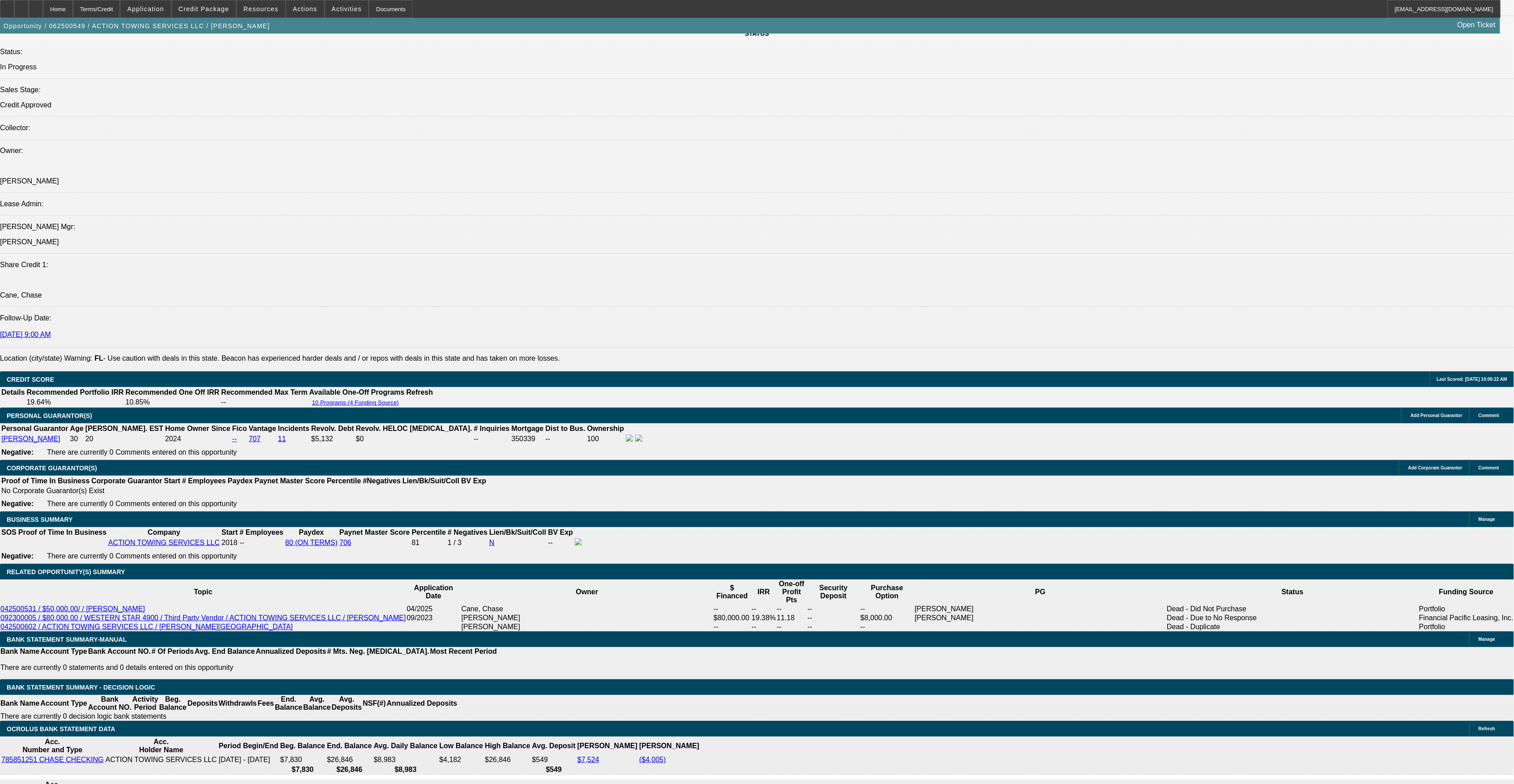
select select "0"
select select "6"
select select "0"
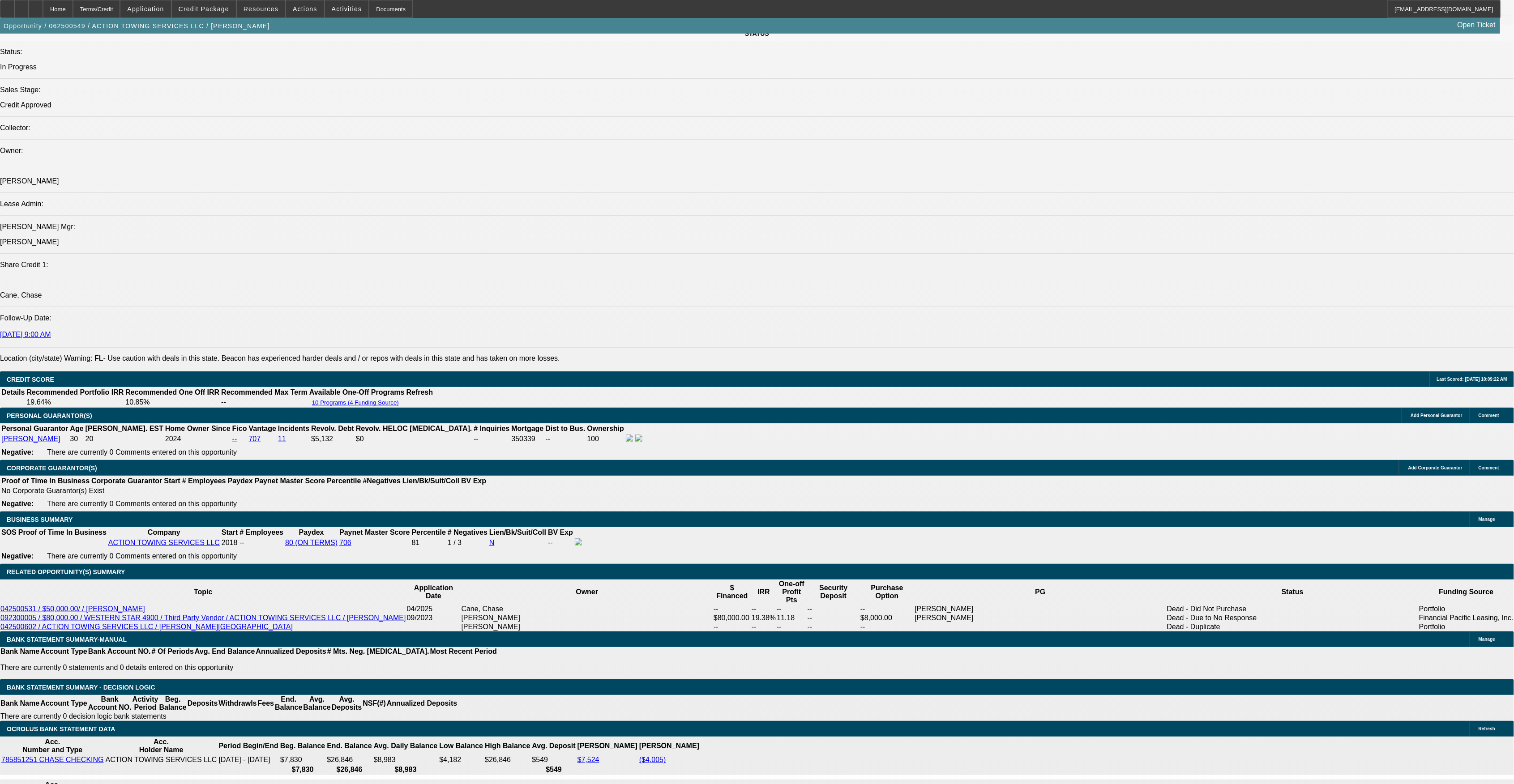
select select "0"
select select "2"
select select "0.15"
select select "16"
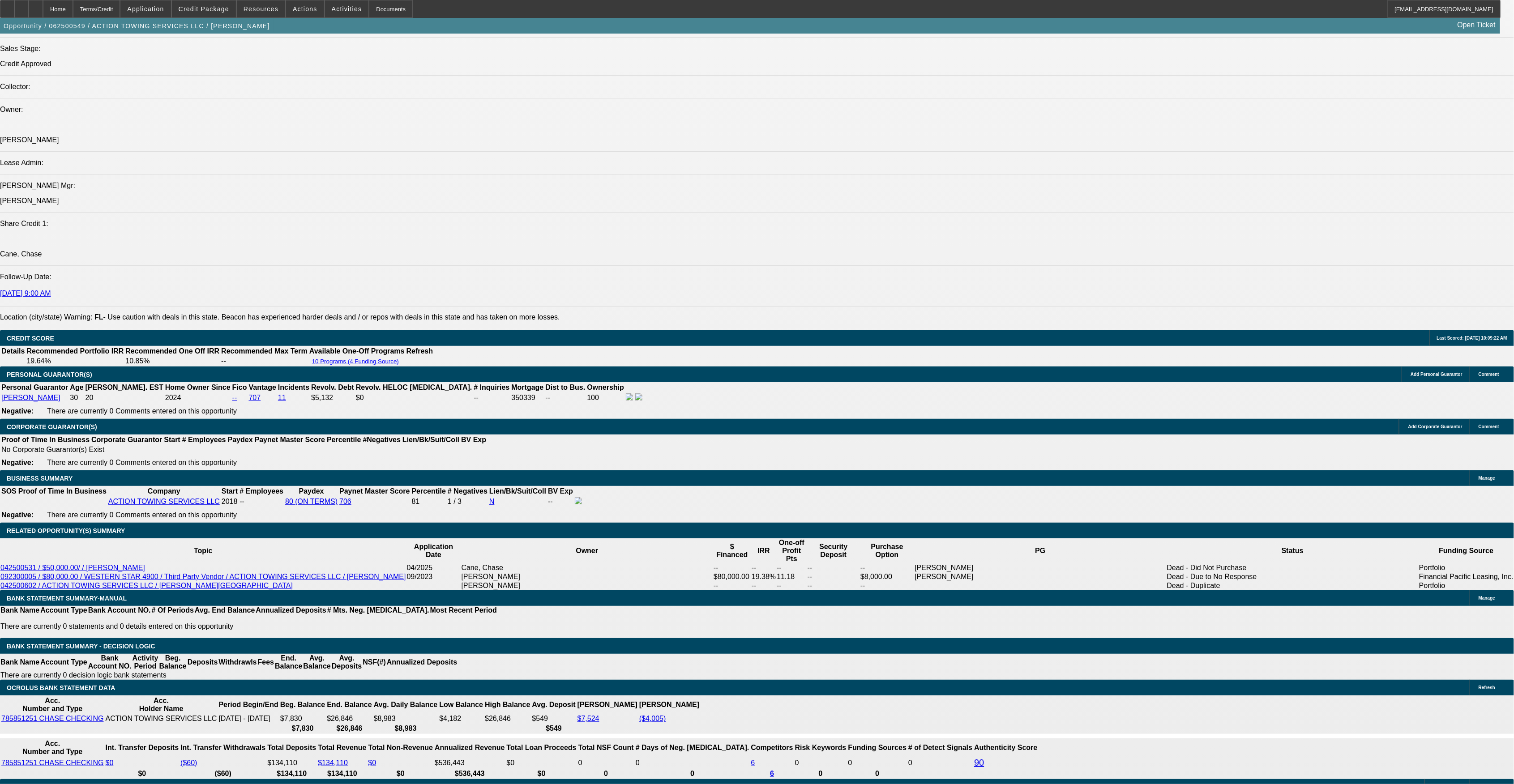
scroll to position [1050, 0]
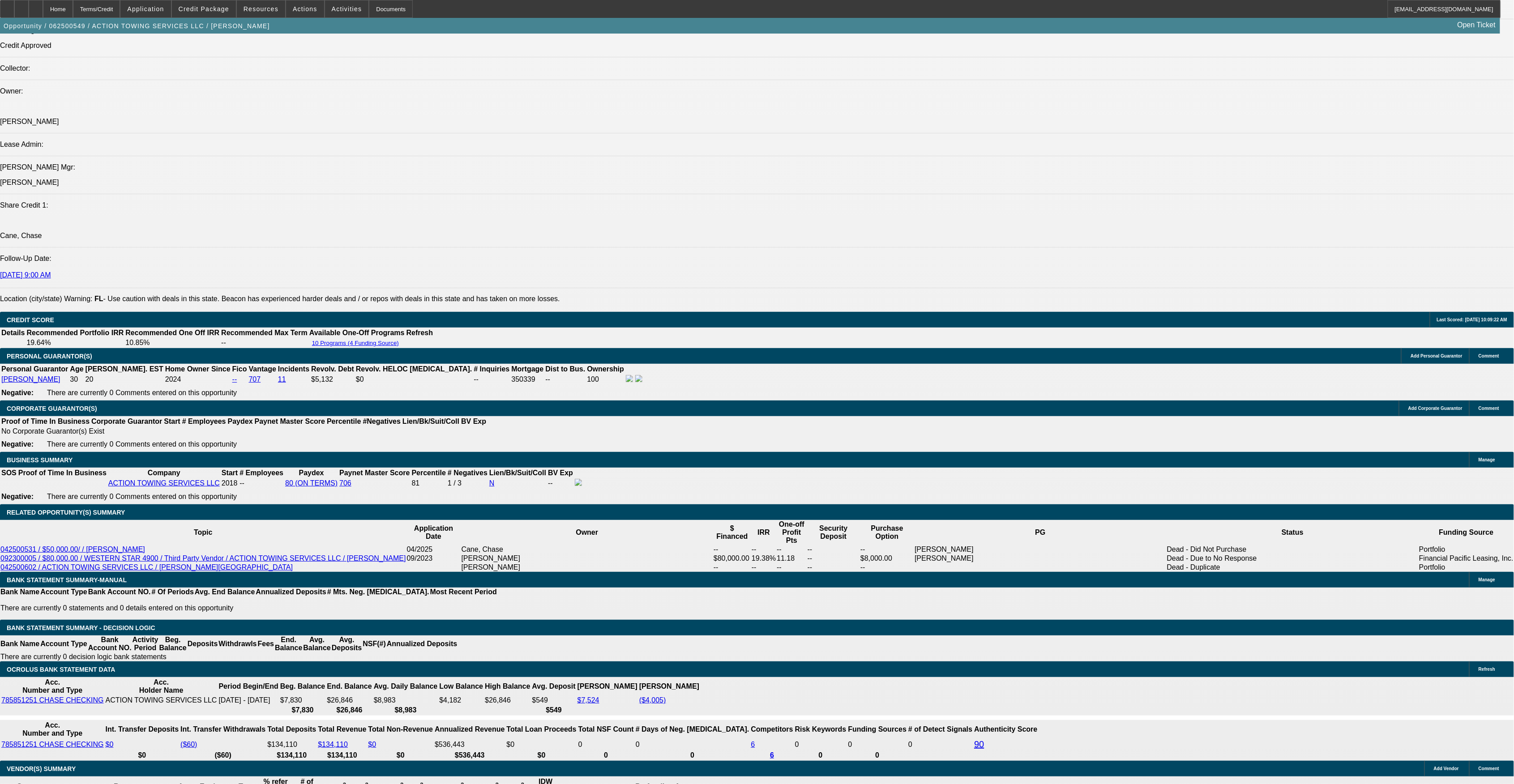
drag, startPoint x: 393, startPoint y: 491, endPoint x: 425, endPoint y: 490, distance: 32.0
type input "UNKNOWN"
type input "1"
type input "$3,514.41"
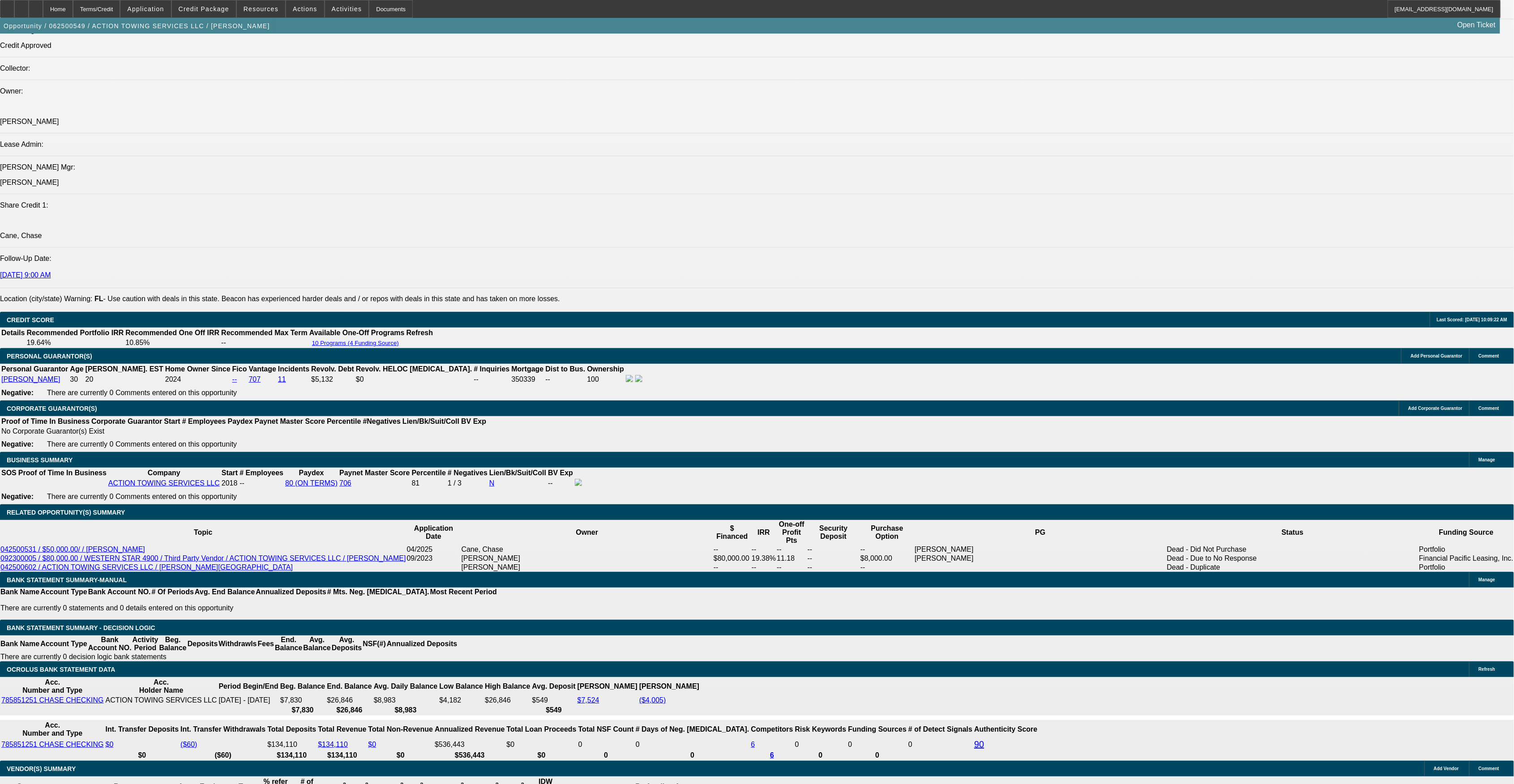
type input "10.9"
type input "$4,731.34"
type input "10.9999"
type input "$4,879.74"
type input "10.99999"
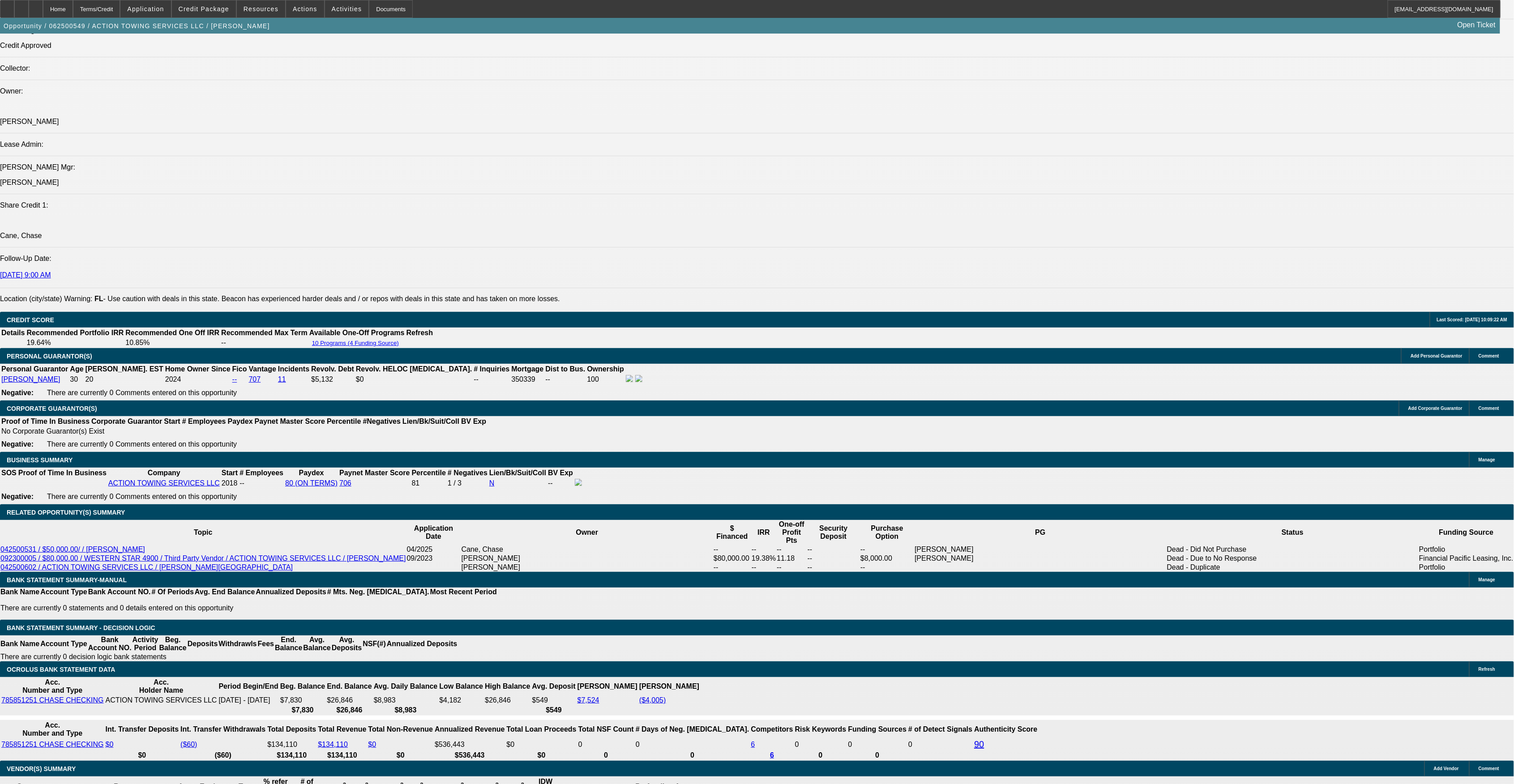
type input "$4,878.40"
type input "10.999999"
type input "$4,879.89"
type input "10.999999"
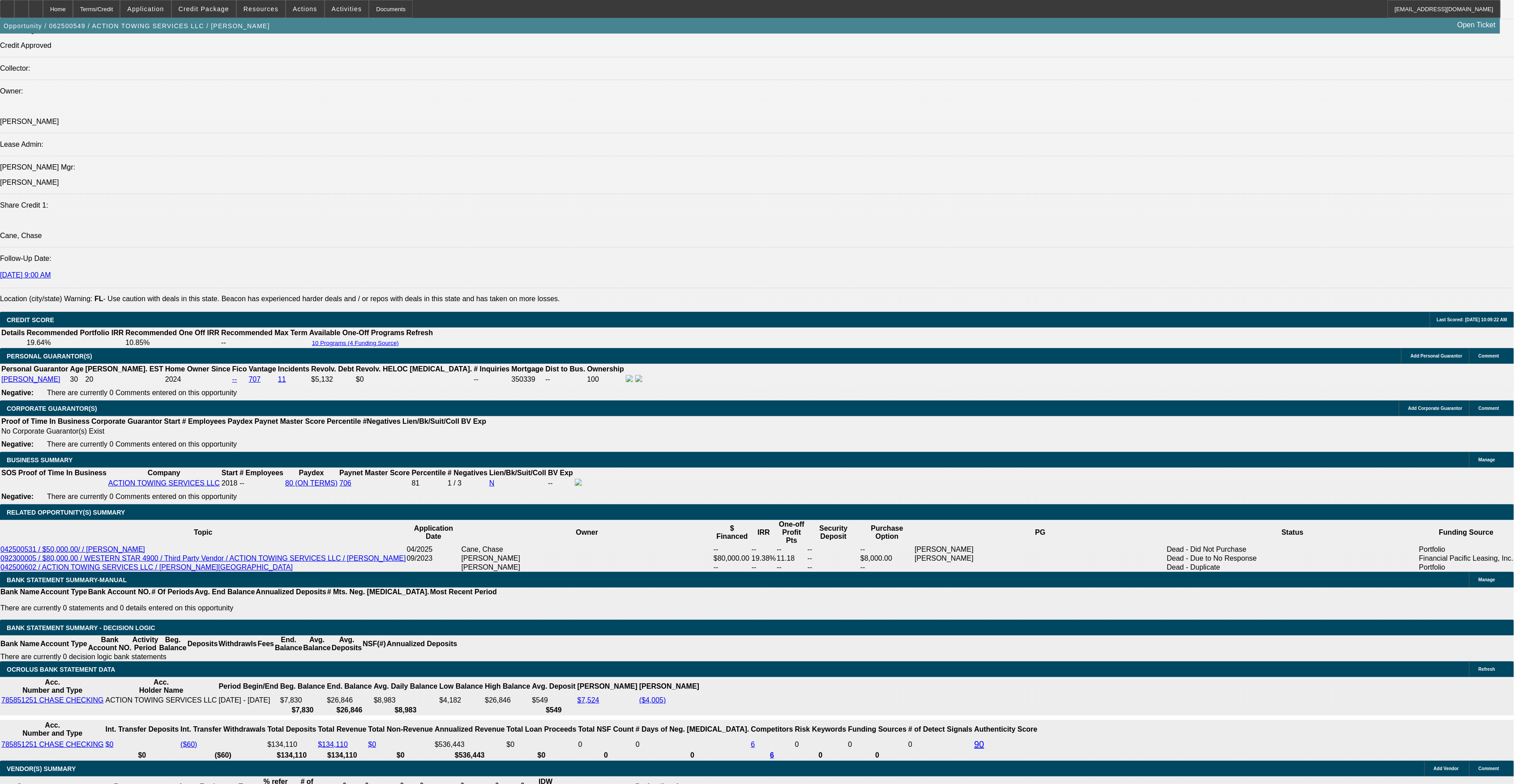
scroll to position [0, 0]
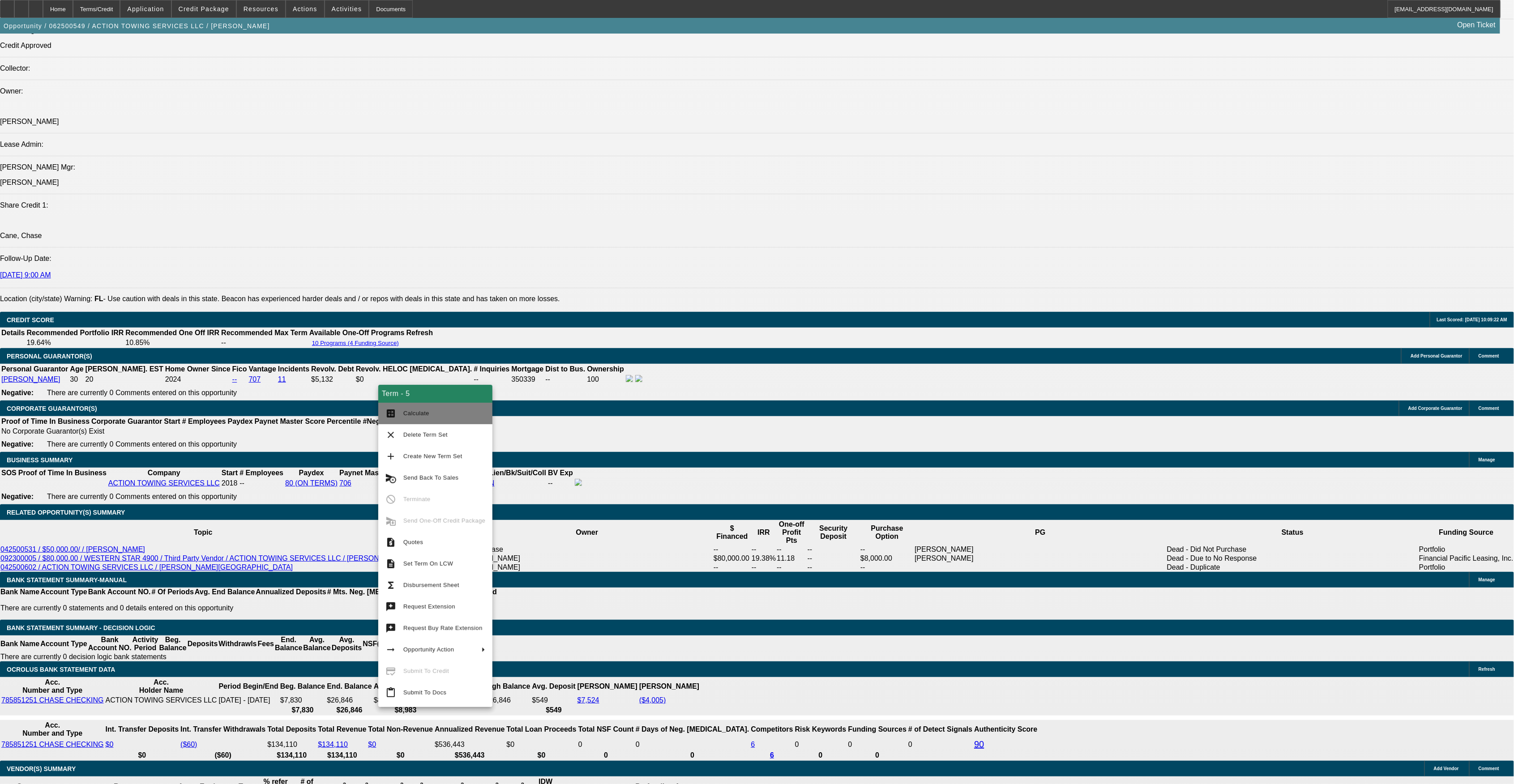
click at [421, 412] on span "Calculate" at bounding box center [416, 413] width 26 height 7
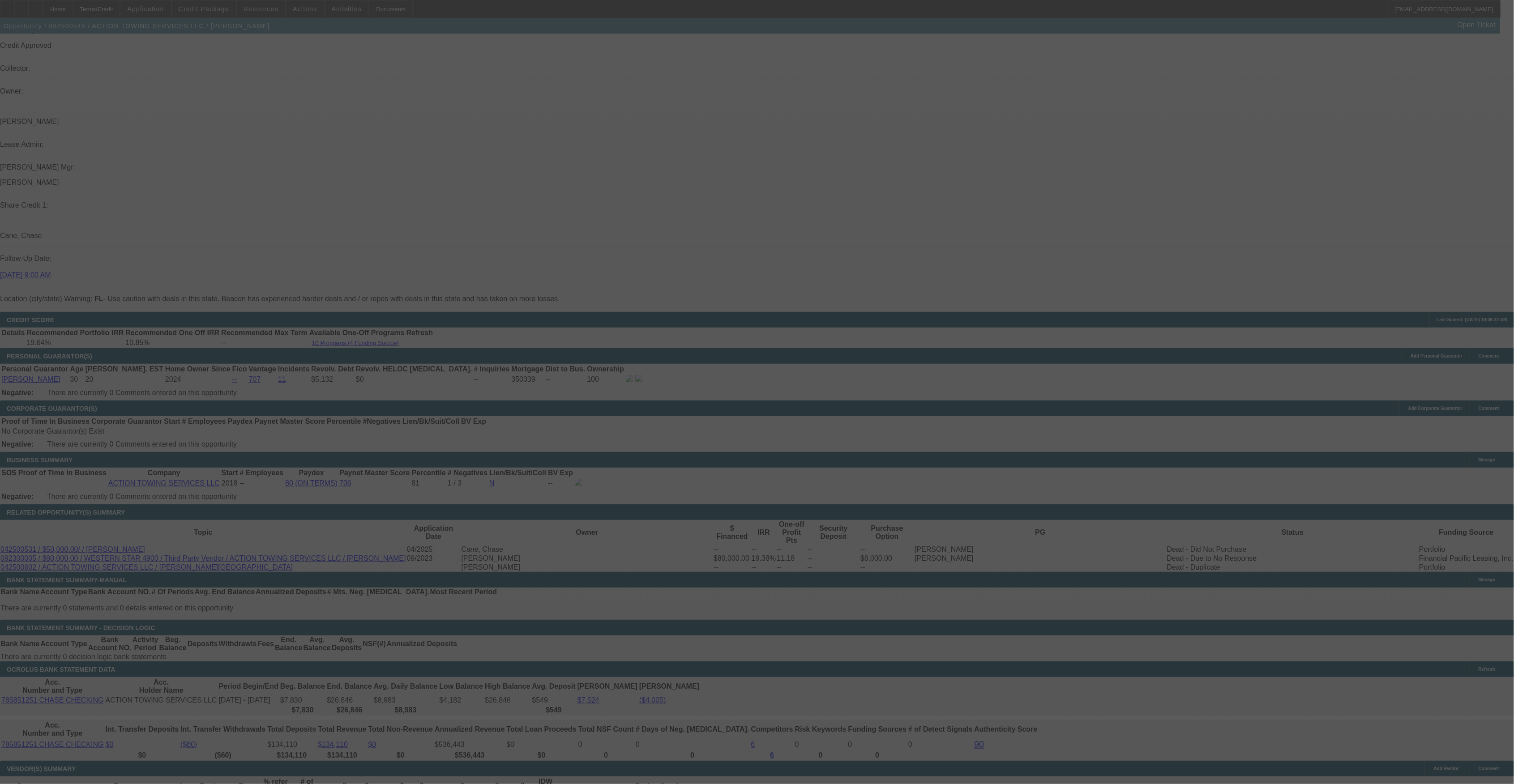
select select "0"
select select "2"
select select "0"
select select "6"
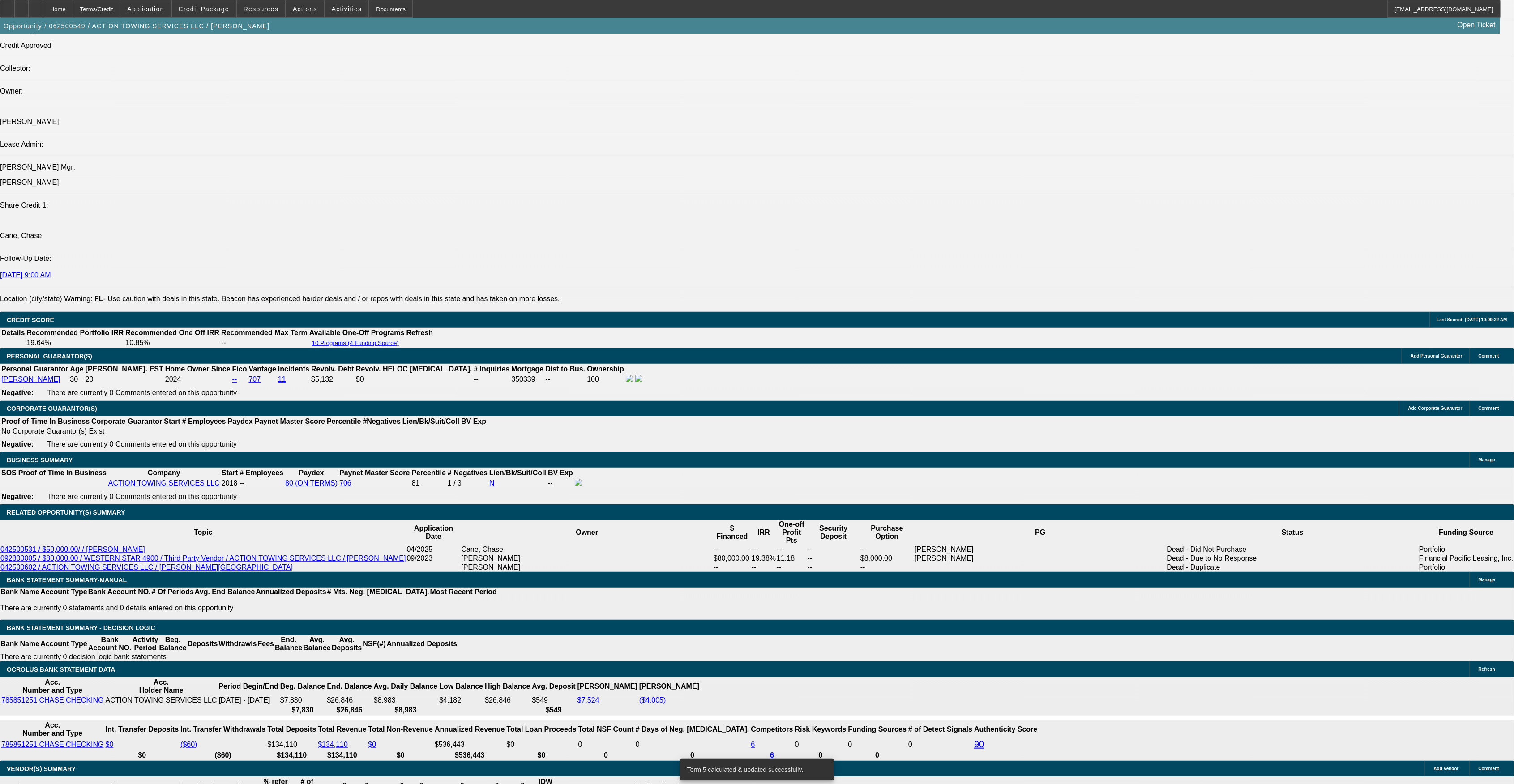
drag, startPoint x: 507, startPoint y: 496, endPoint x: 541, endPoint y: 493, distance: 34.1
type input "9"
type input "UNKNOWN"
type input "9."
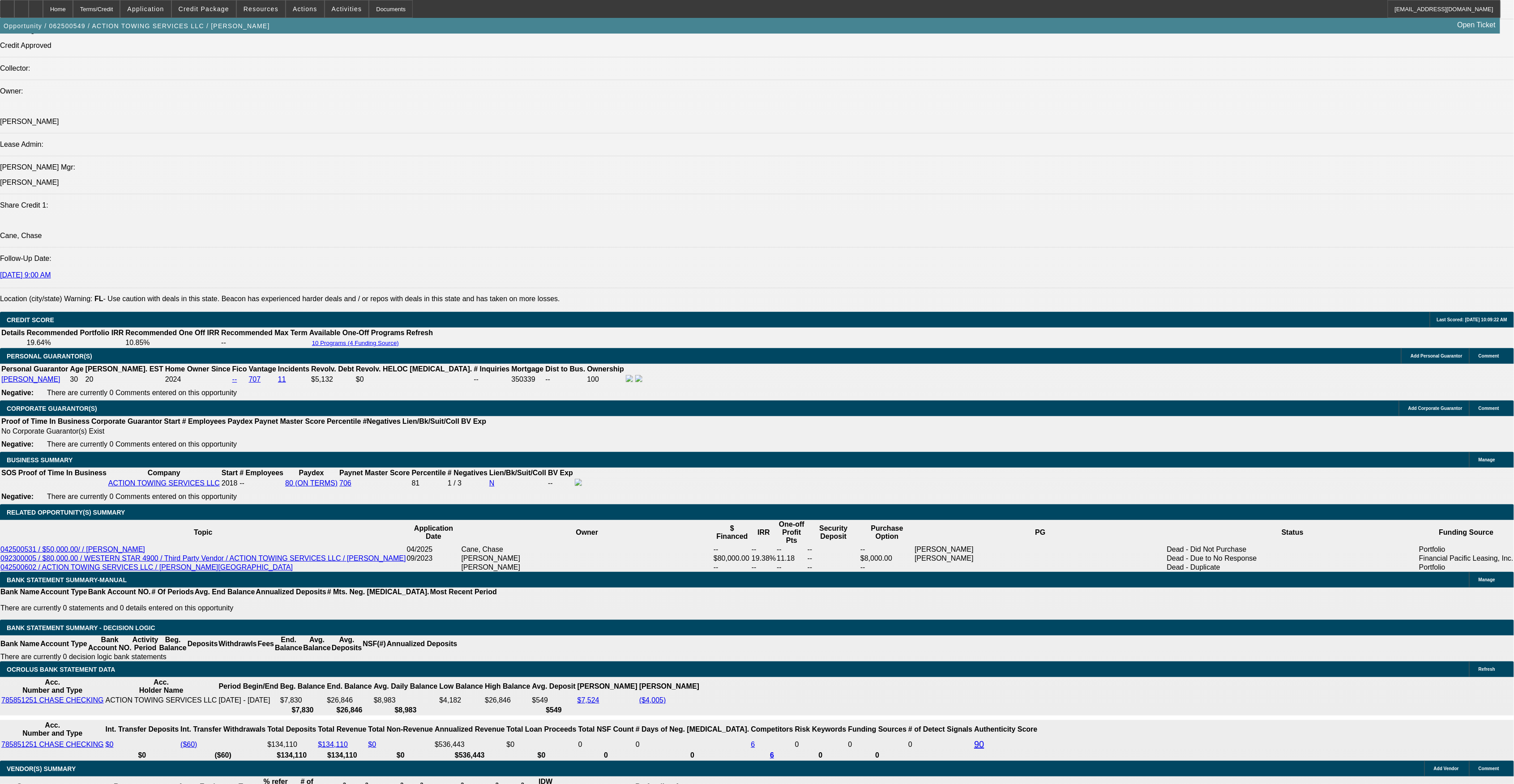
type input "$4,585.39"
type input "9.999"
type input "$4,716.62"
type input "9.9999999"
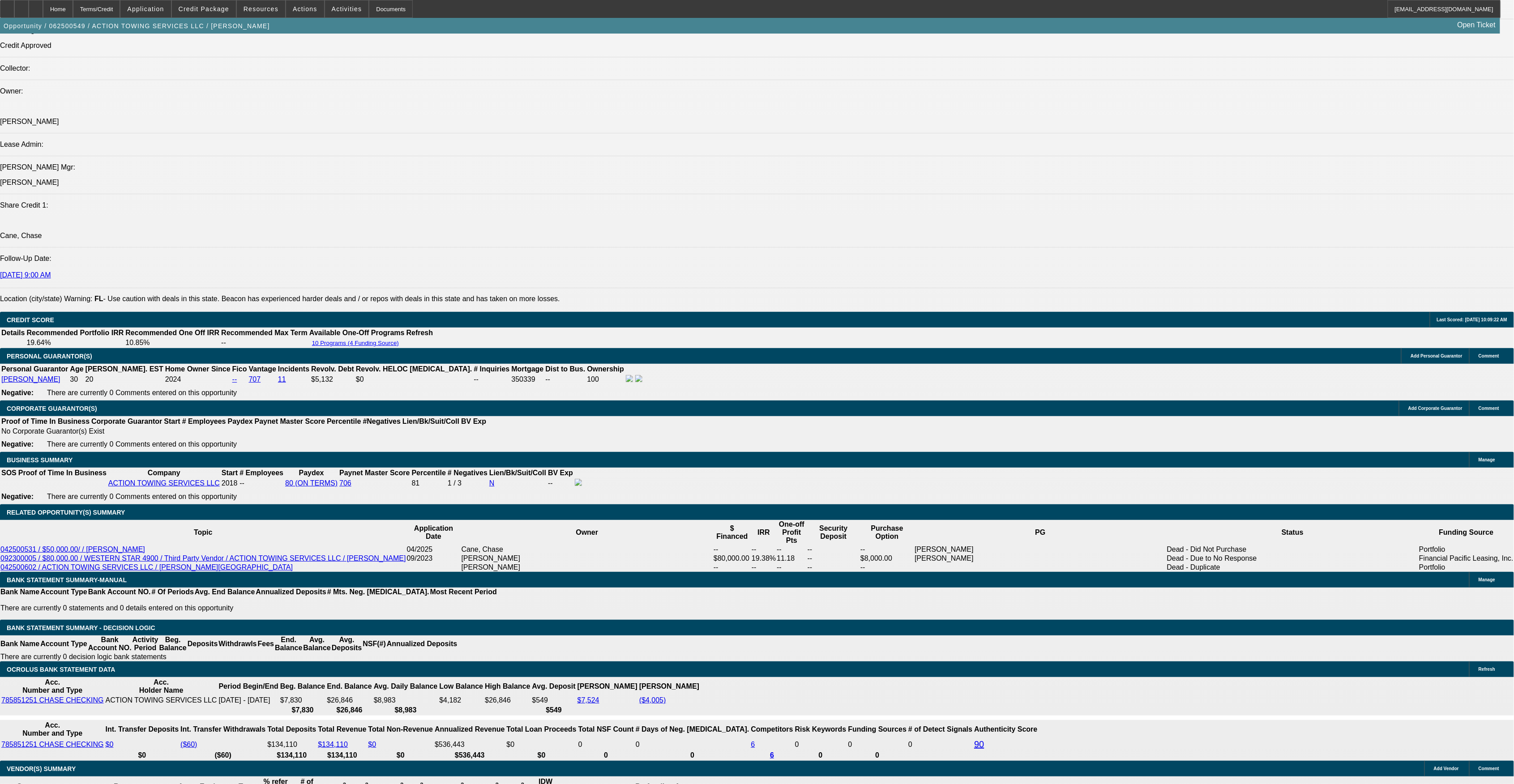
type input "$4,731.34"
type input "9.9999999"
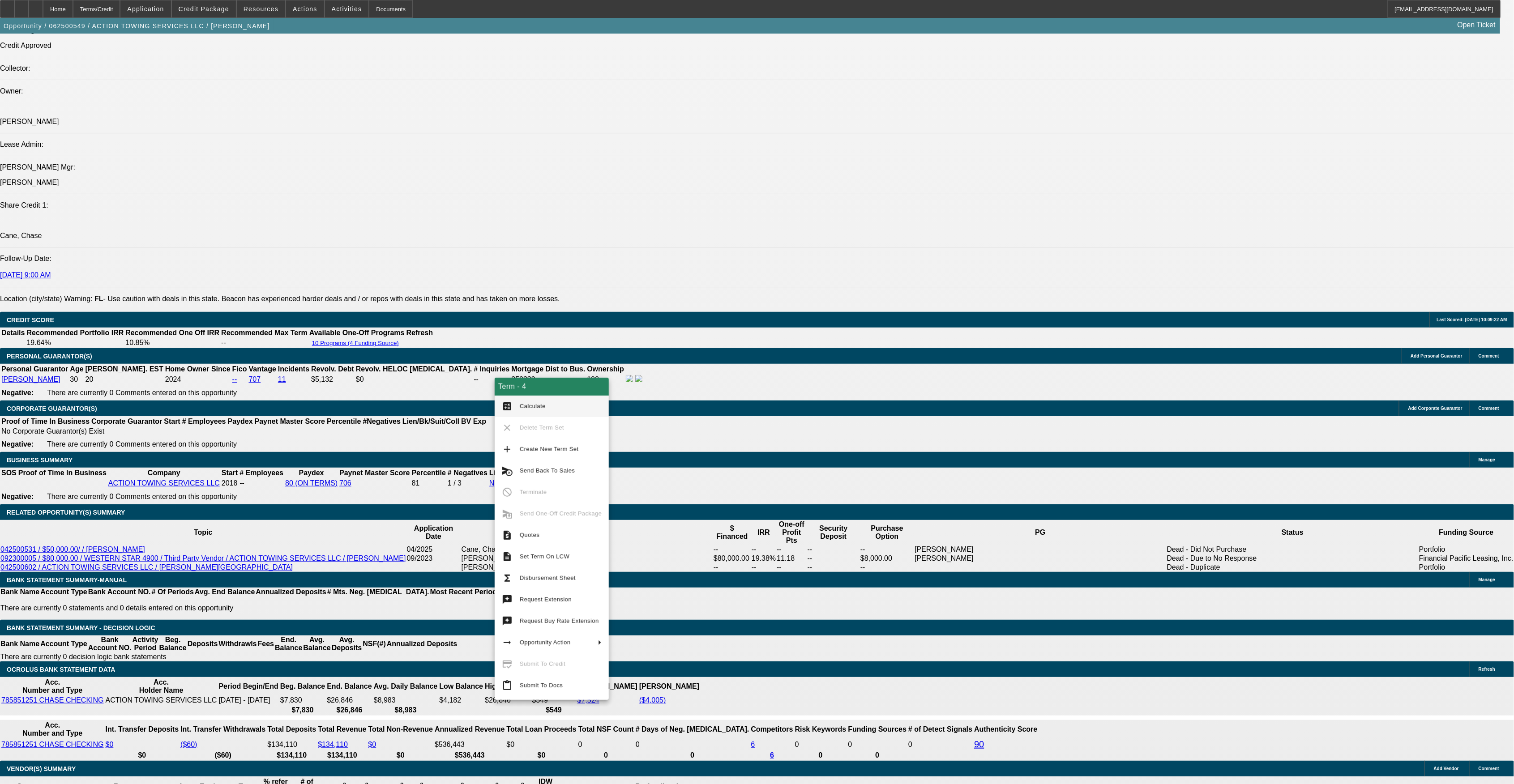
scroll to position [0, 0]
click at [540, 406] on span "Calculate" at bounding box center [532, 406] width 26 height 7
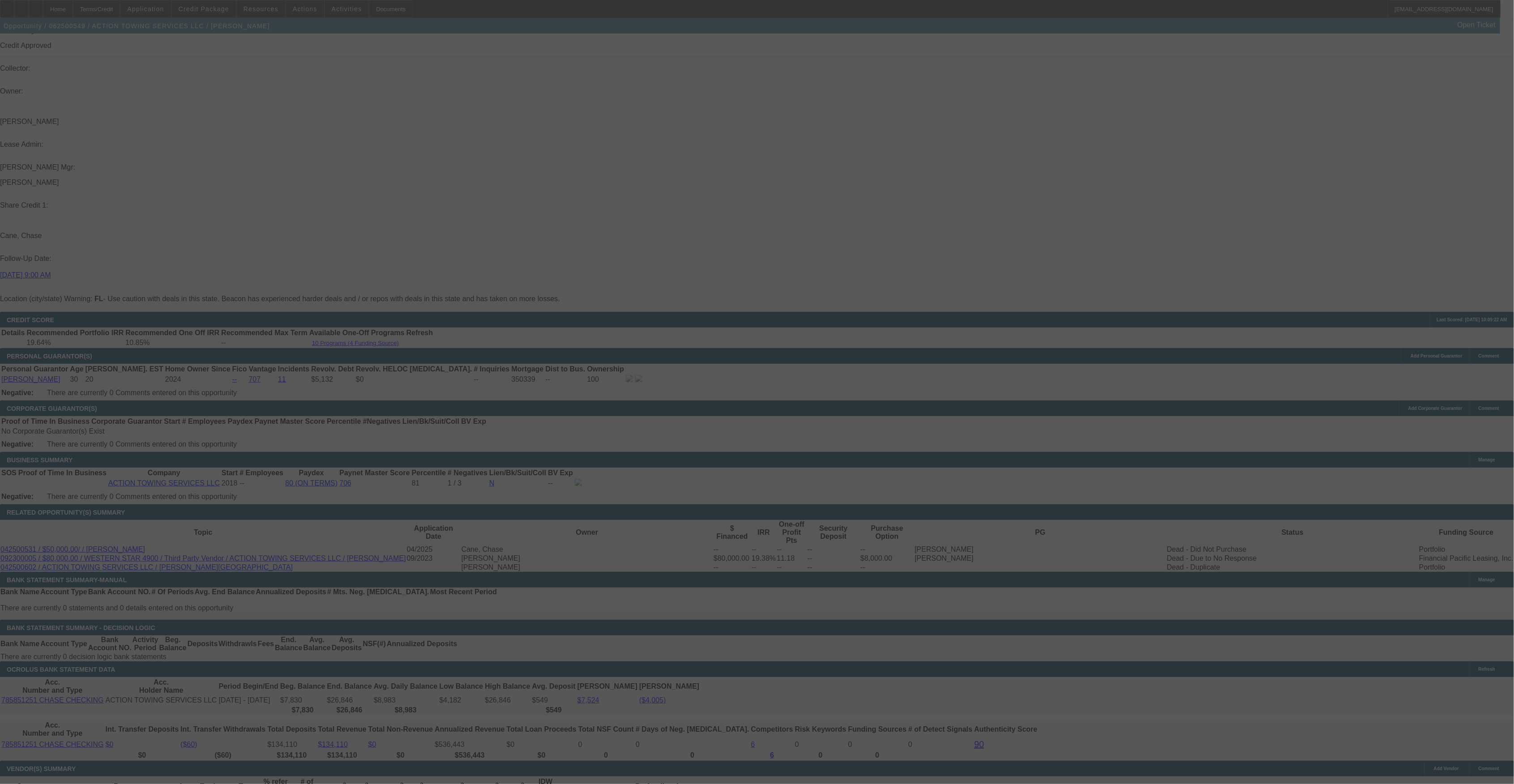
select select "0"
select select "6"
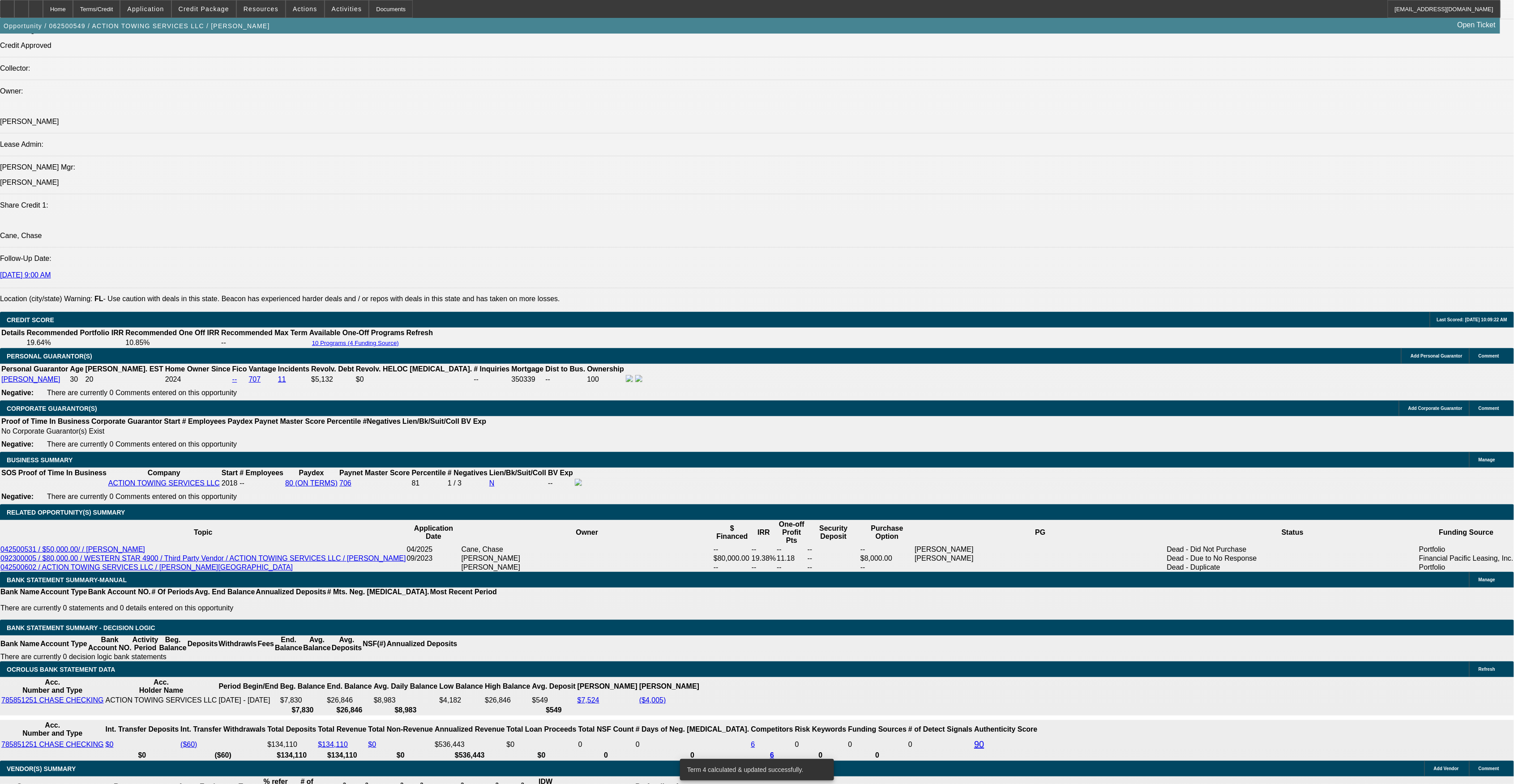
drag, startPoint x: 510, startPoint y: 495, endPoint x: 550, endPoint y: 493, distance: 40.0
type input "UNKNOWN"
type input "10."
type input "$3,514.41"
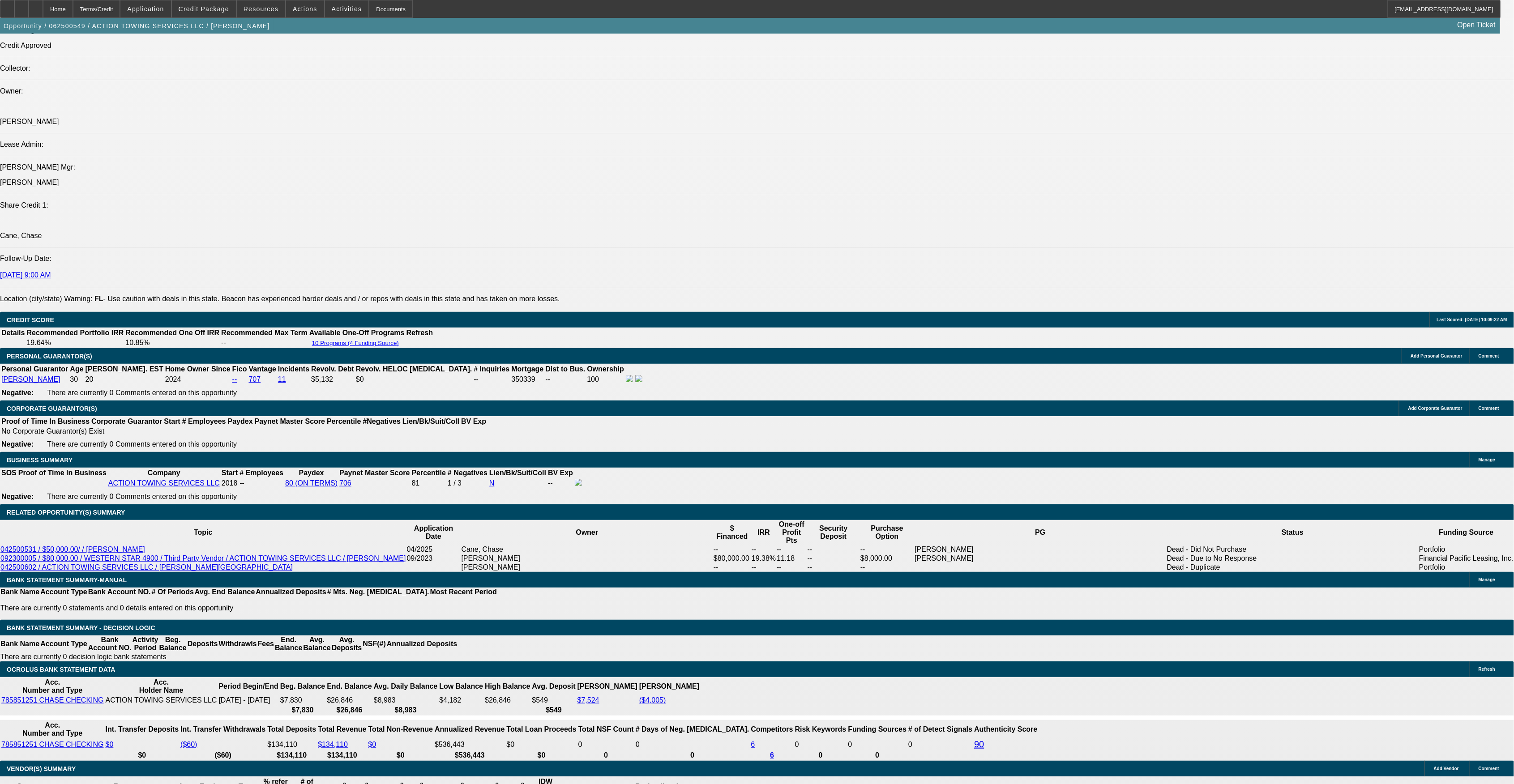
type input "10.25"
type input "$4,768.23"
type input "10.25"
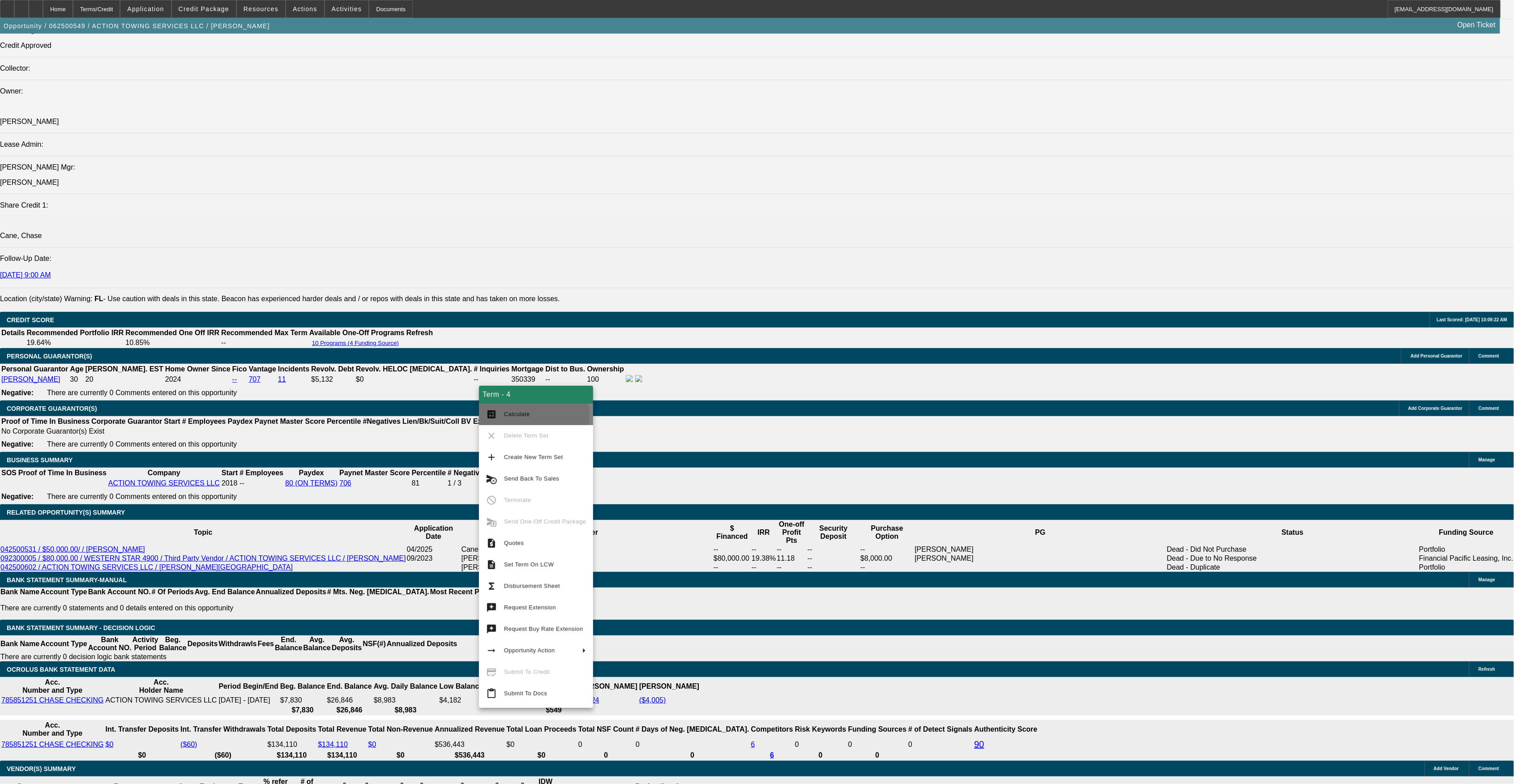
click at [511, 416] on span "Calculate" at bounding box center [517, 414] width 26 height 7
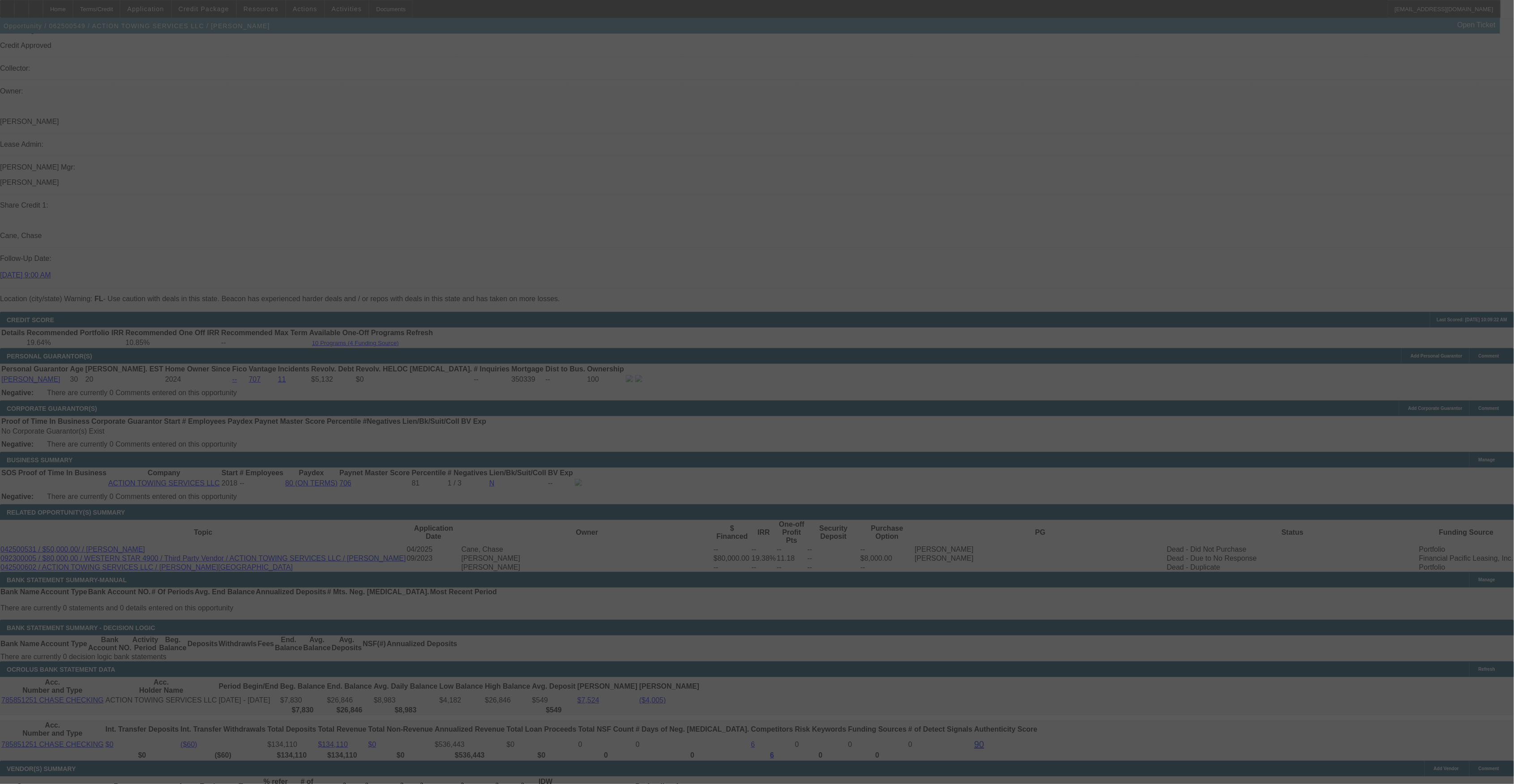
select select "0"
select select "6"
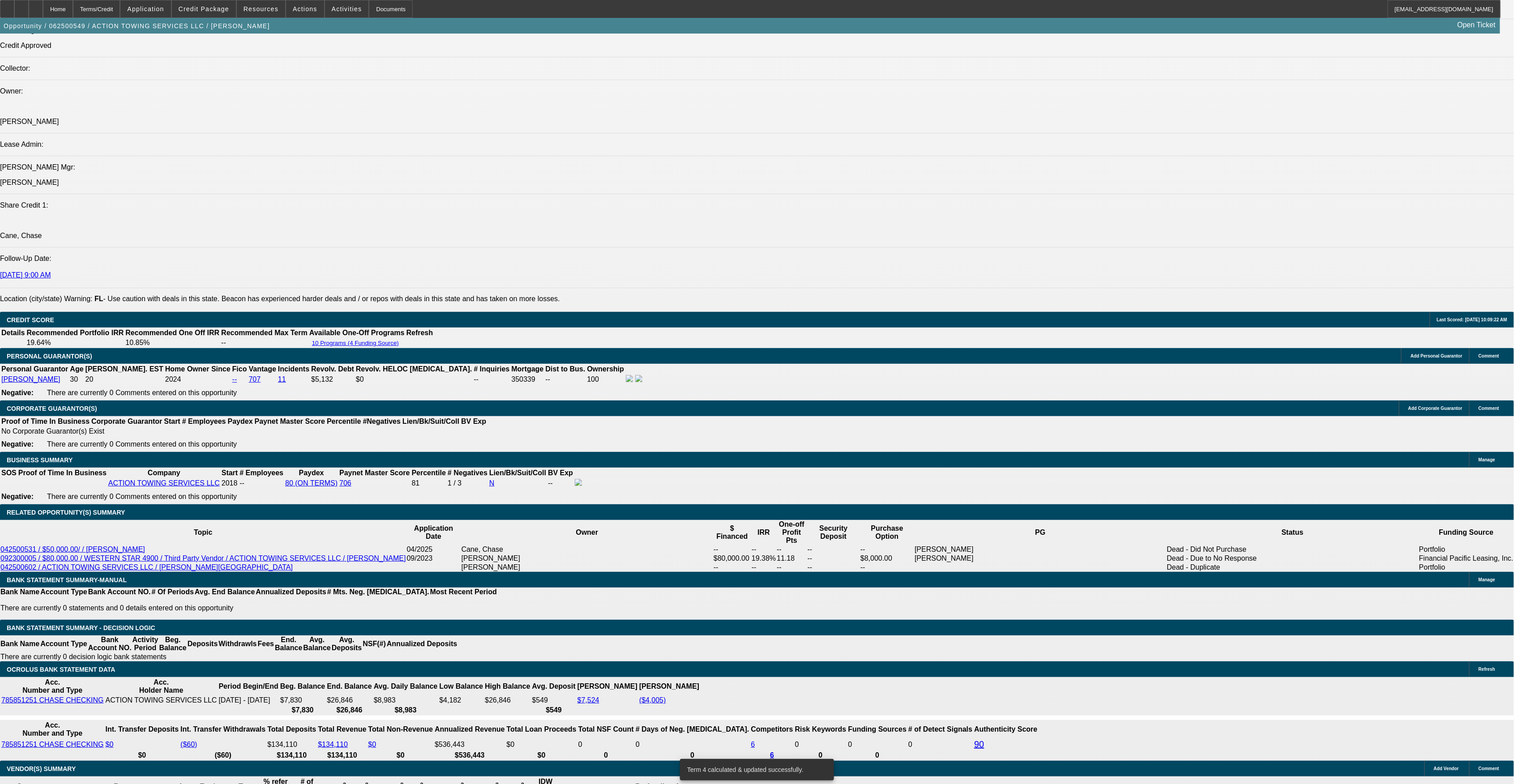
drag, startPoint x: 505, startPoint y: 493, endPoint x: 551, endPoint y: 493, distance: 46.0
type input "1"
type input "UNKNOWN"
type input "$3,514.41"
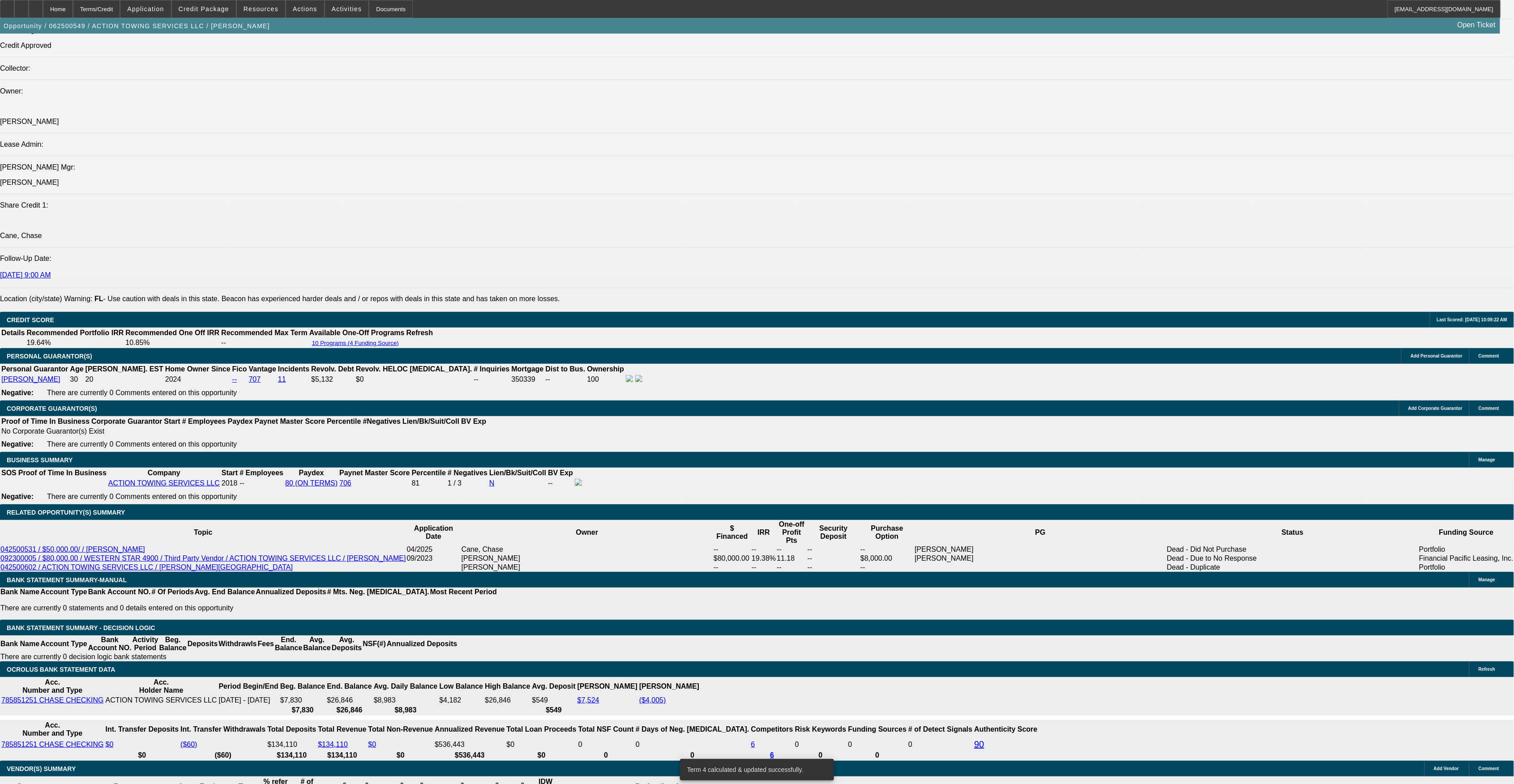
type input "10."
type input "$4,731.34"
type input "10.59"
type input "$4,805.29"
type input "10.599"
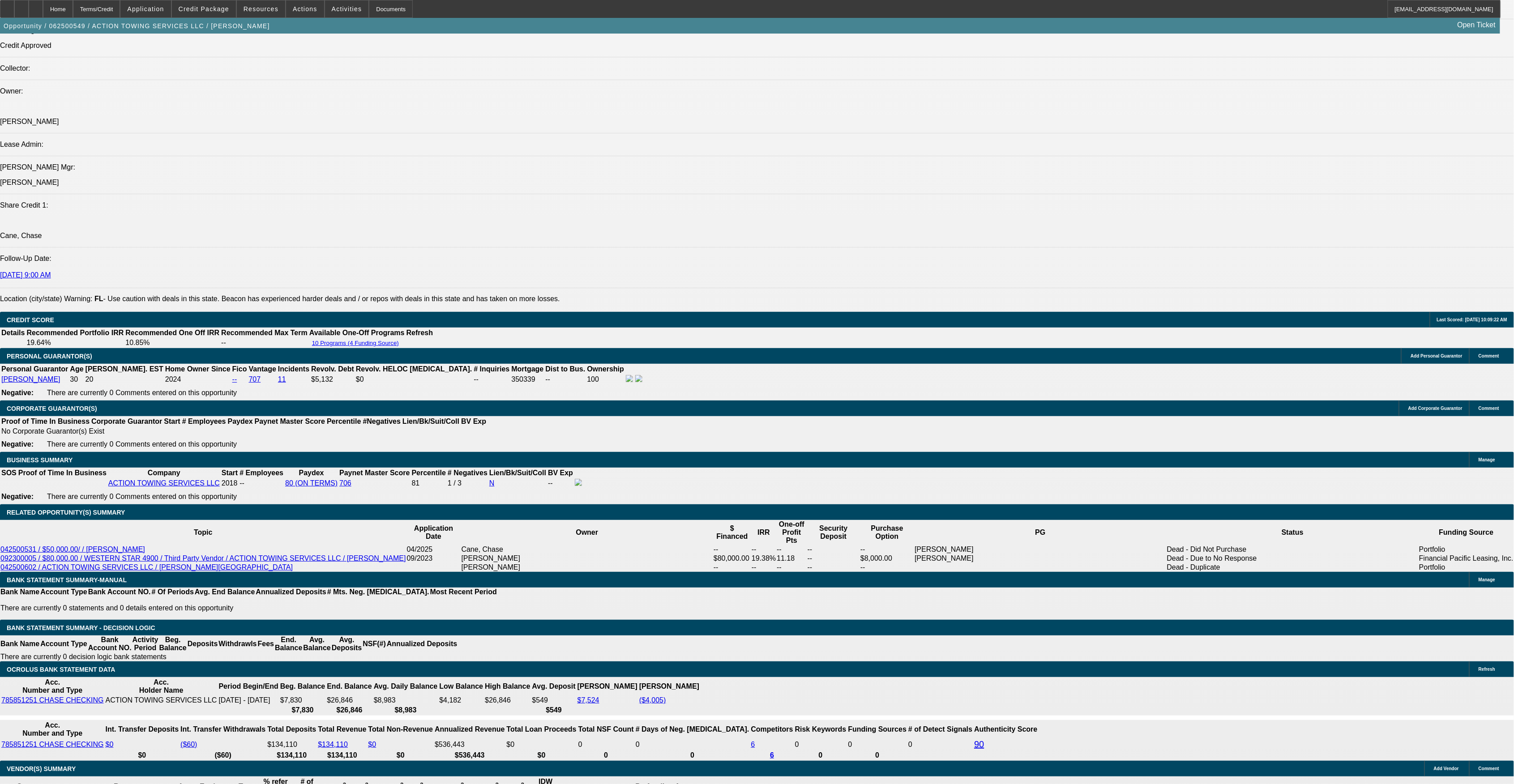
type input "$4,818.67"
type input "10.5999"
type input "$4,820.01"
type input "10.59999"
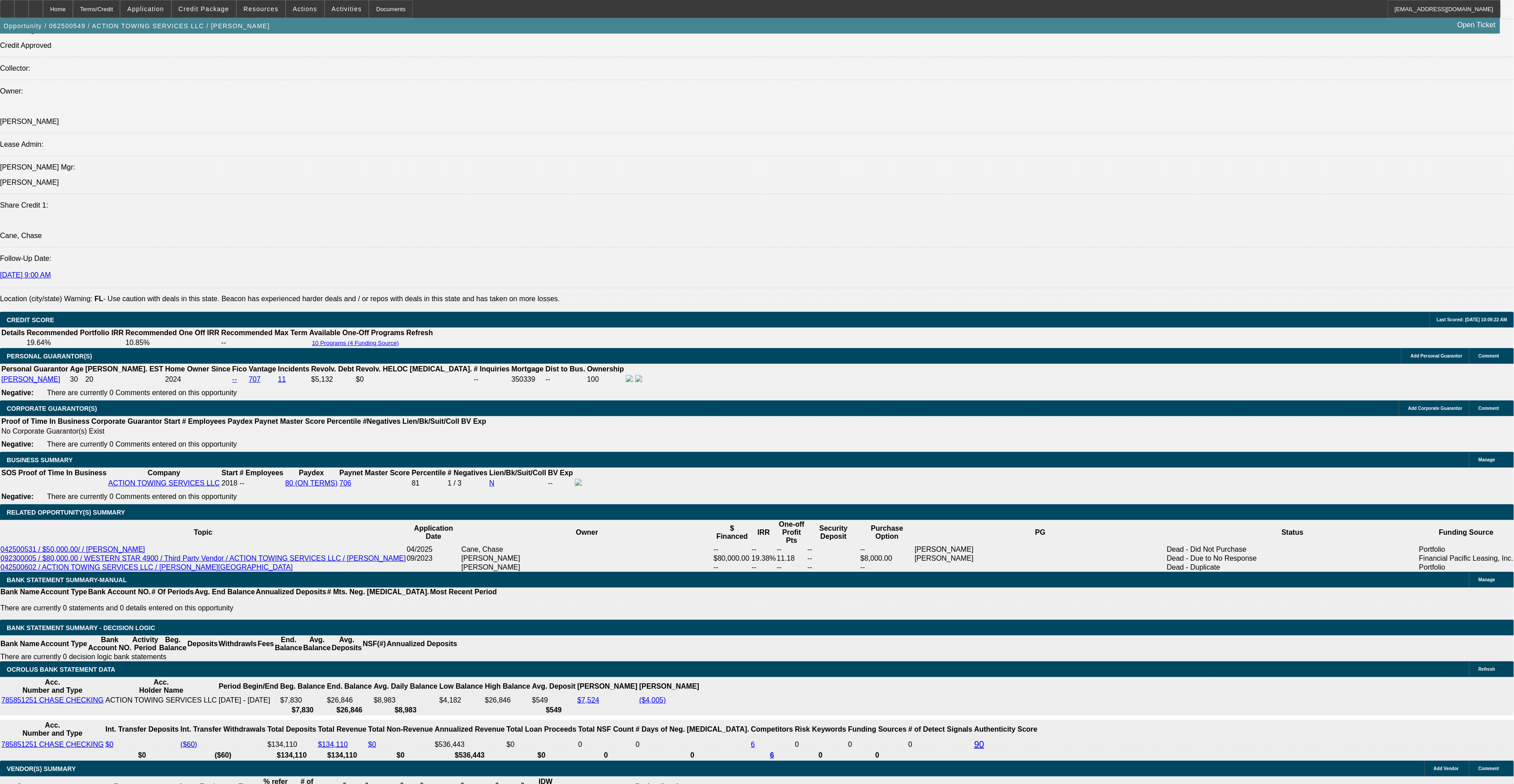
type input "$4,820.15"
type input "10.599999"
type input "$4,820.16"
type input "10.599999"
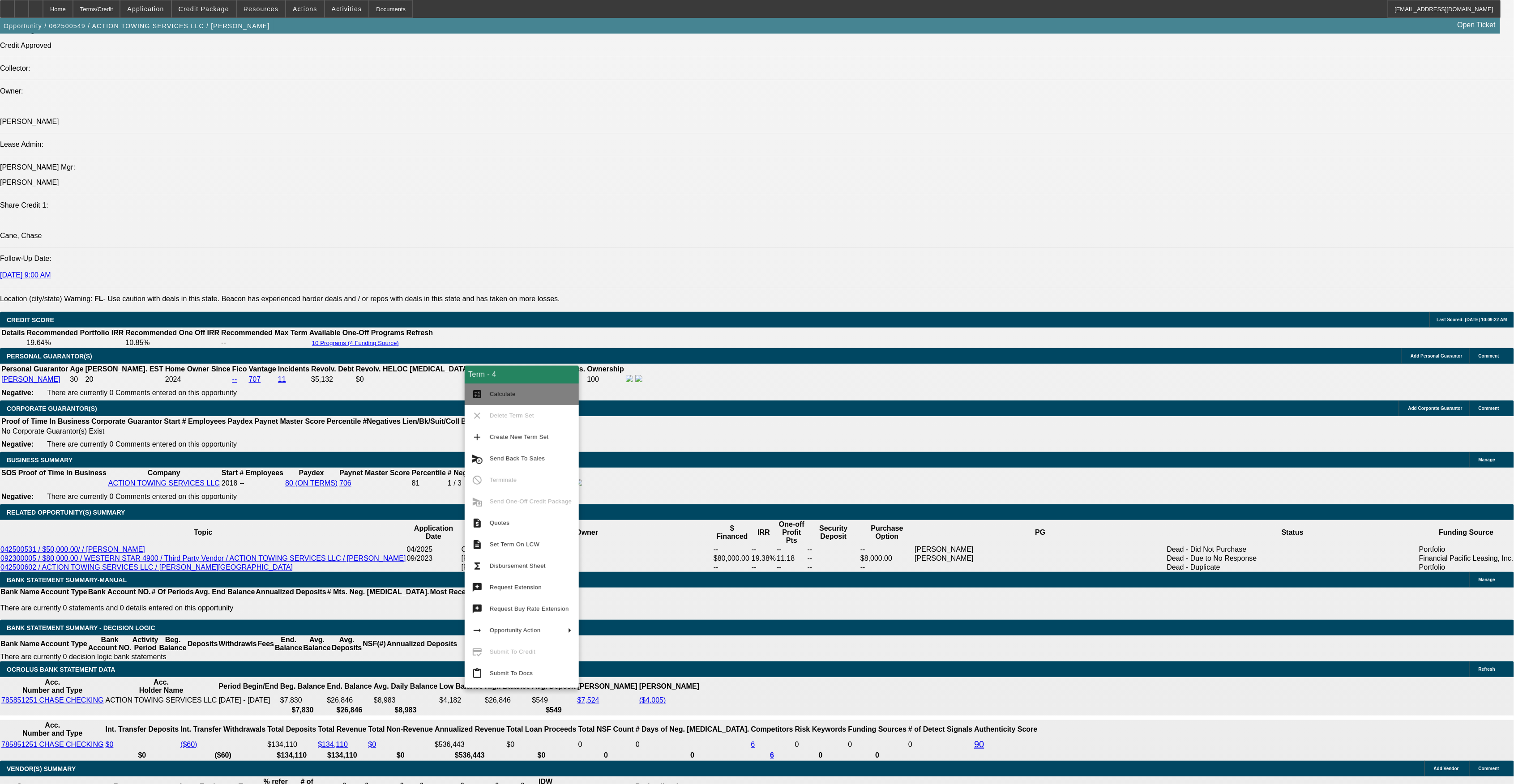
click at [505, 397] on span "Calculate" at bounding box center [502, 394] width 26 height 7
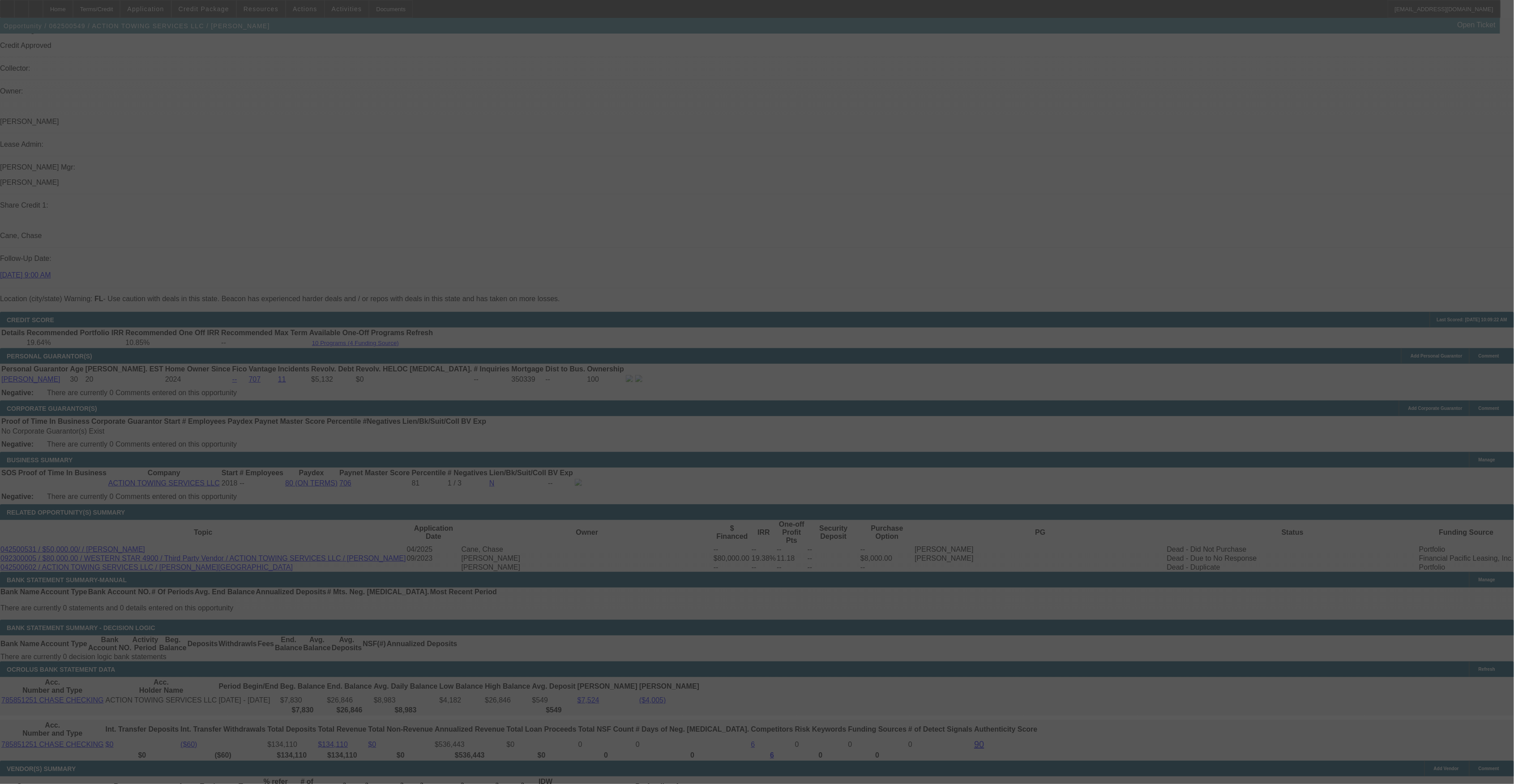
select select "0"
select select "6"
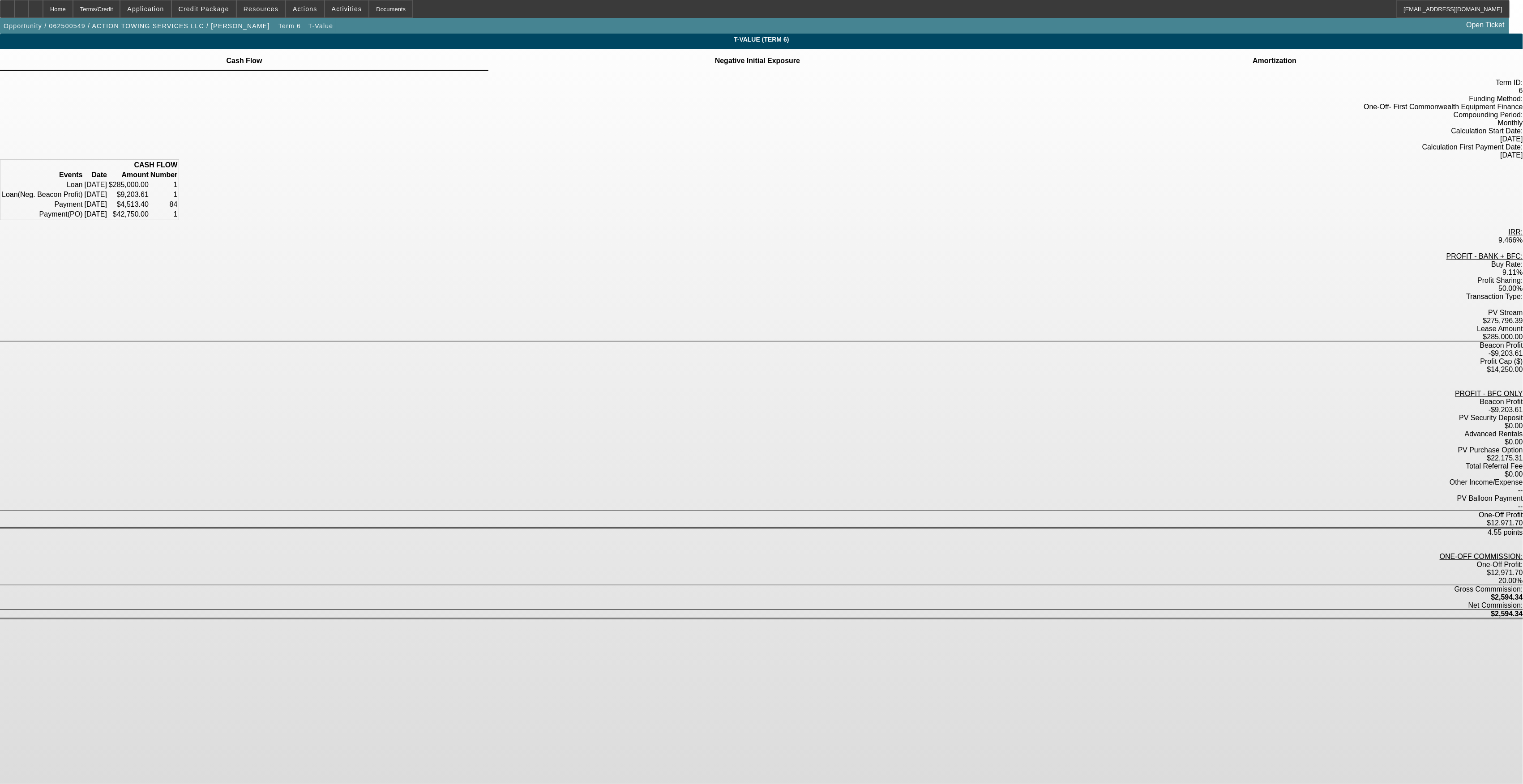
click at [808, 60] on div "Negative Initial Exposure" at bounding box center [757, 60] width 538 height 22
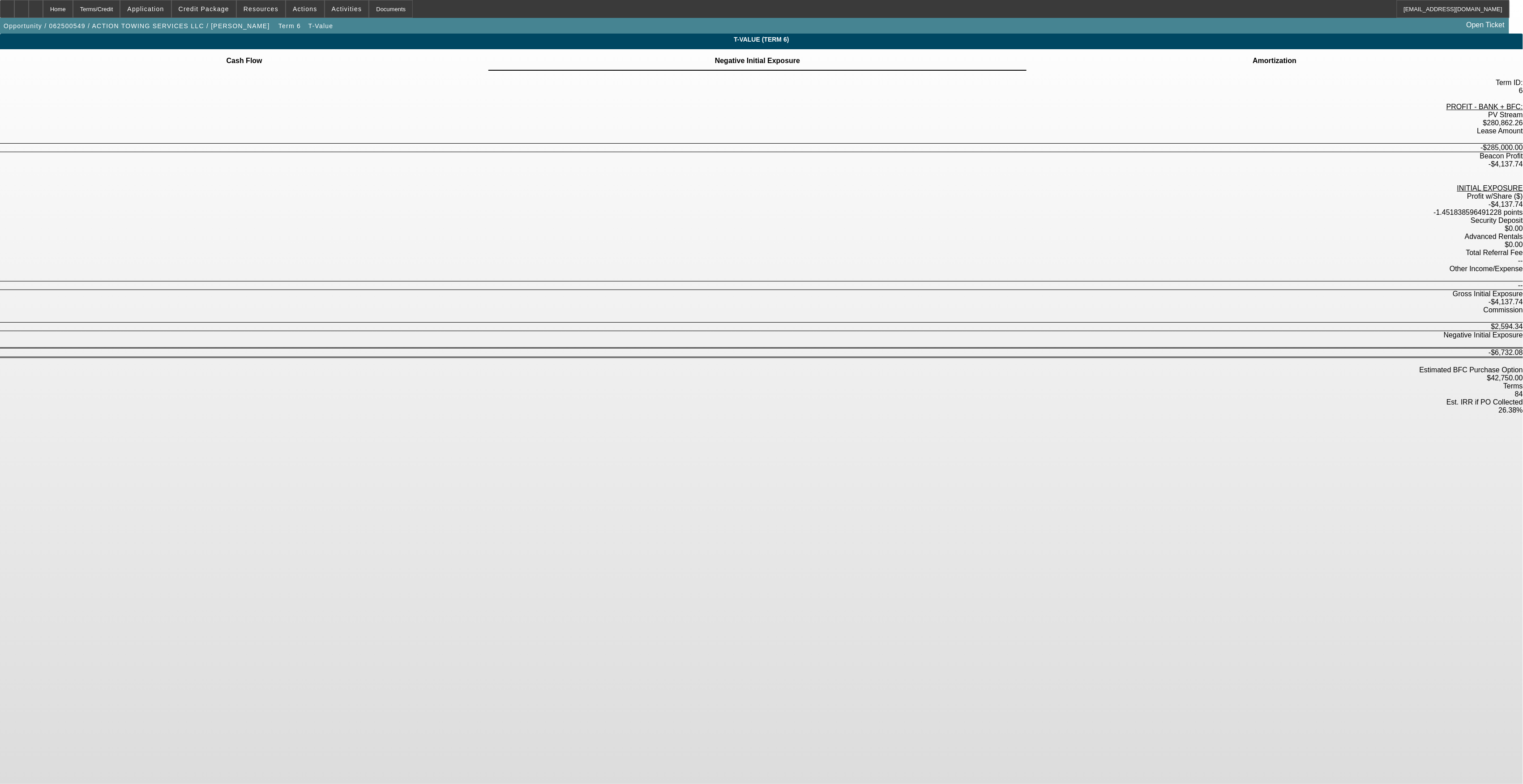
drag, startPoint x: 854, startPoint y: 255, endPoint x: 877, endPoint y: 258, distance: 23.2
click at [877, 406] on div "26.38%" at bounding box center [762, 410] width 1523 height 8
click at [279, 29] on span "Term 6" at bounding box center [290, 26] width 23 height 8
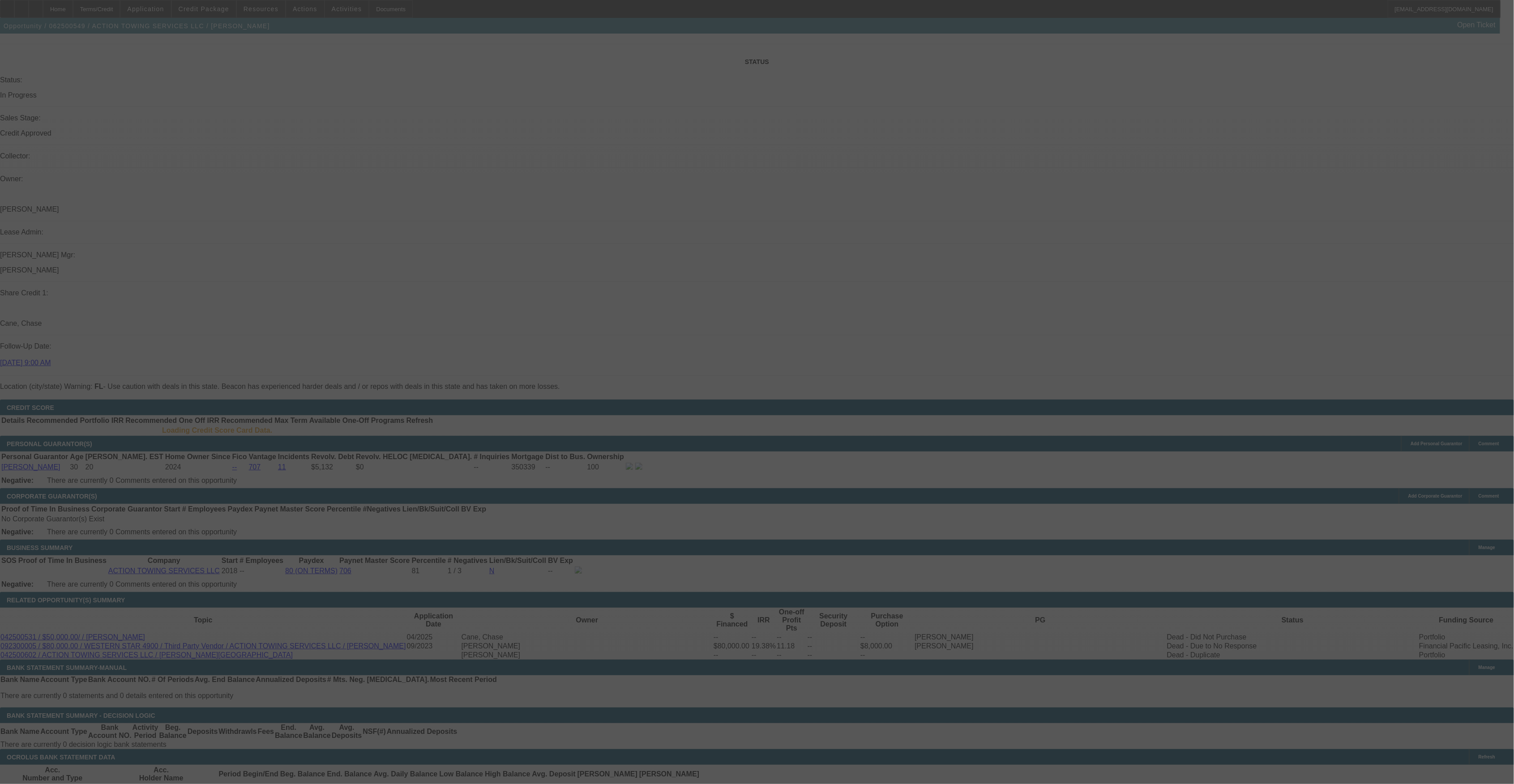
scroll to position [994, 0]
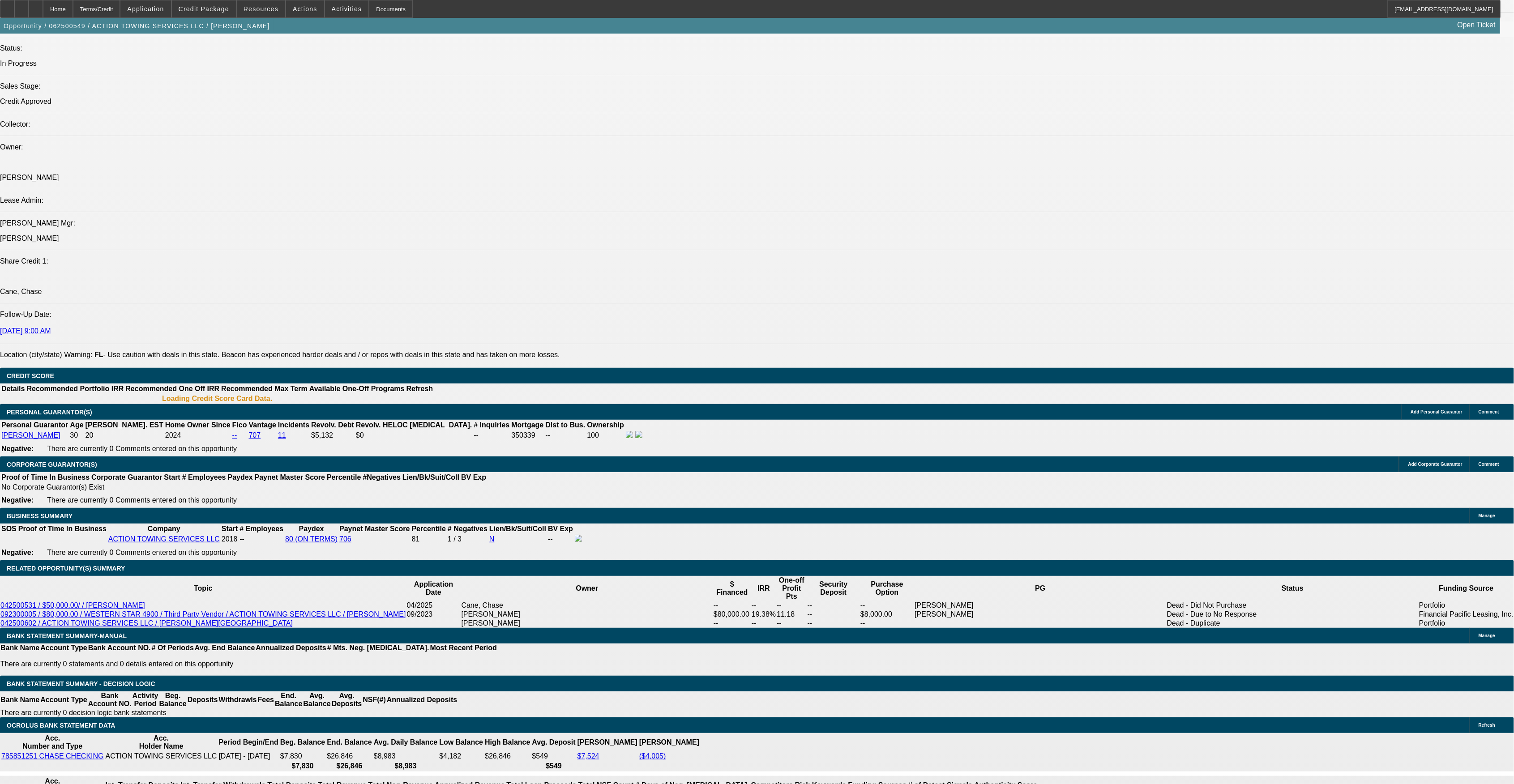
select select "0"
select select "2"
select select "0.15"
select select "16"
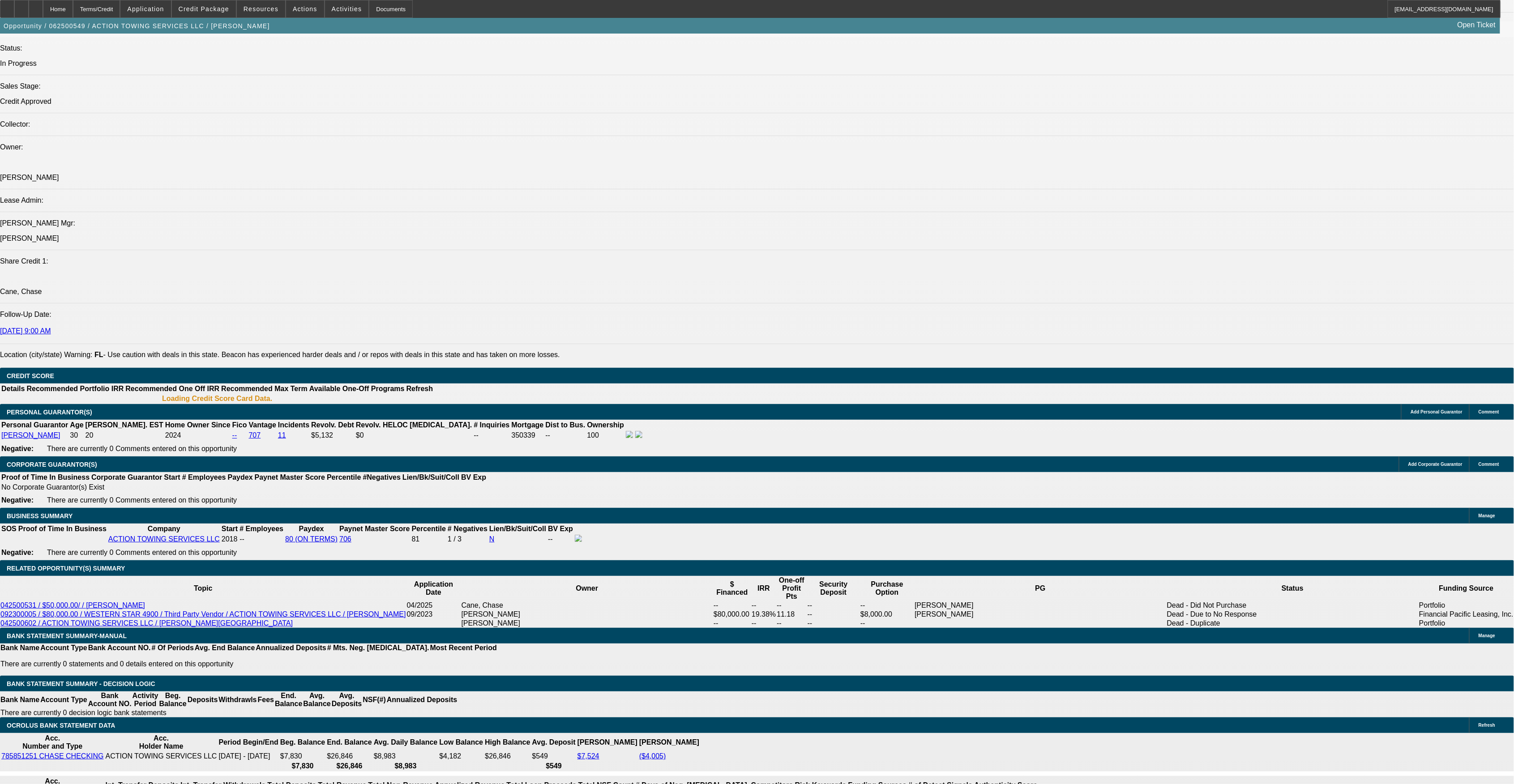
select select "0"
select select "2"
select select "0"
select select "6"
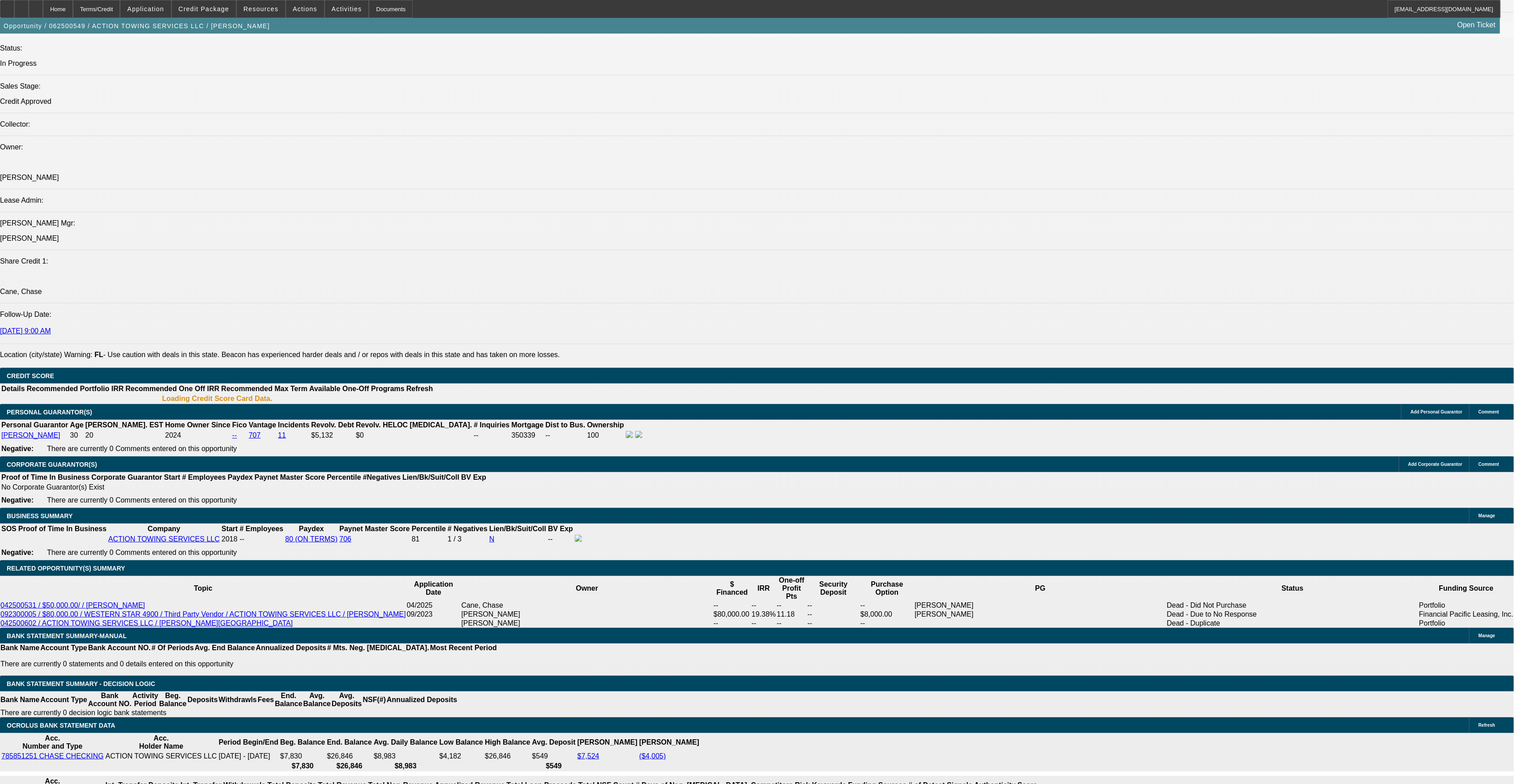
select select "0"
select select "6"
select select "0"
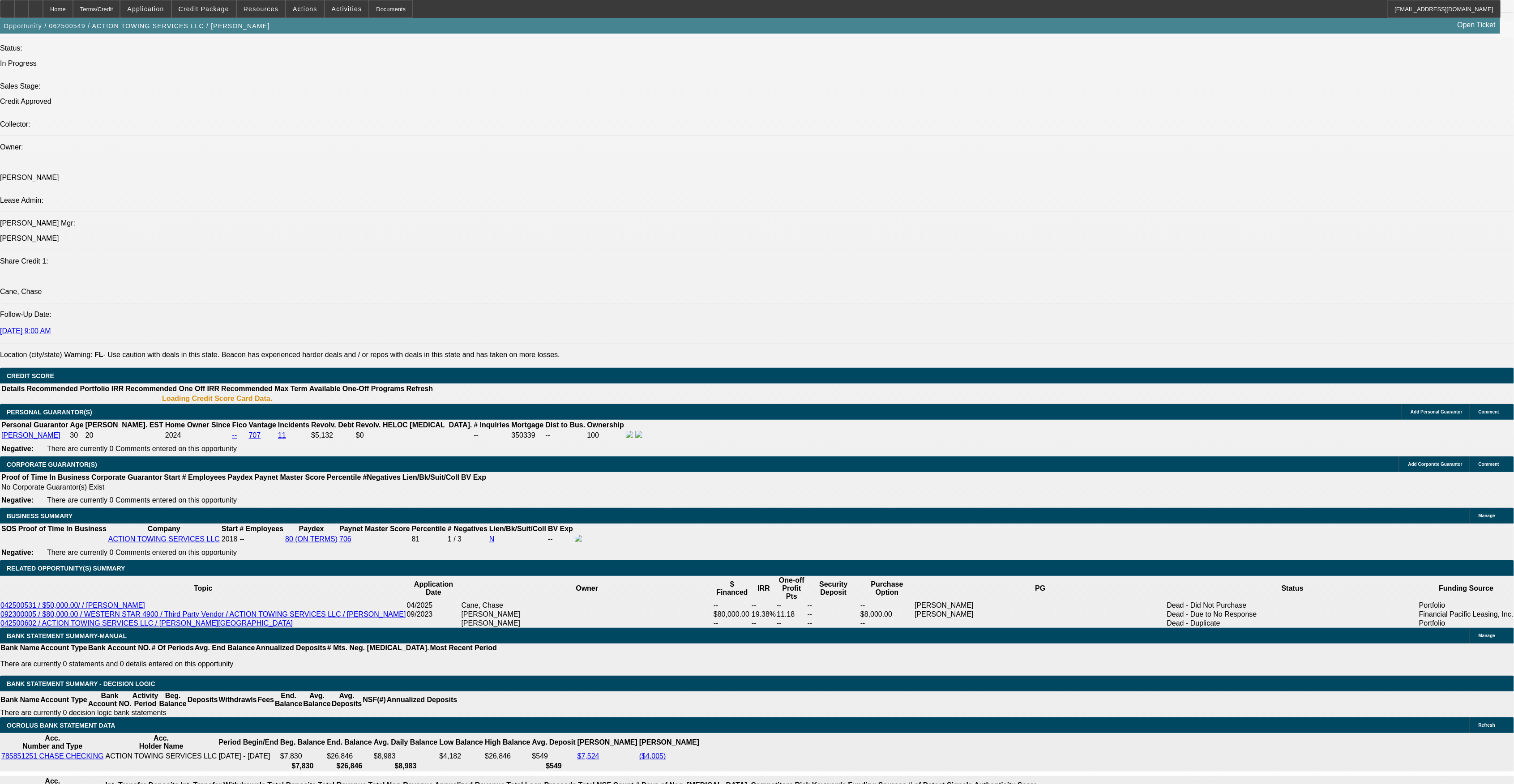
select select "0"
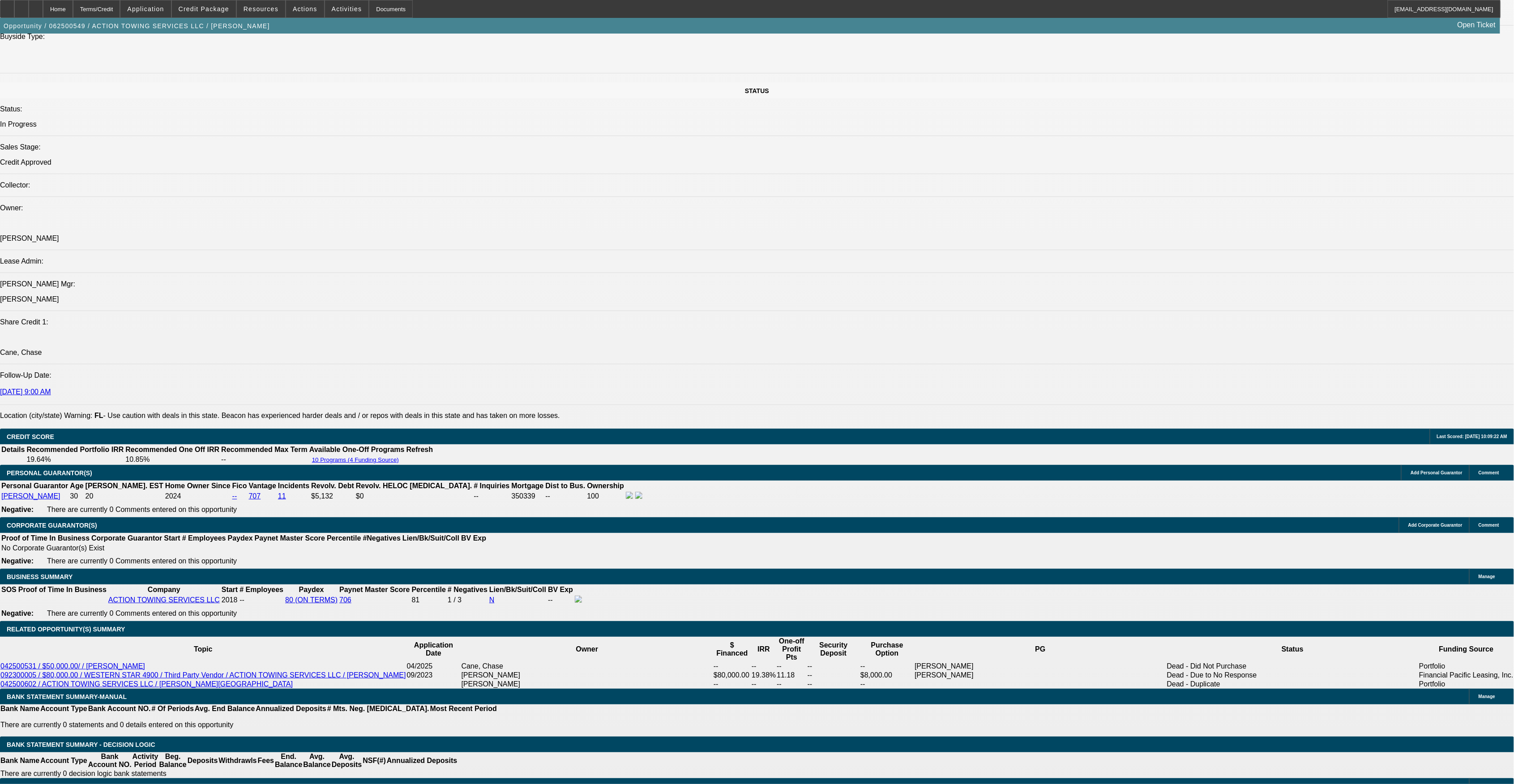
scroll to position [991, 0]
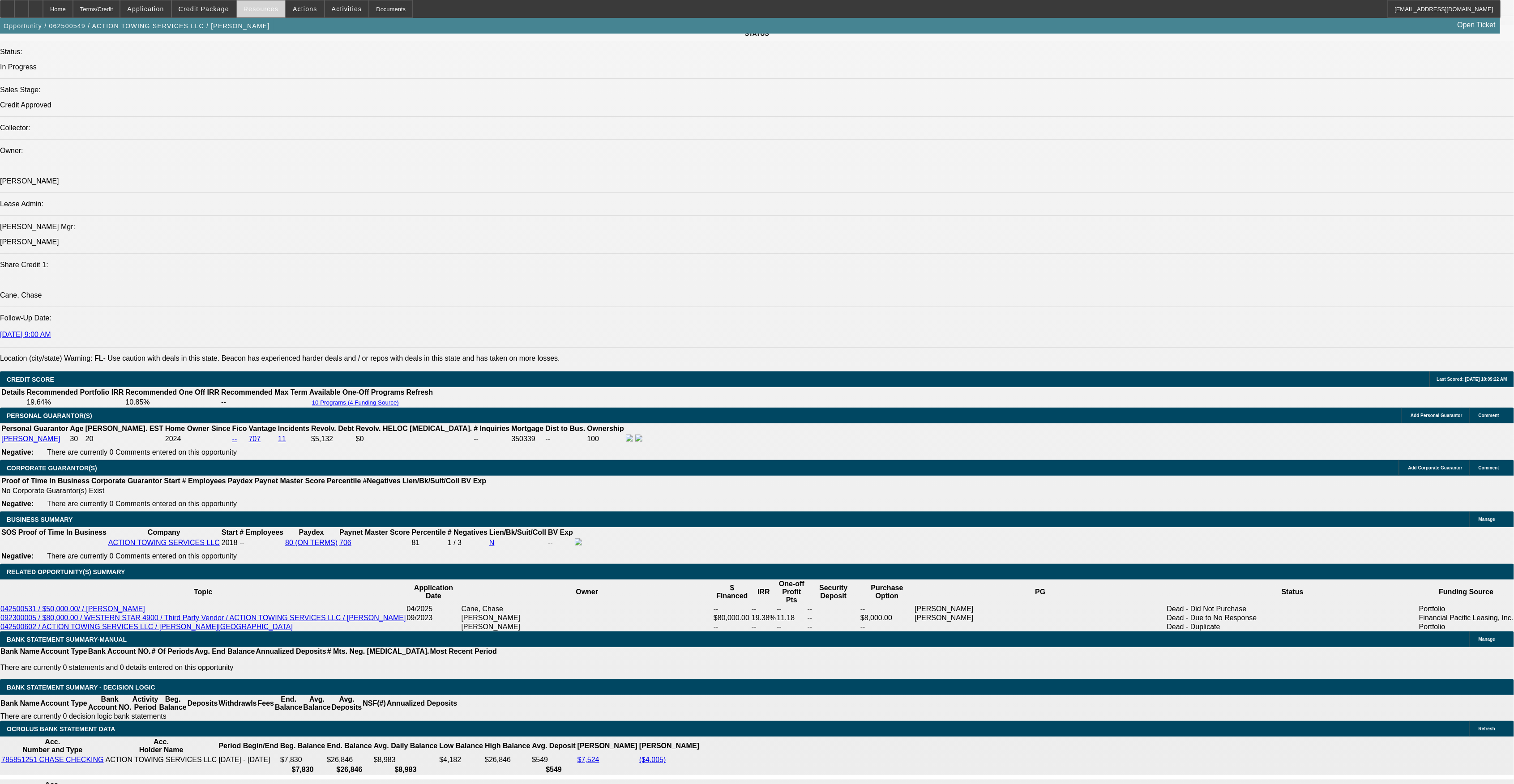
click at [262, 16] on span at bounding box center [261, 9] width 48 height 22
click at [324, 149] on button "Quotes" at bounding box center [304, 139] width 125 height 22
click at [203, 552] on div at bounding box center [757, 392] width 1514 height 784
click at [264, 14] on span at bounding box center [261, 9] width 48 height 22
click at [294, 201] on span "Tax Treatment - Lease 10%+ PO - Titled Only" at bounding box center [305, 204] width 111 height 22
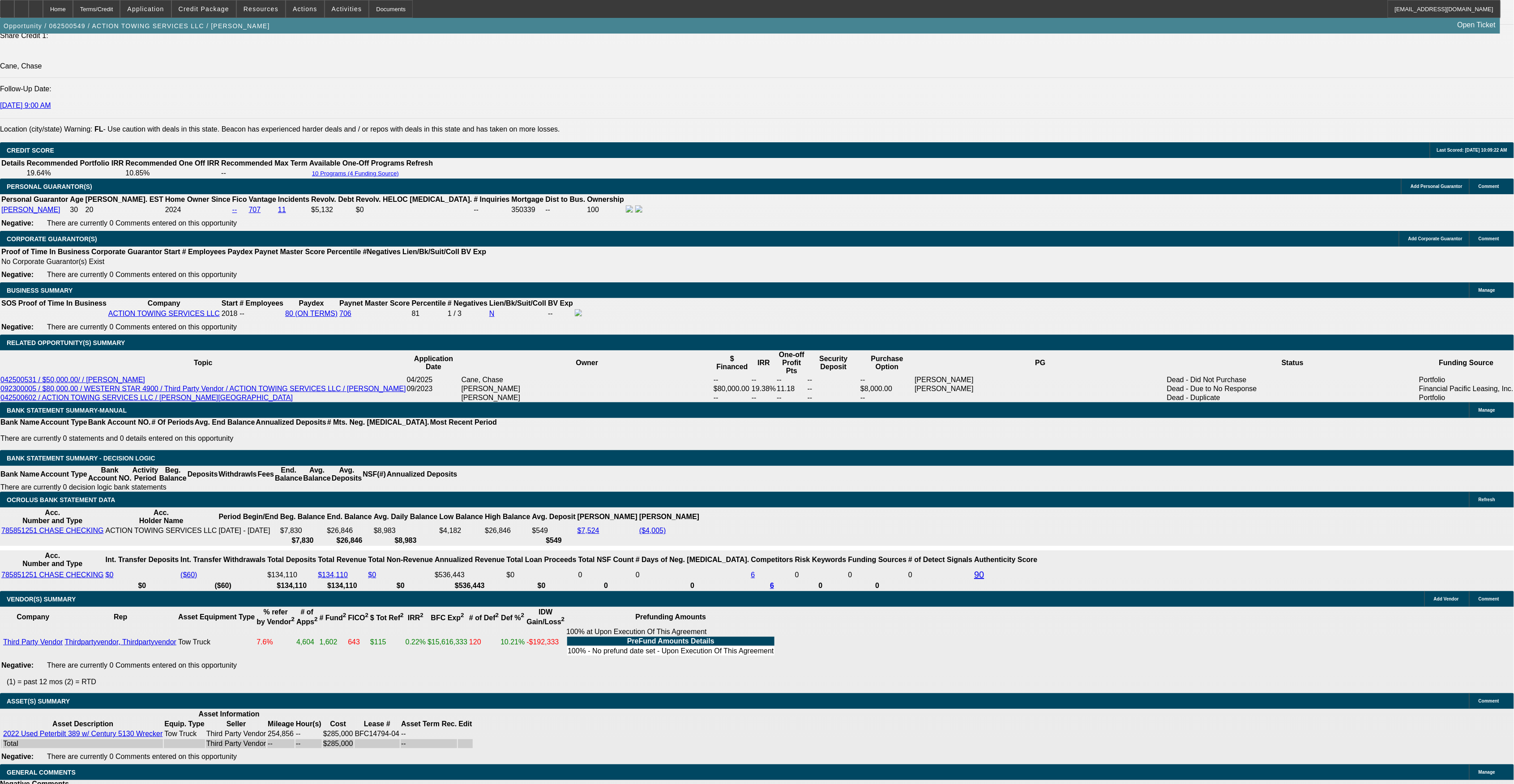
scroll to position [1075, 0]
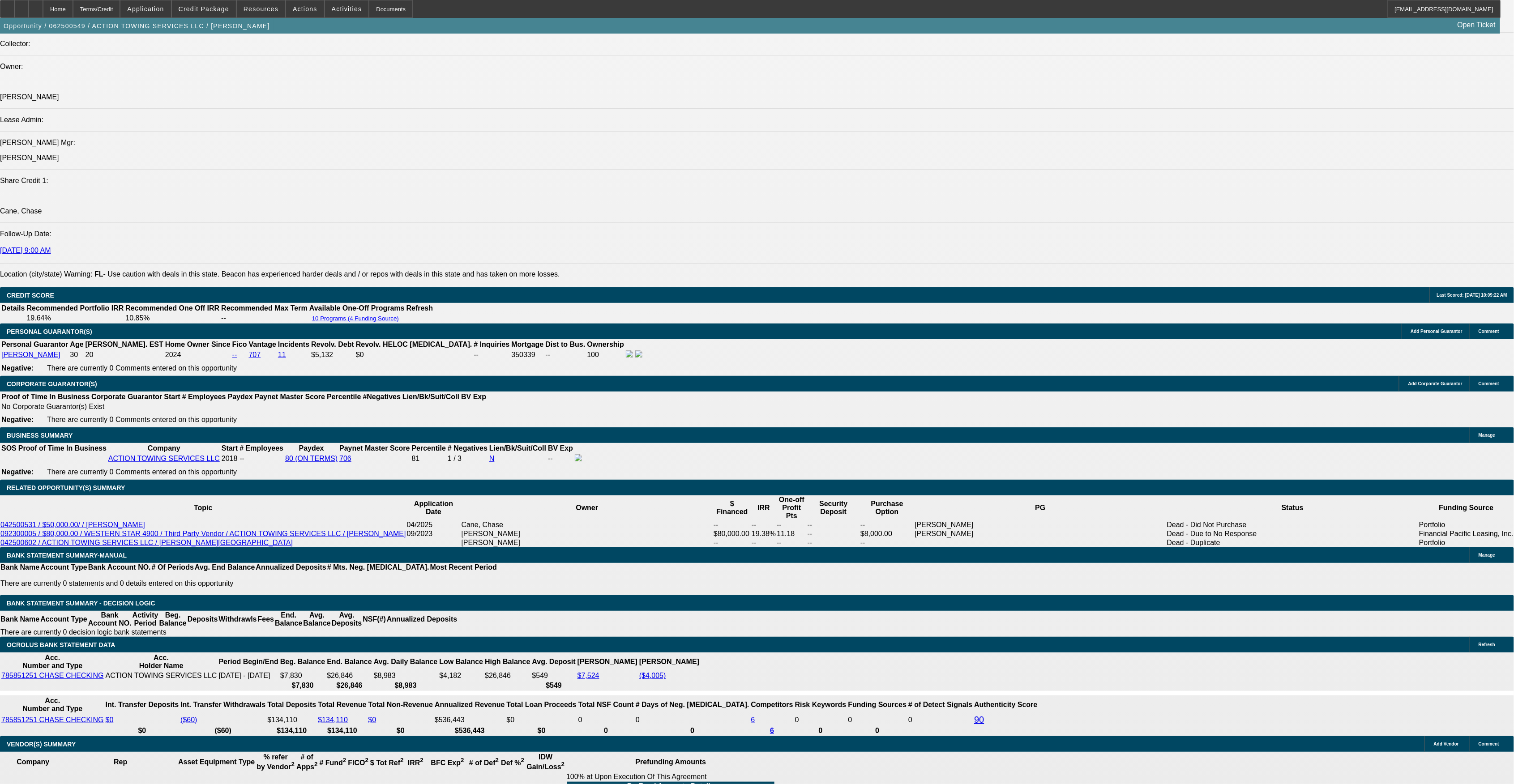
drag, startPoint x: 362, startPoint y: 345, endPoint x: 382, endPoint y: 405, distance: 63.2
drag, startPoint x: 394, startPoint y: 473, endPoint x: 396, endPoint y: 561, distance: 88.0
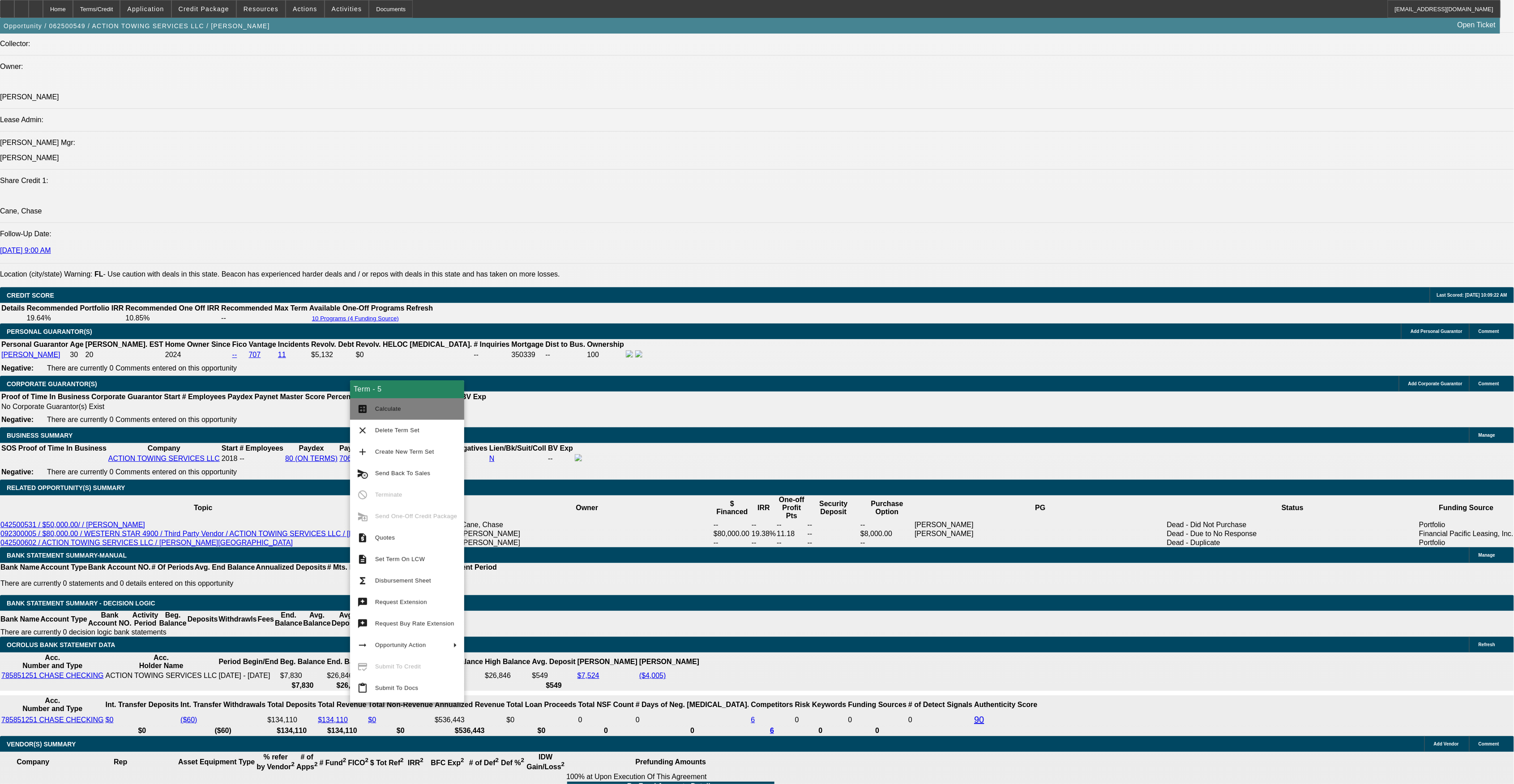
click at [391, 409] on span "Calculate" at bounding box center [388, 409] width 26 height 7
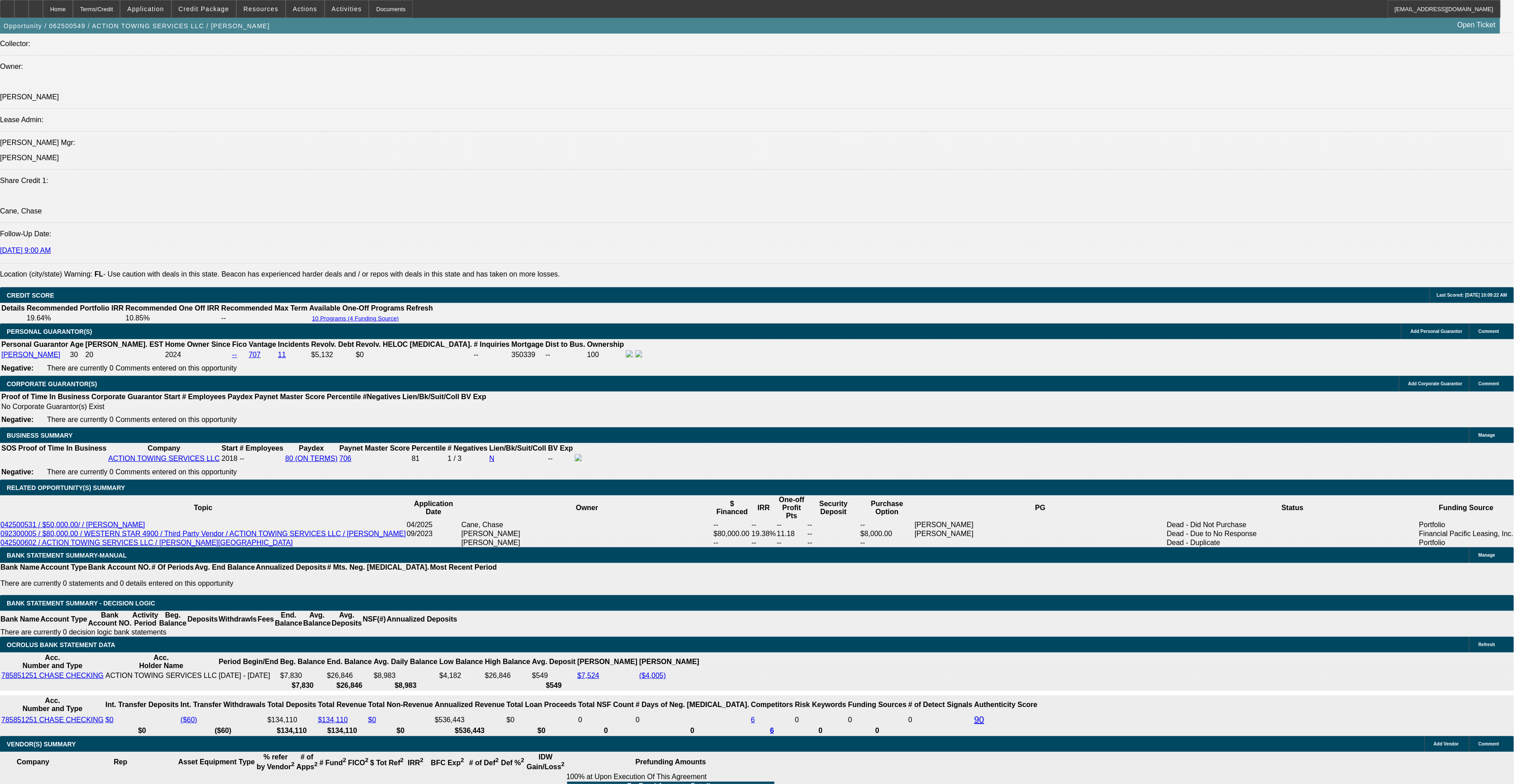
drag, startPoint x: 504, startPoint y: 472, endPoint x: 528, endPoint y: 472, distance: 24.0
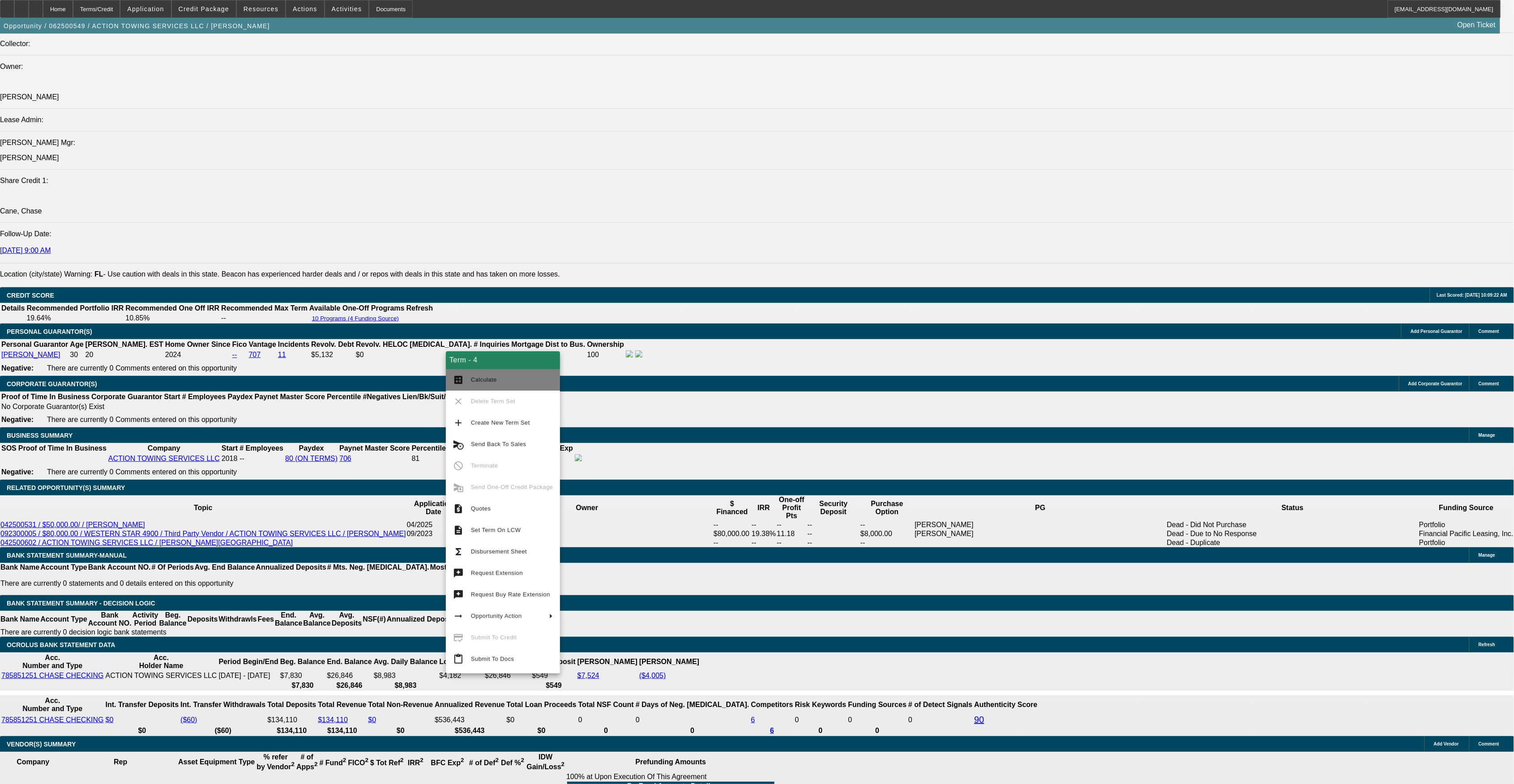
click at [484, 380] on span "Calculate" at bounding box center [484, 379] width 26 height 7
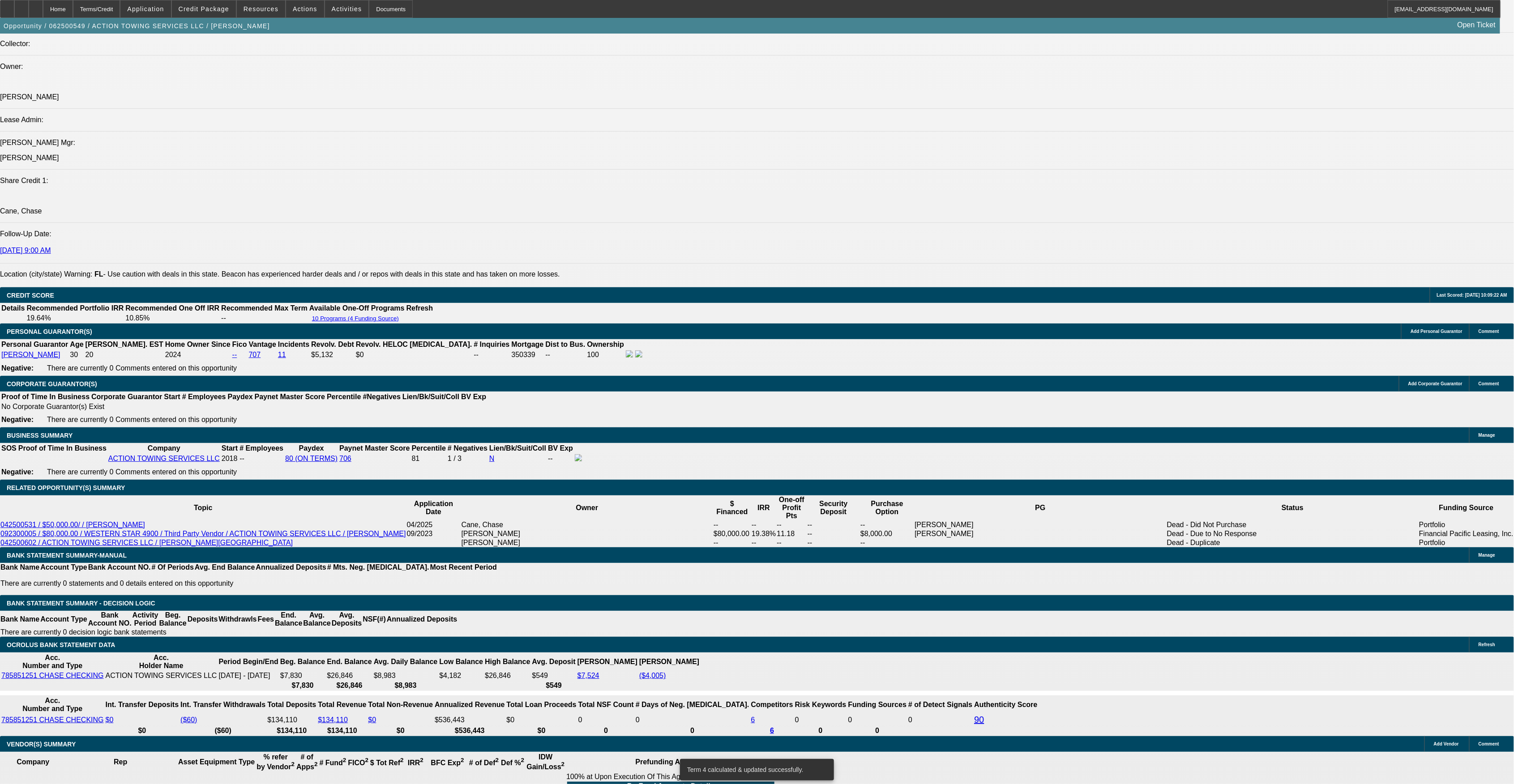
drag, startPoint x: 502, startPoint y: 468, endPoint x: 531, endPoint y: 468, distance: 29.0
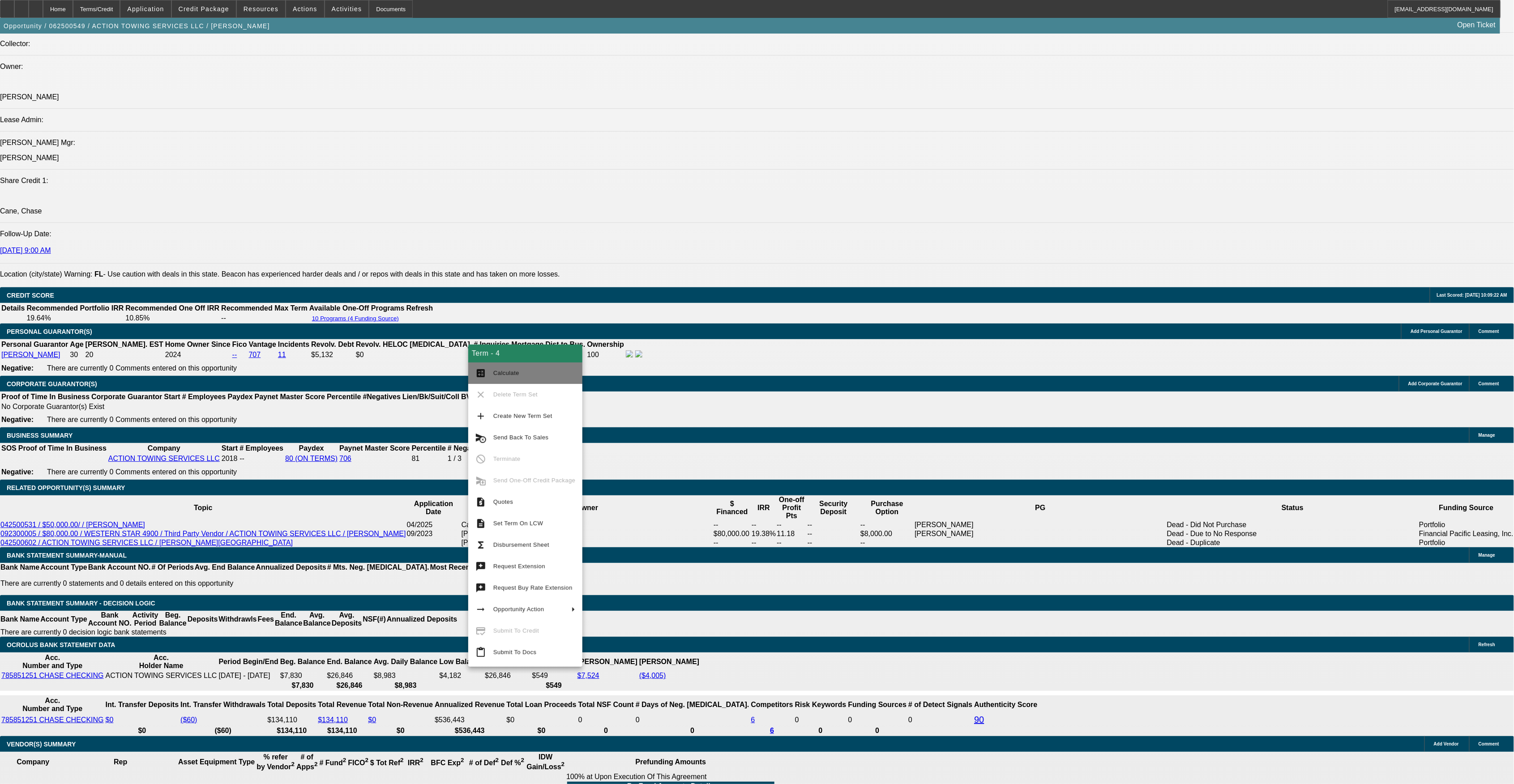
click at [484, 371] on mat-icon "calculate" at bounding box center [481, 373] width 11 height 11
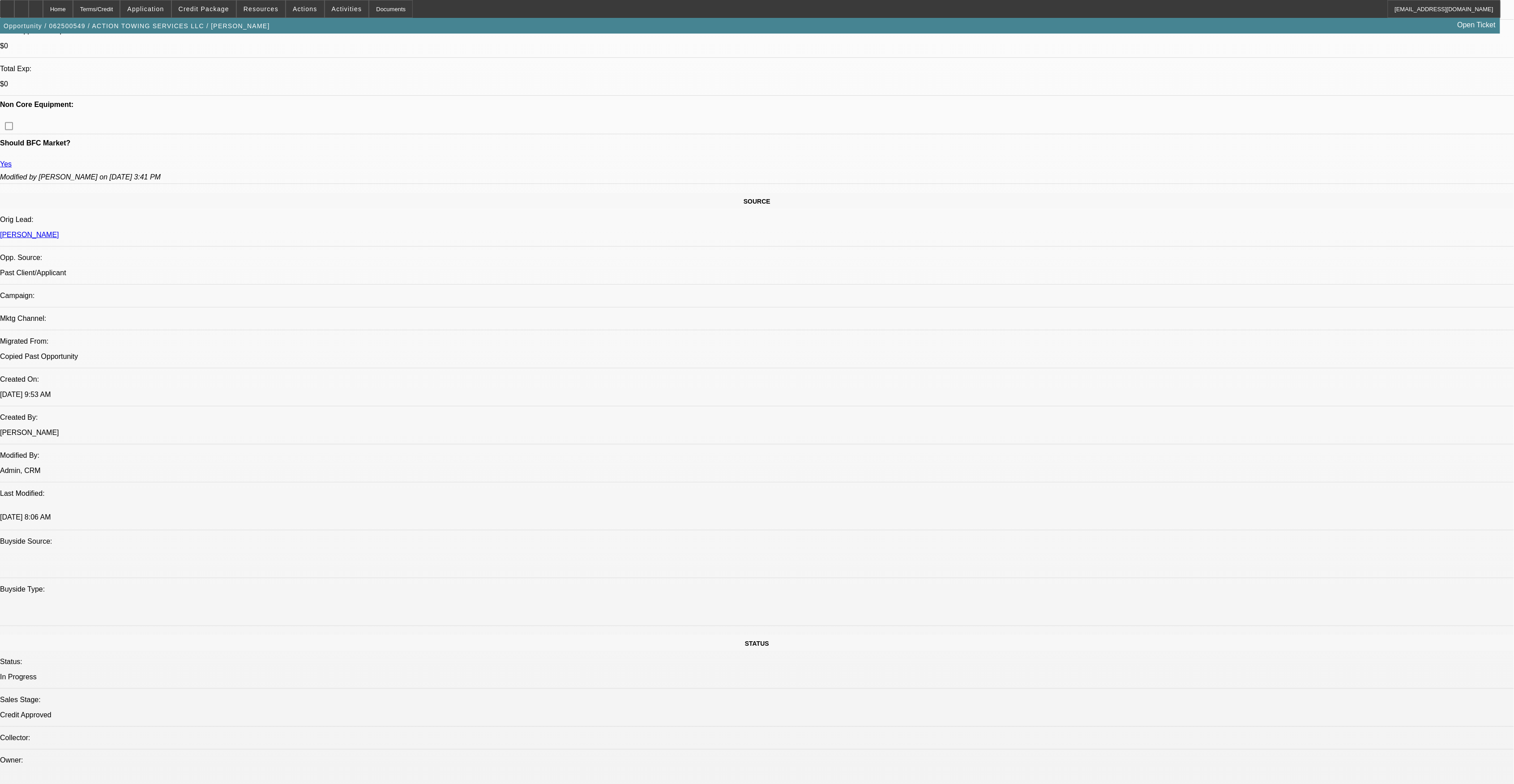
scroll to position [418, 0]
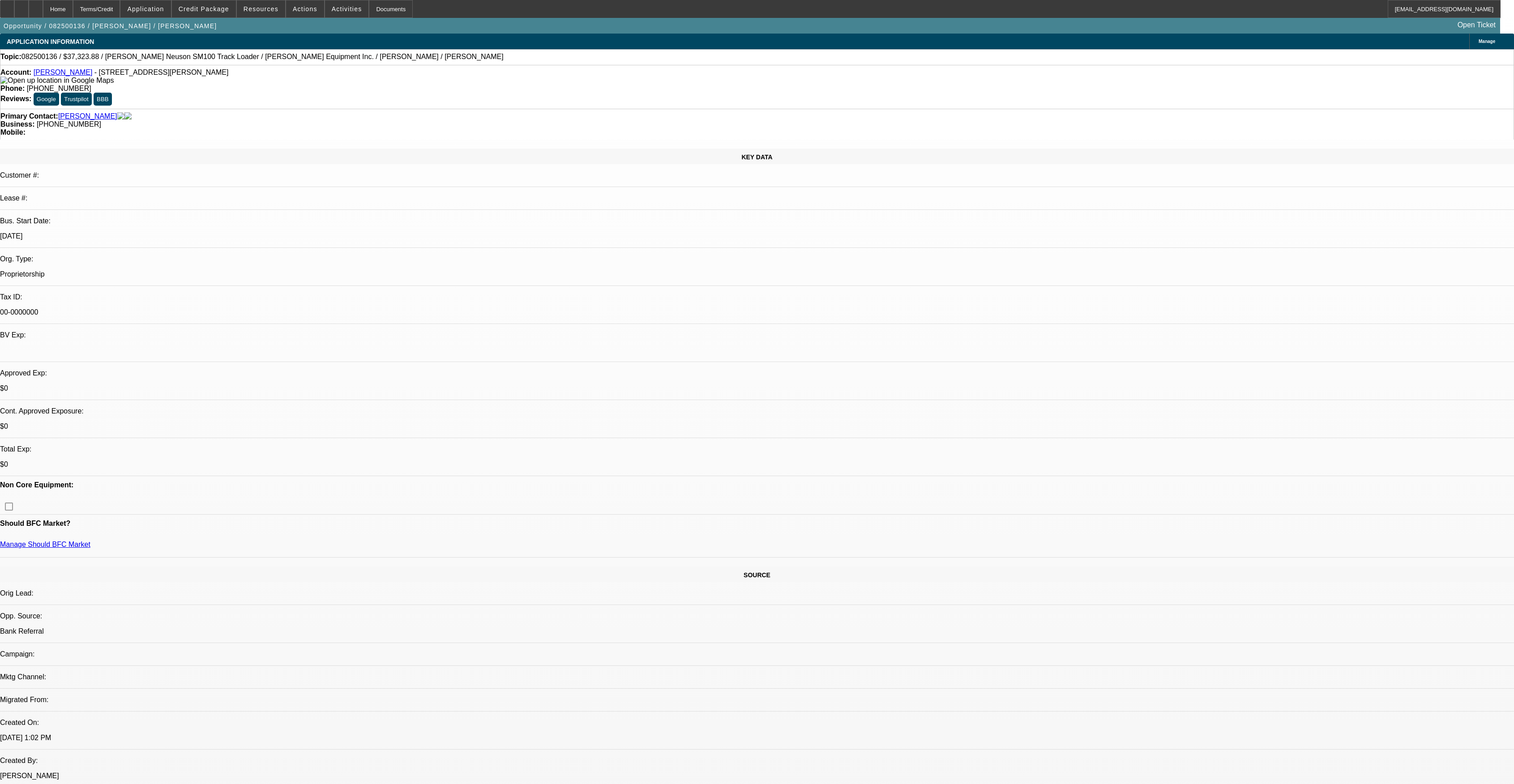
select select "0.1"
select select "2"
select select "0.1"
select select "4"
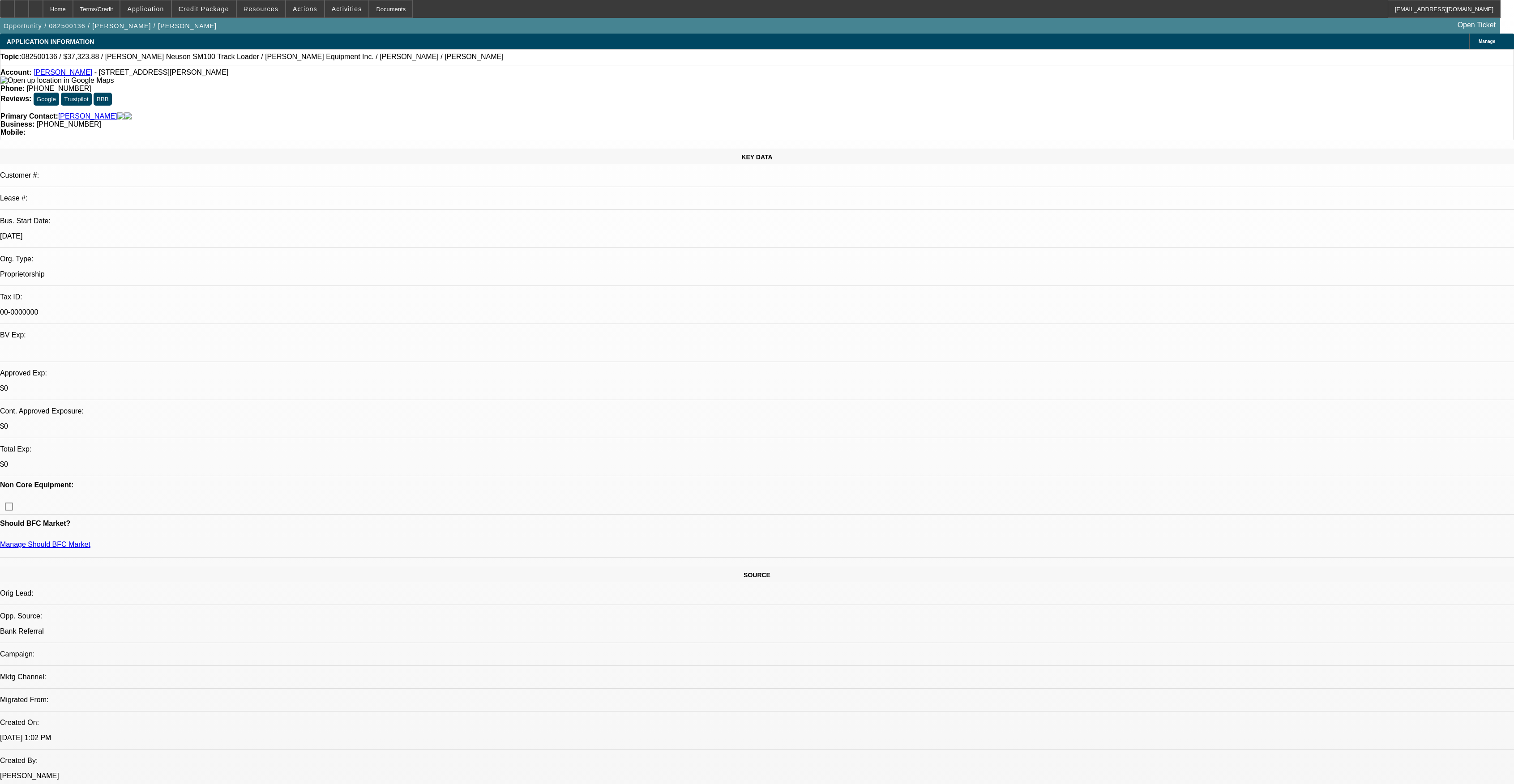
select select "0.1"
select select "2"
select select "0.1"
select select "4"
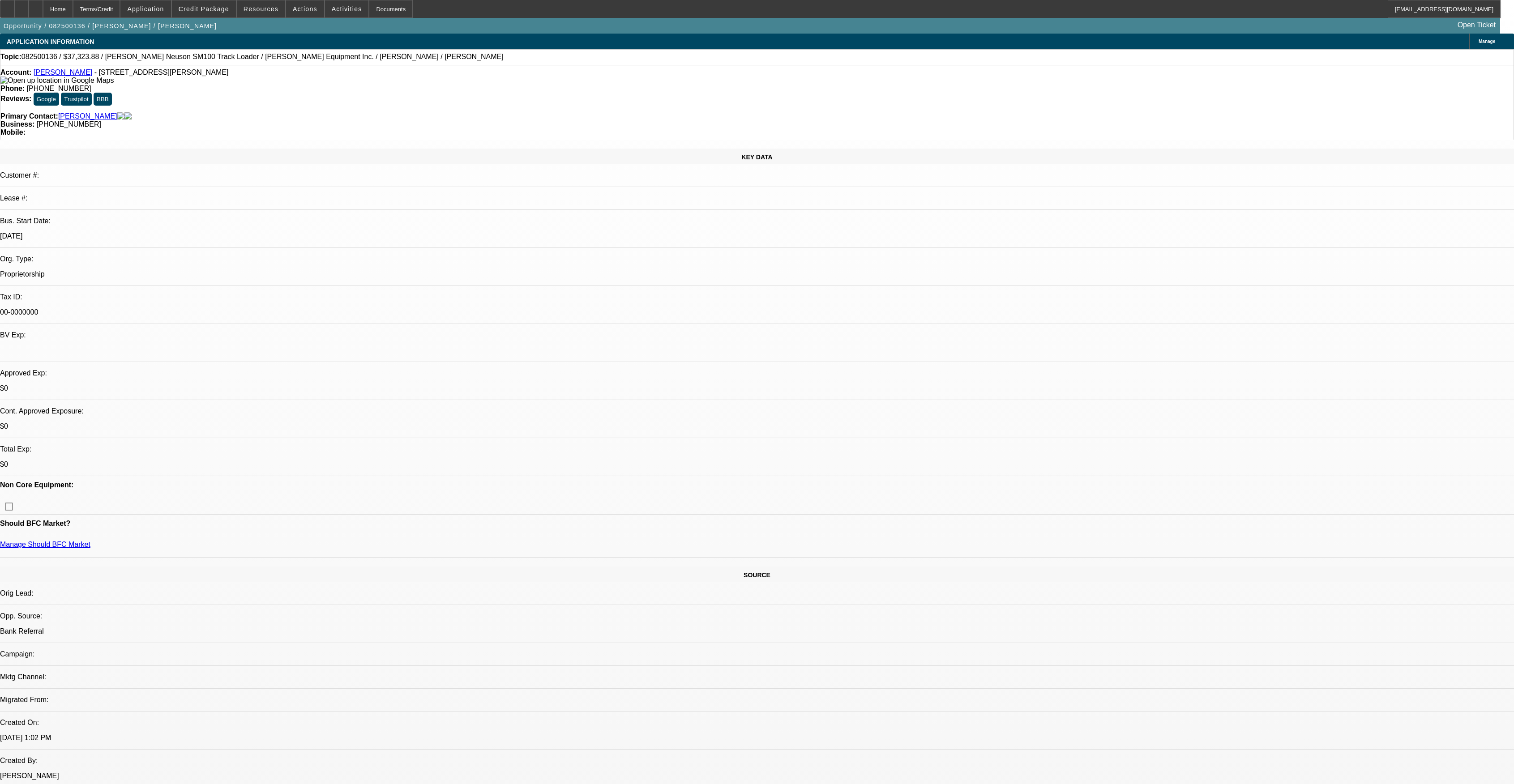
scroll to position [835, 0]
select select "0.2"
select select "2"
select select "0"
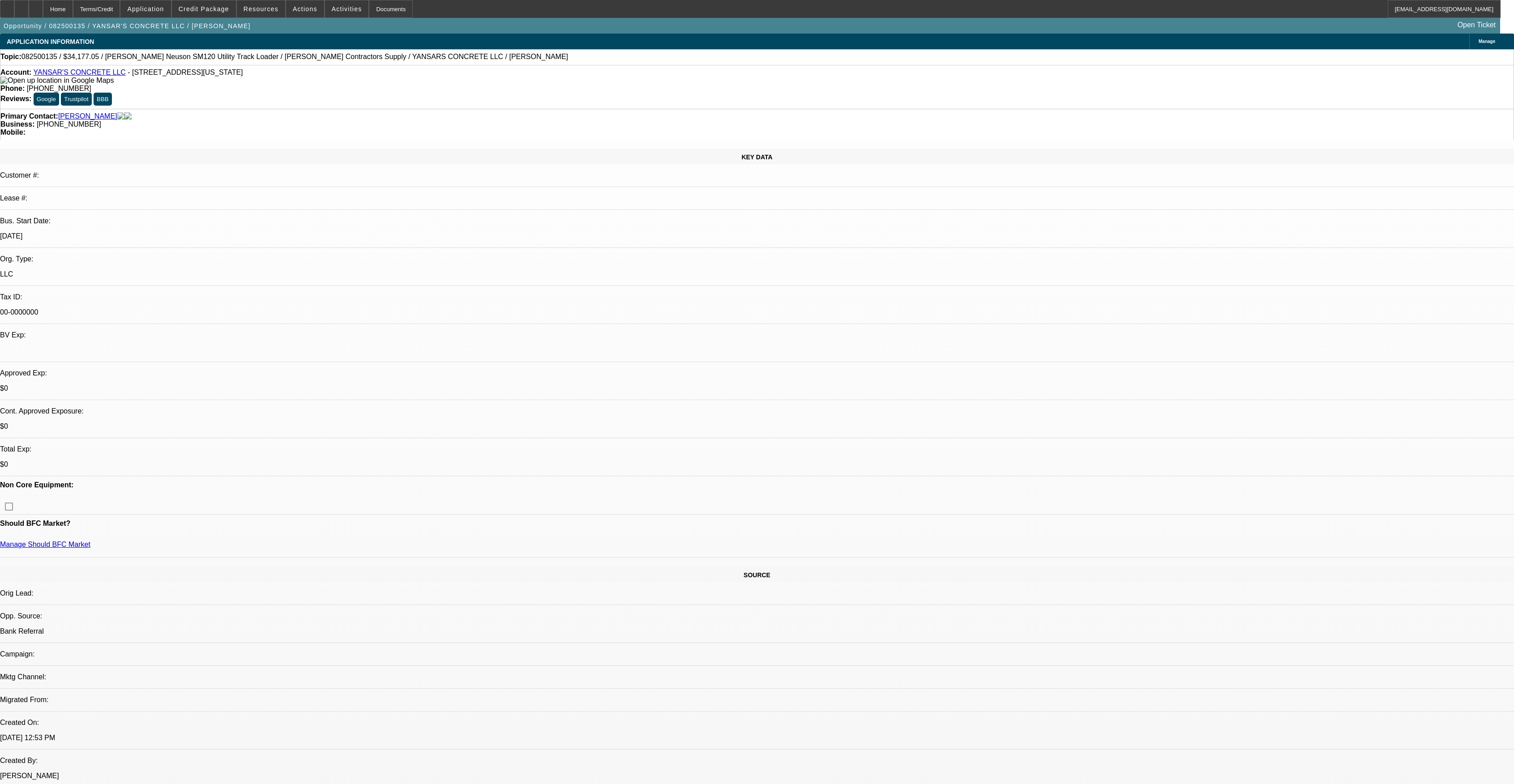
select select "6"
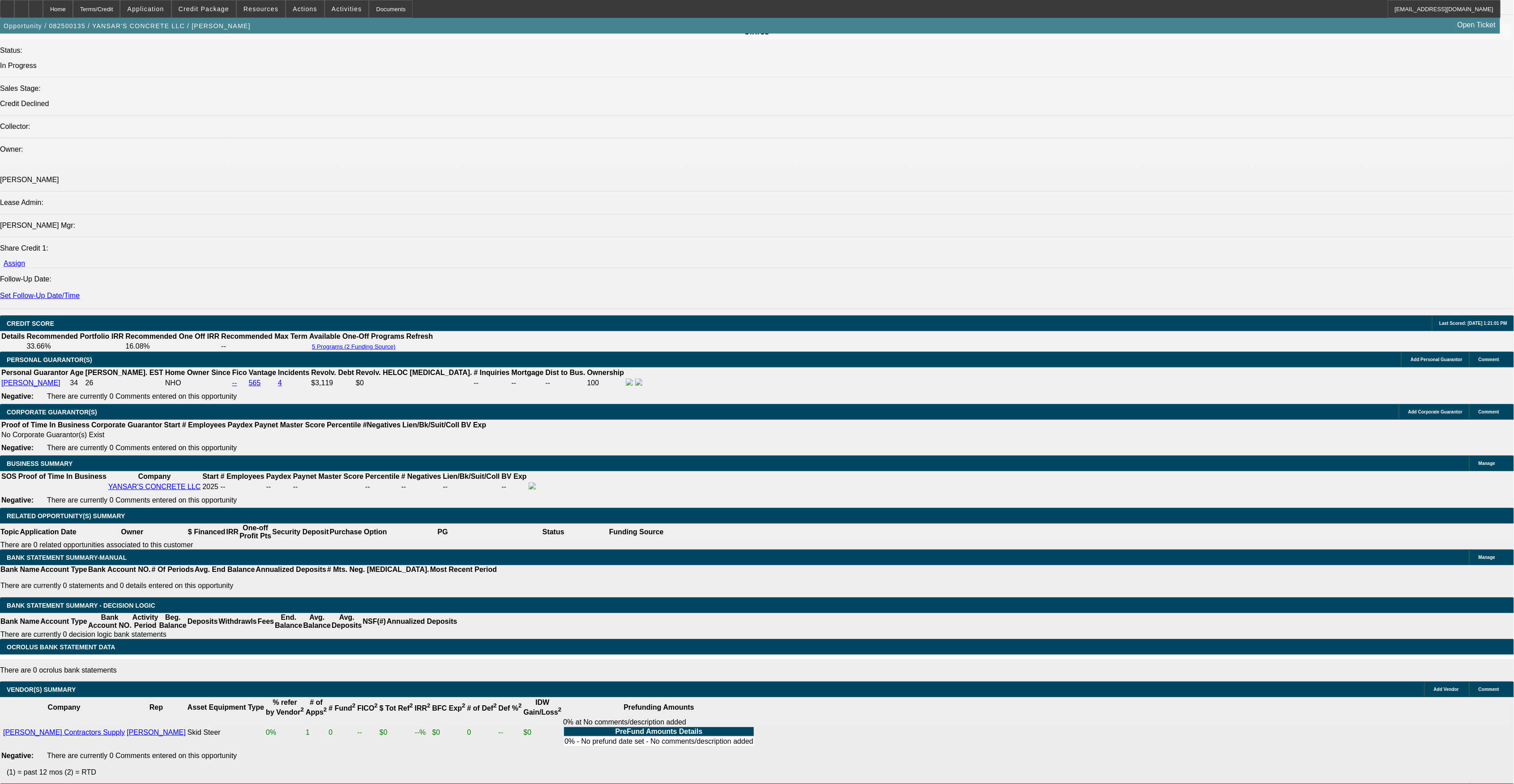
scroll to position [59, 0]
